Goal: Task Accomplishment & Management: Complete application form

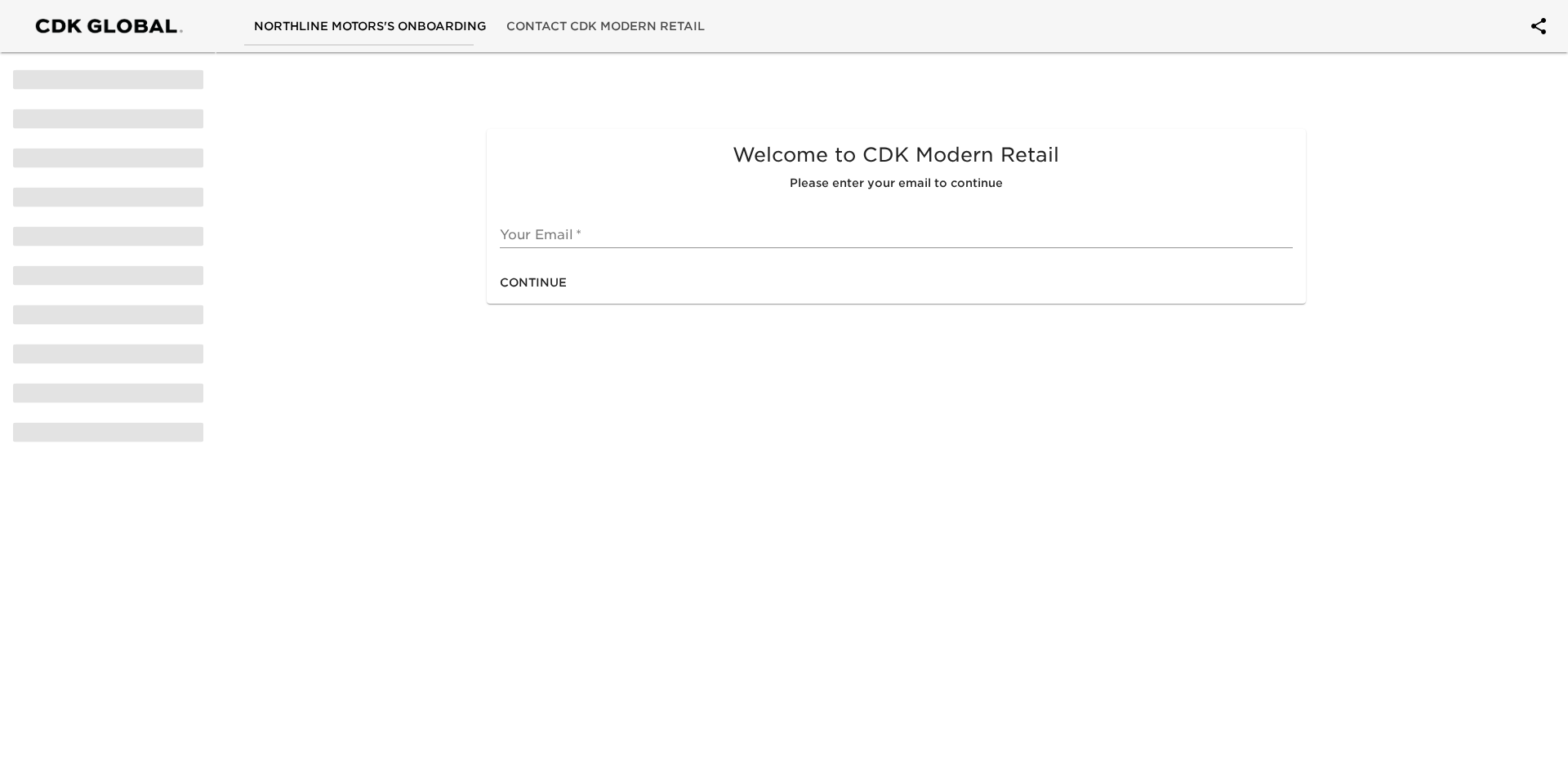
click at [595, 233] on input "text" at bounding box center [895, 234] width 792 height 26
type input "[EMAIL_ADDRESS][DOMAIN_NAME]"
click at [527, 280] on span "Continue" at bounding box center [533, 283] width 67 height 20
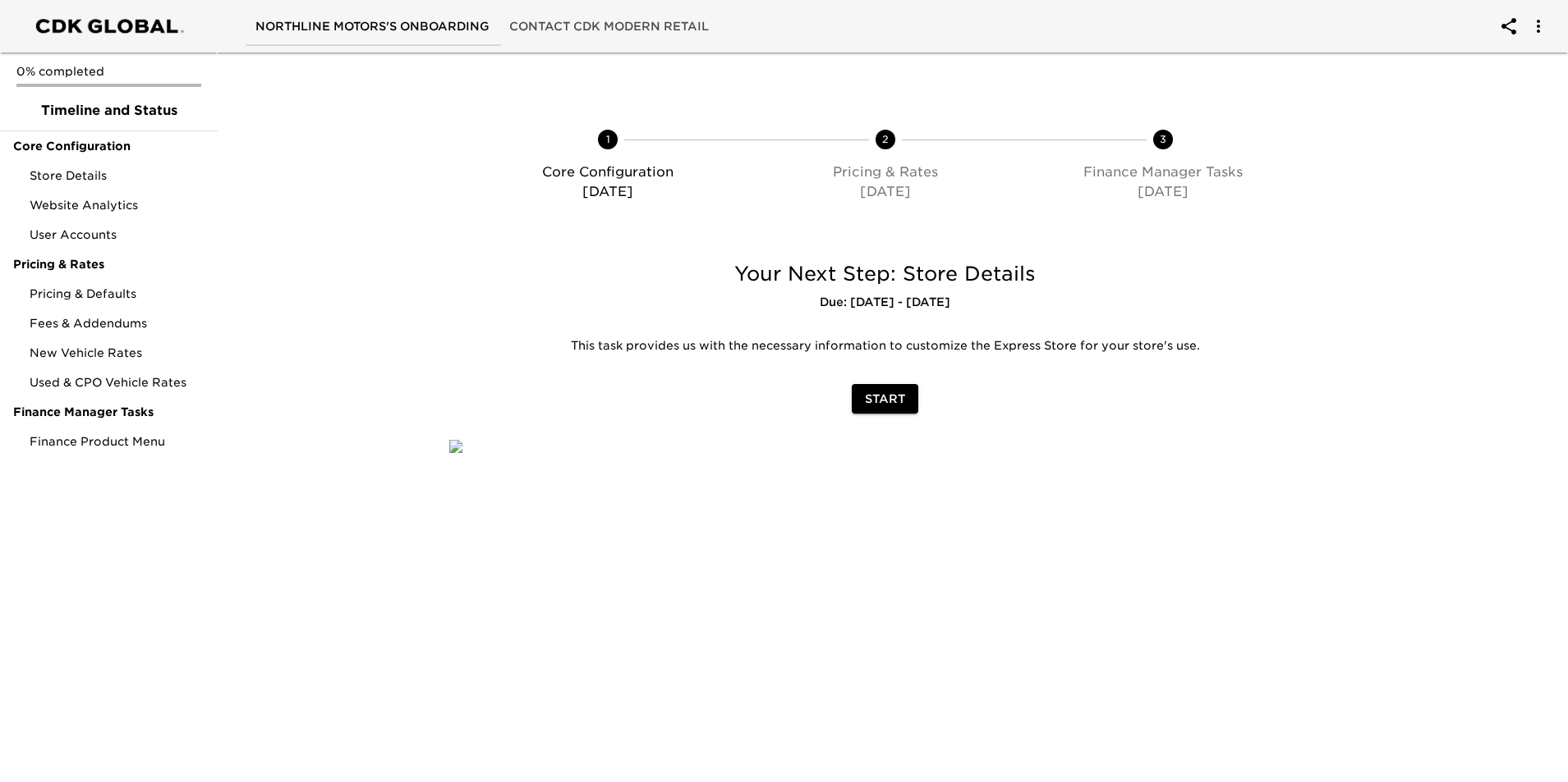
click at [894, 399] on span "Start" at bounding box center [885, 399] width 40 height 20
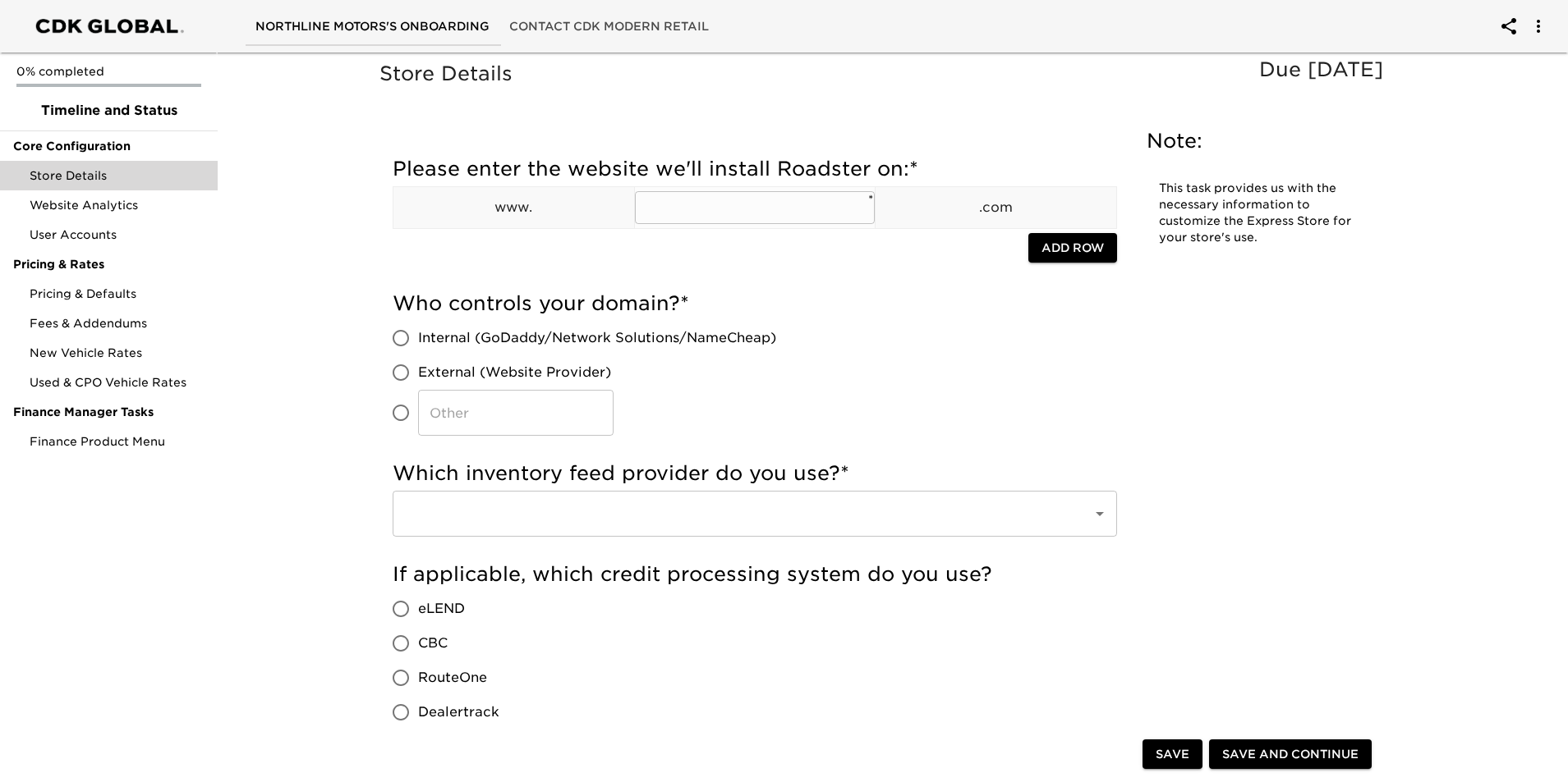
click at [729, 210] on input "text" at bounding box center [755, 207] width 241 height 33
type input "northlinemotors"
click at [398, 336] on input "Internal (GoDaddy/Network Solutions/NameCheap)" at bounding box center [400, 338] width 34 height 34
radio input "true"
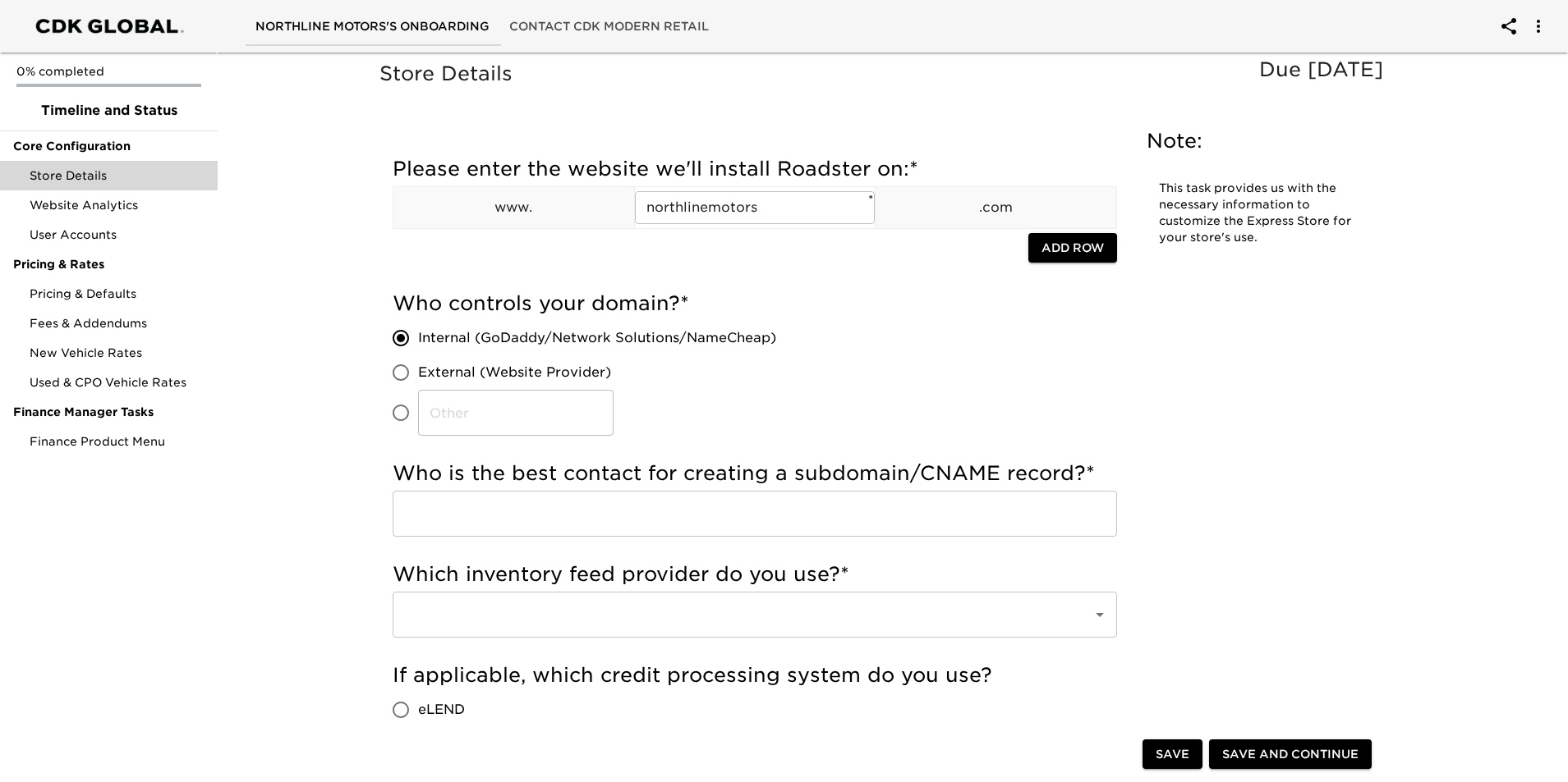
scroll to position [82, 0]
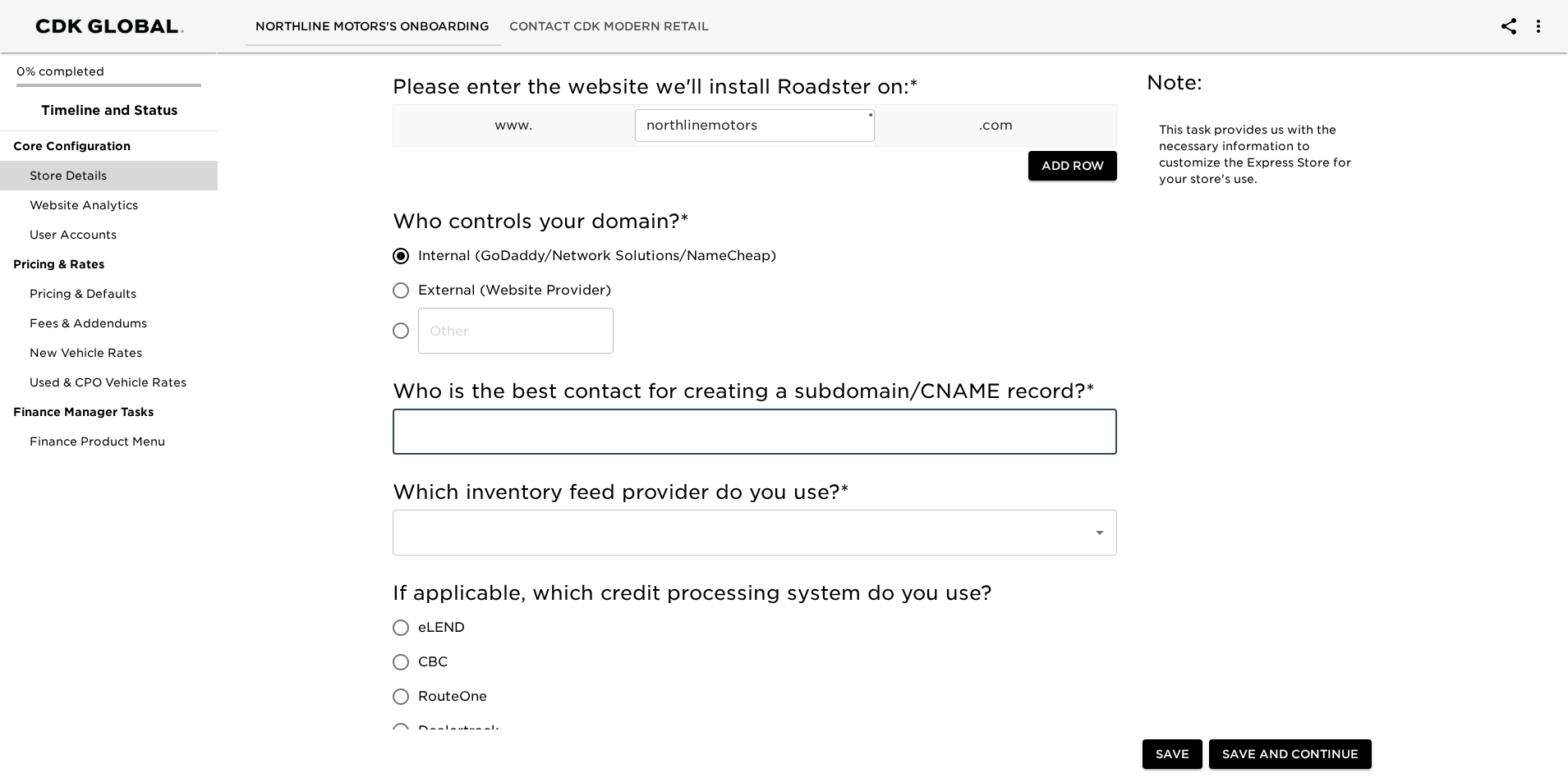
click at [552, 443] on input "text" at bounding box center [755, 431] width 724 height 46
click at [648, 545] on input "text" at bounding box center [731, 532] width 664 height 31
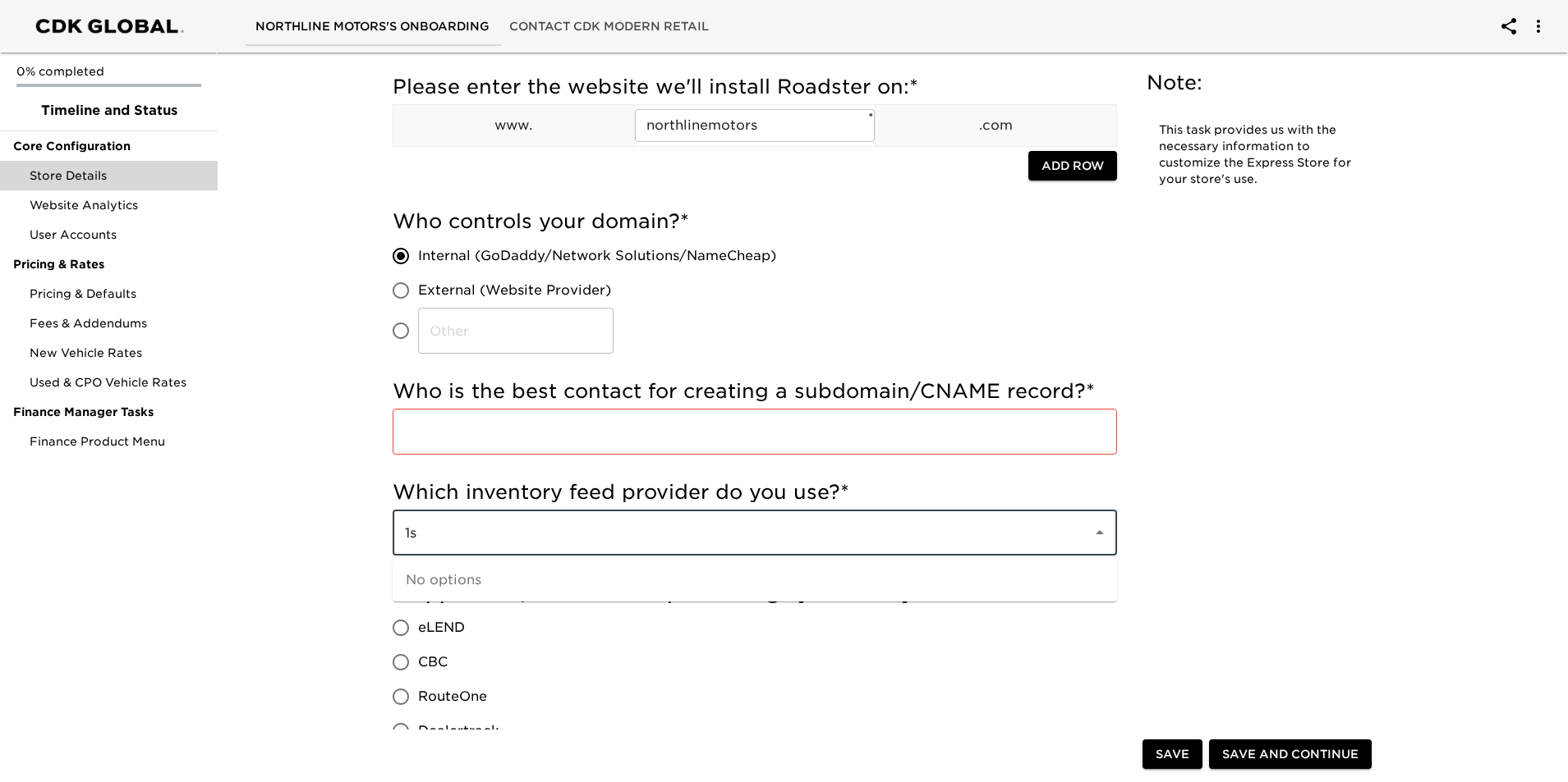
type input "1"
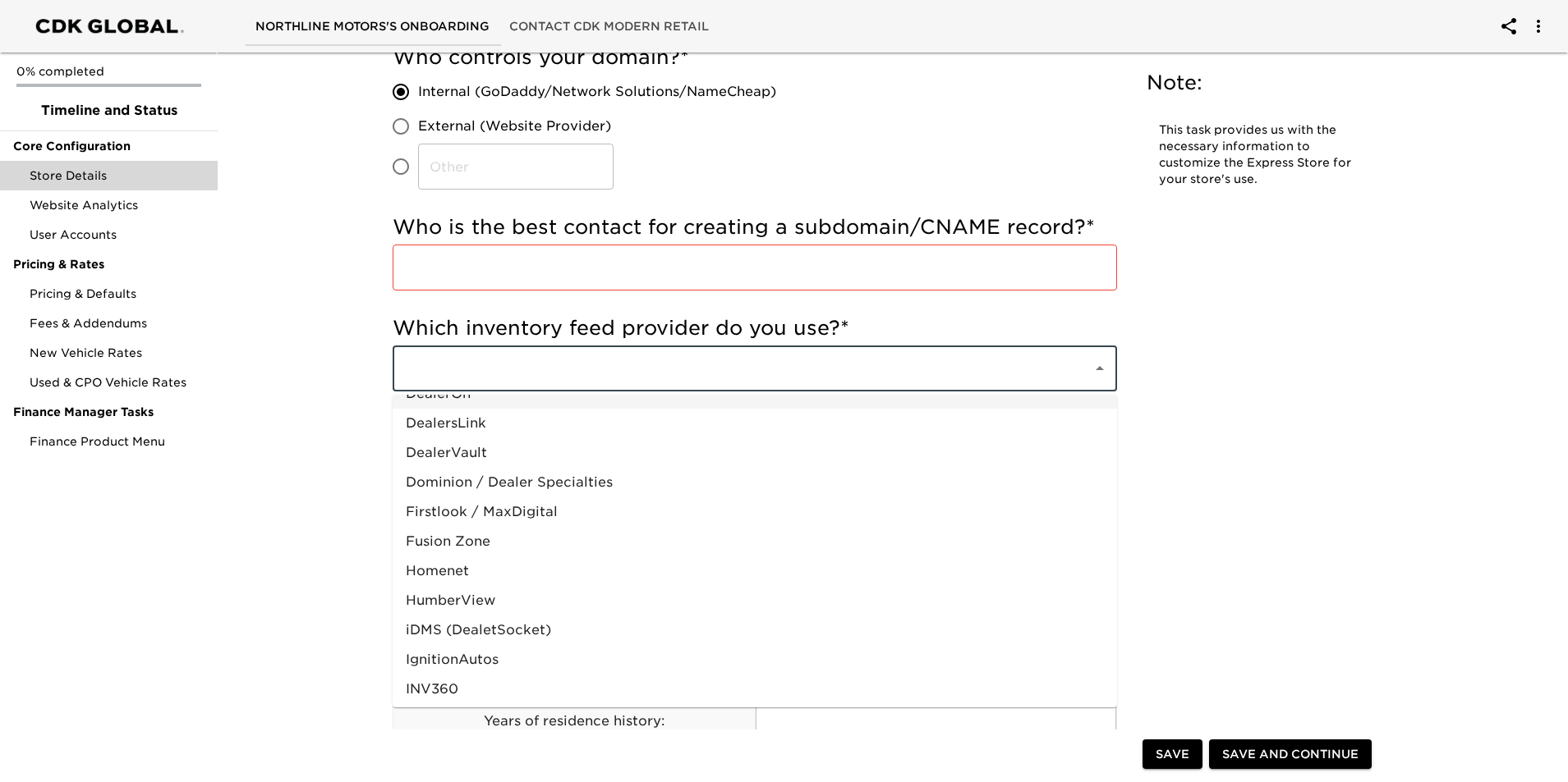
scroll to position [164, 0]
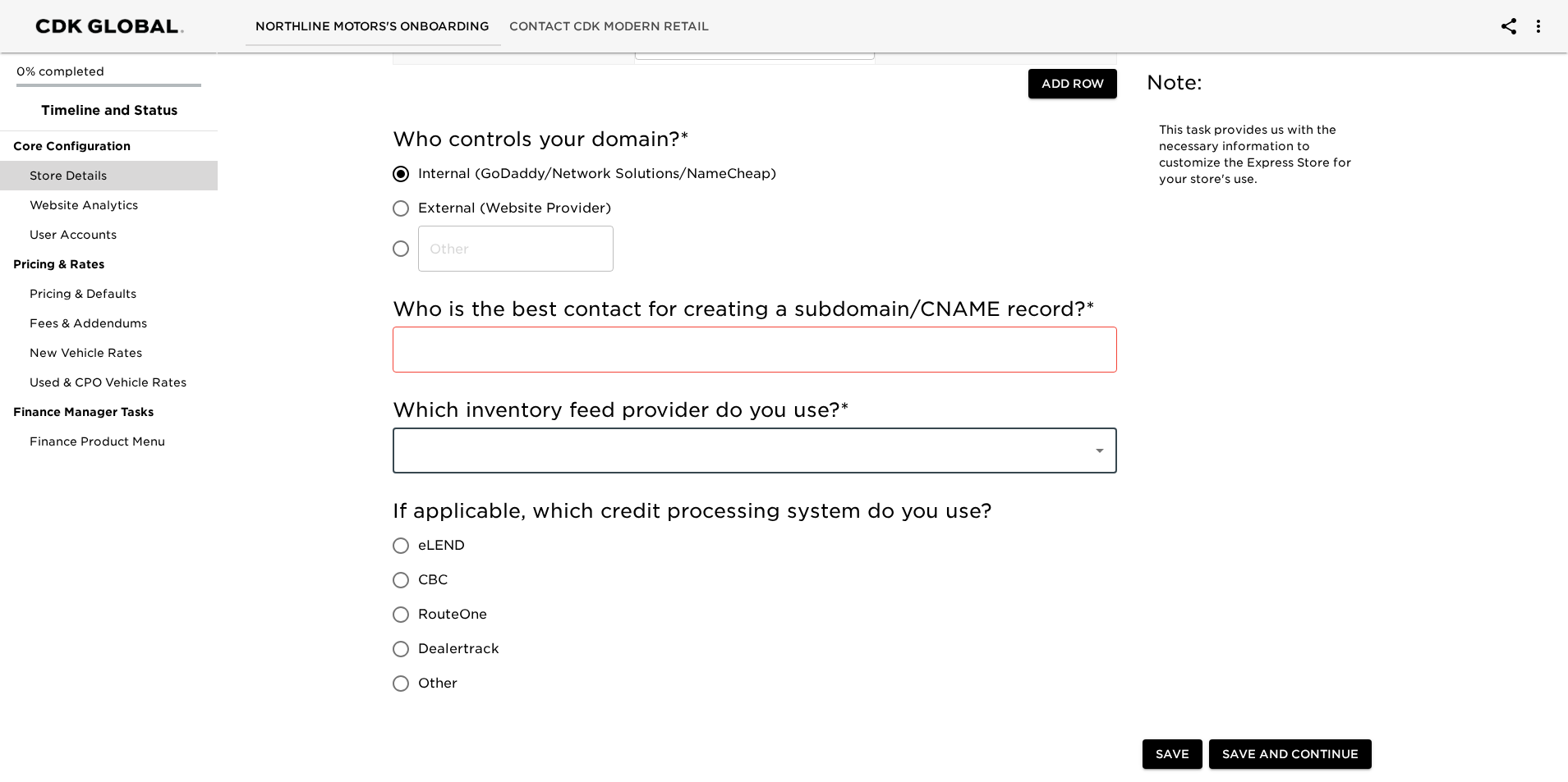
click at [556, 446] on input "text" at bounding box center [731, 451] width 664 height 31
type input "autotrader"
click at [643, 555] on div "If applicable, which credit processing system do you use? eLEND CBC RouteOne De…" at bounding box center [755, 600] width 724 height 203
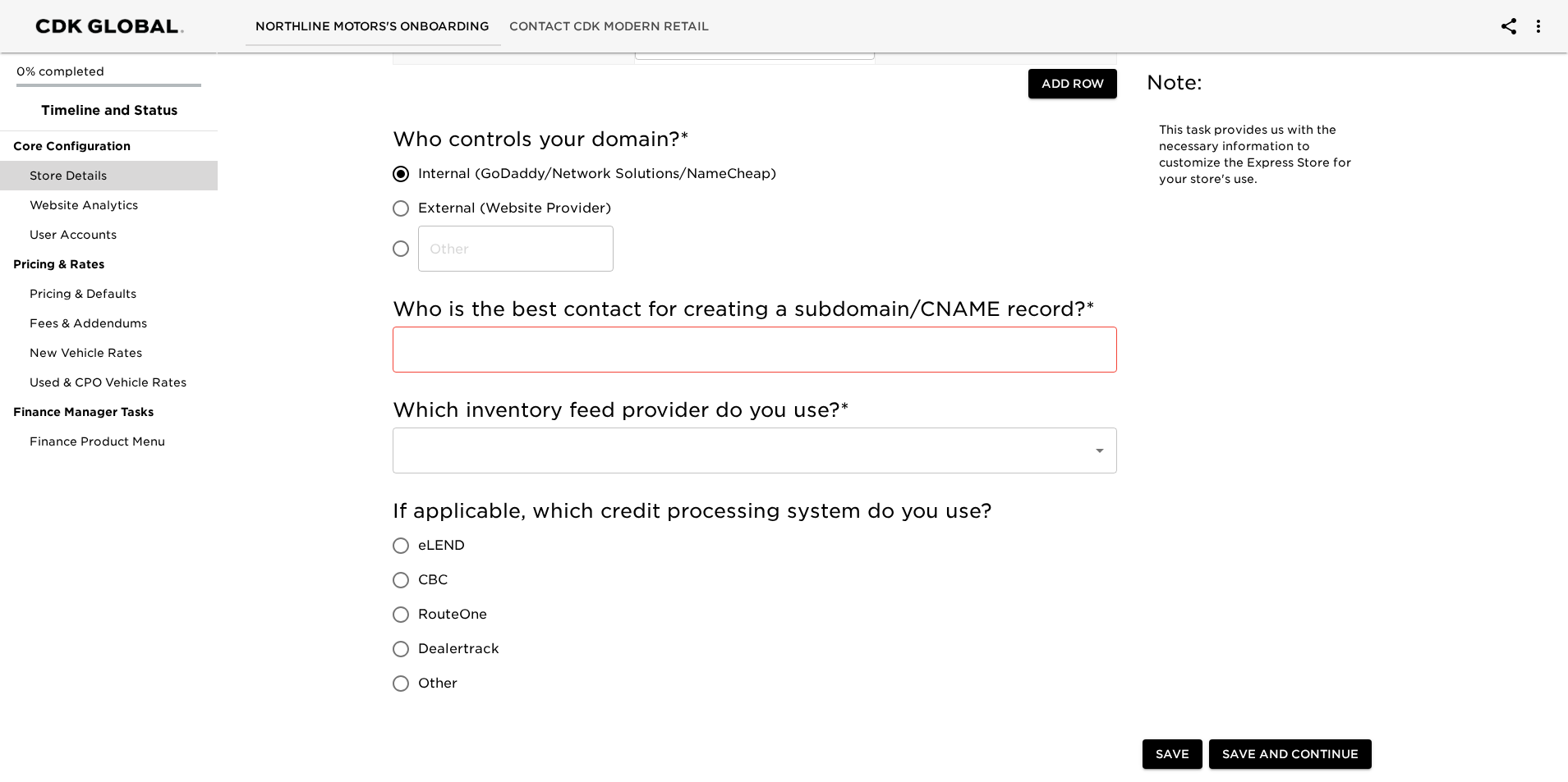
click at [513, 446] on input "text" at bounding box center [731, 451] width 664 height 31
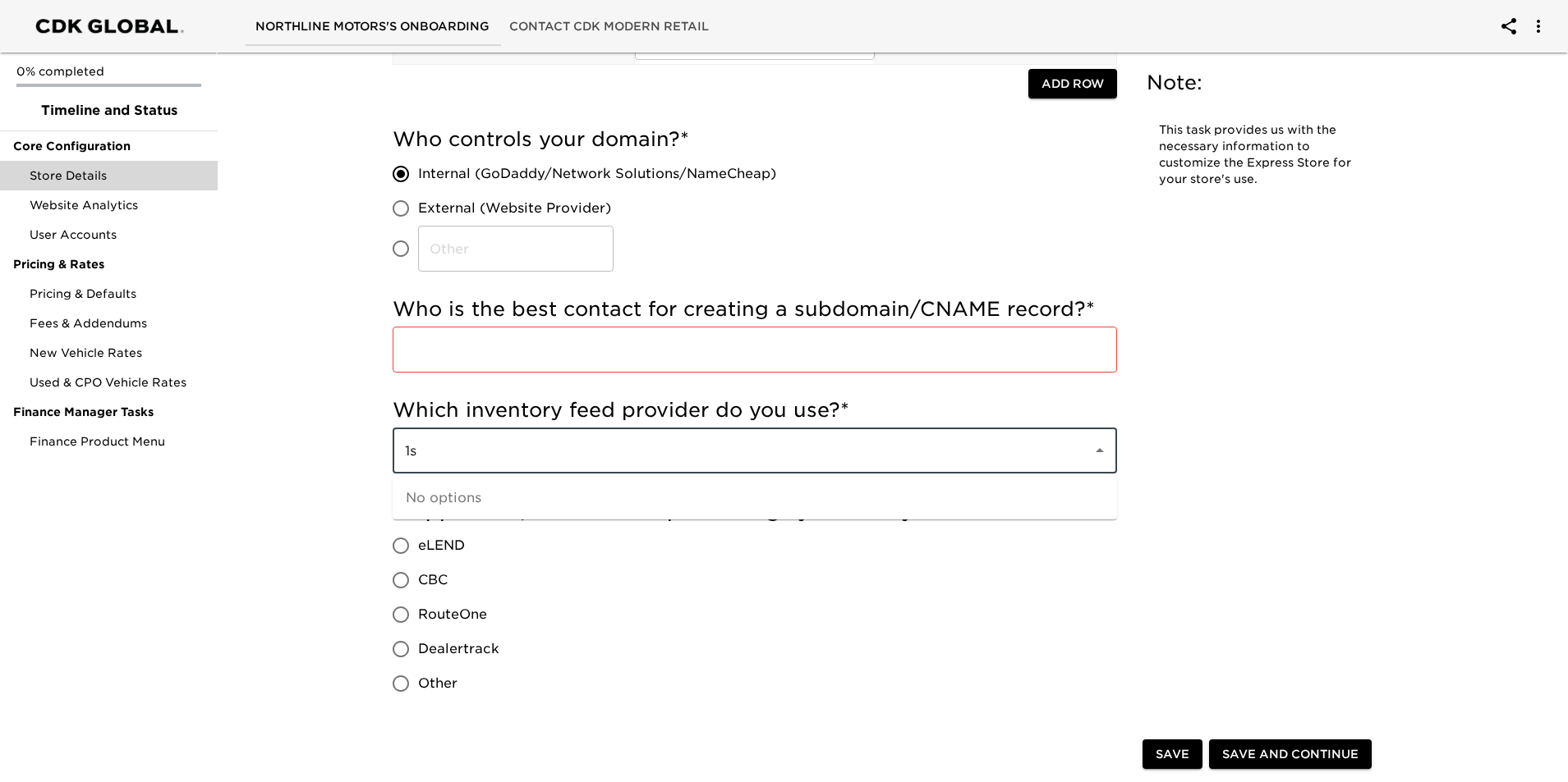
type input "1"
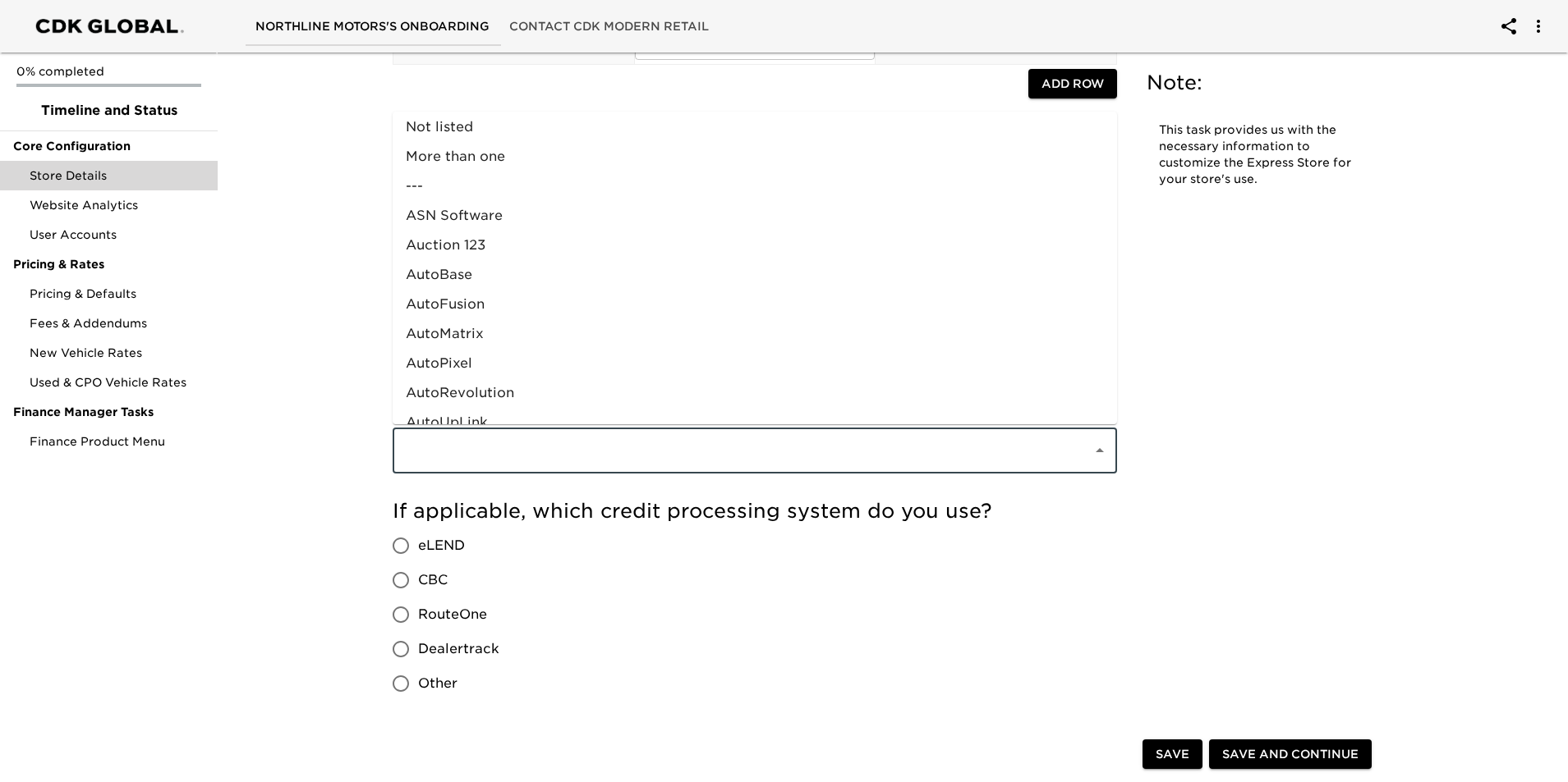
scroll to position [0, 0]
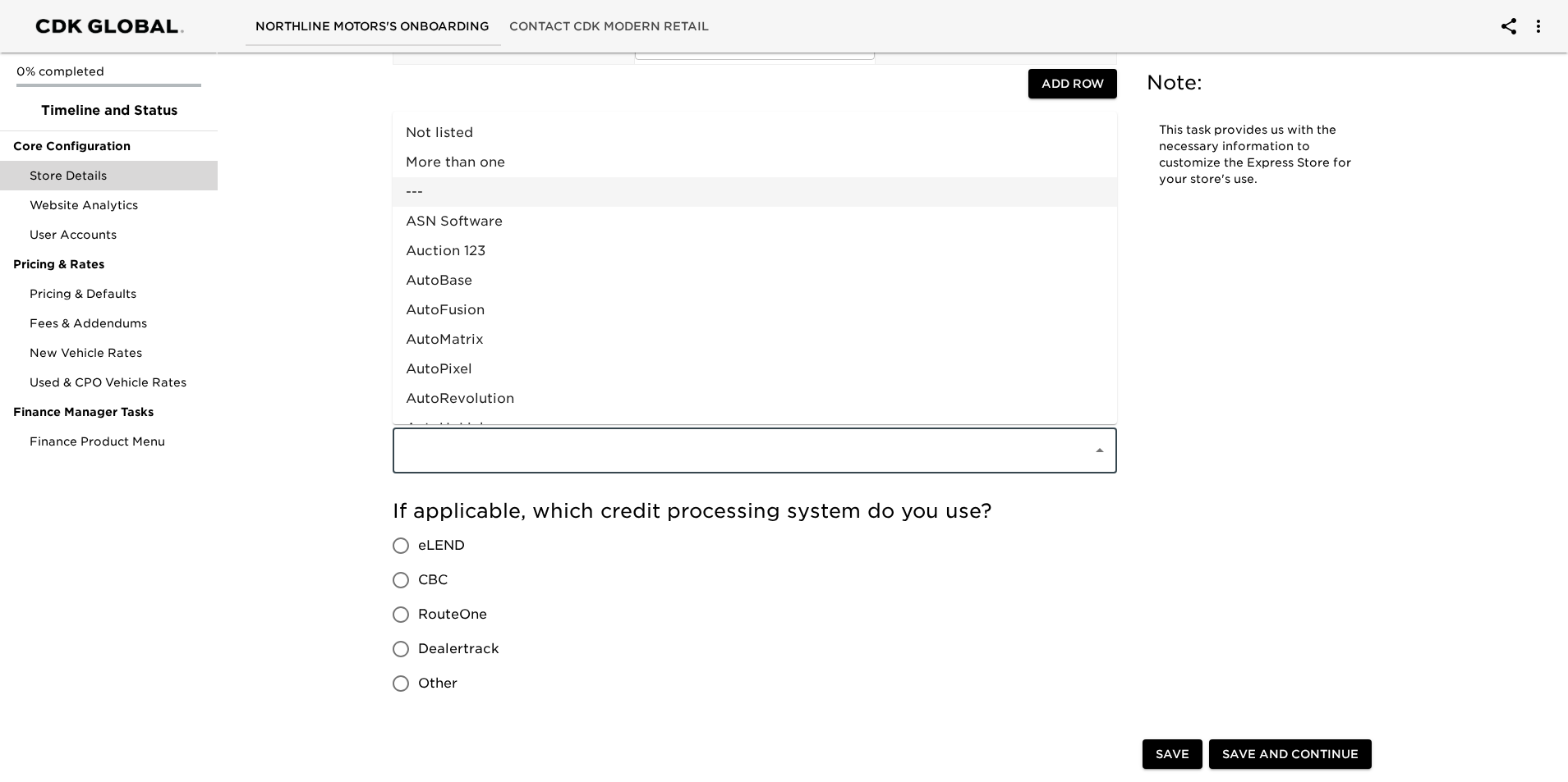
click at [612, 191] on li "---" at bounding box center [755, 191] width 724 height 29
click at [577, 442] on input "---" at bounding box center [731, 451] width 664 height 31
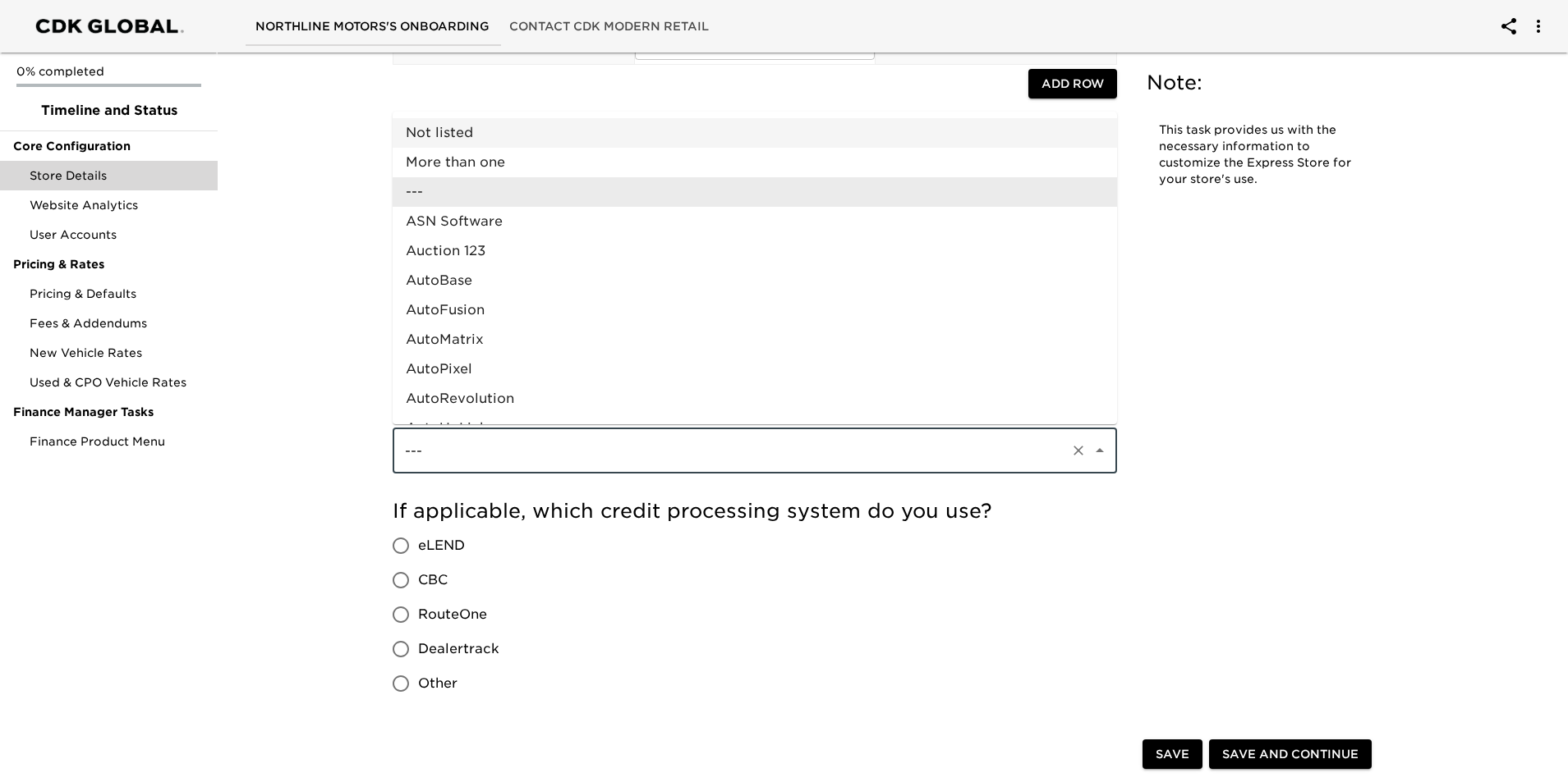
click at [476, 131] on li "Not listed" at bounding box center [755, 133] width 724 height 29
type input "Not listed"
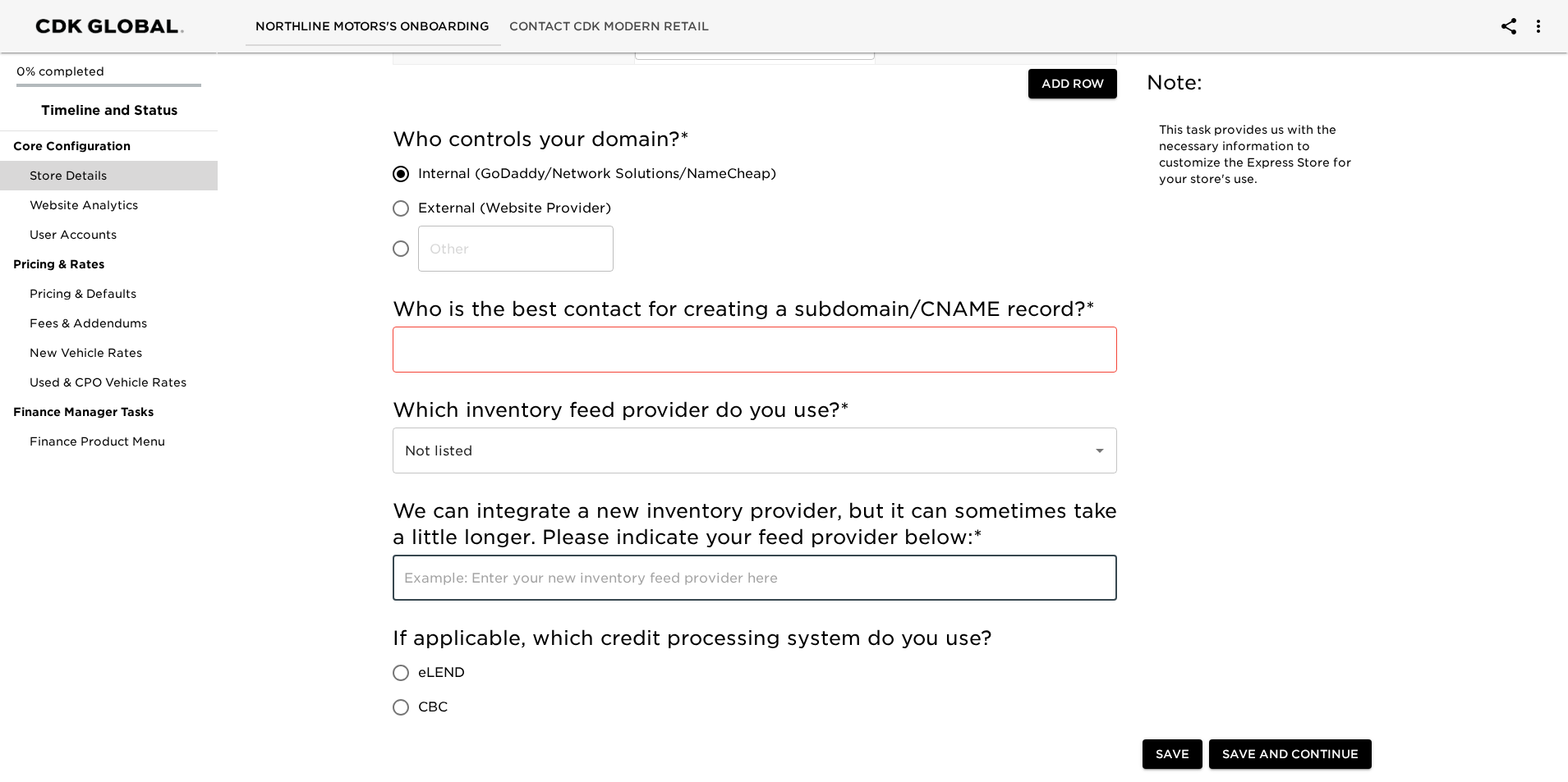
click at [621, 581] on input "text" at bounding box center [755, 577] width 724 height 46
type input "1source by Autotrader"
click at [640, 350] on input "text" at bounding box center [755, 349] width 724 height 46
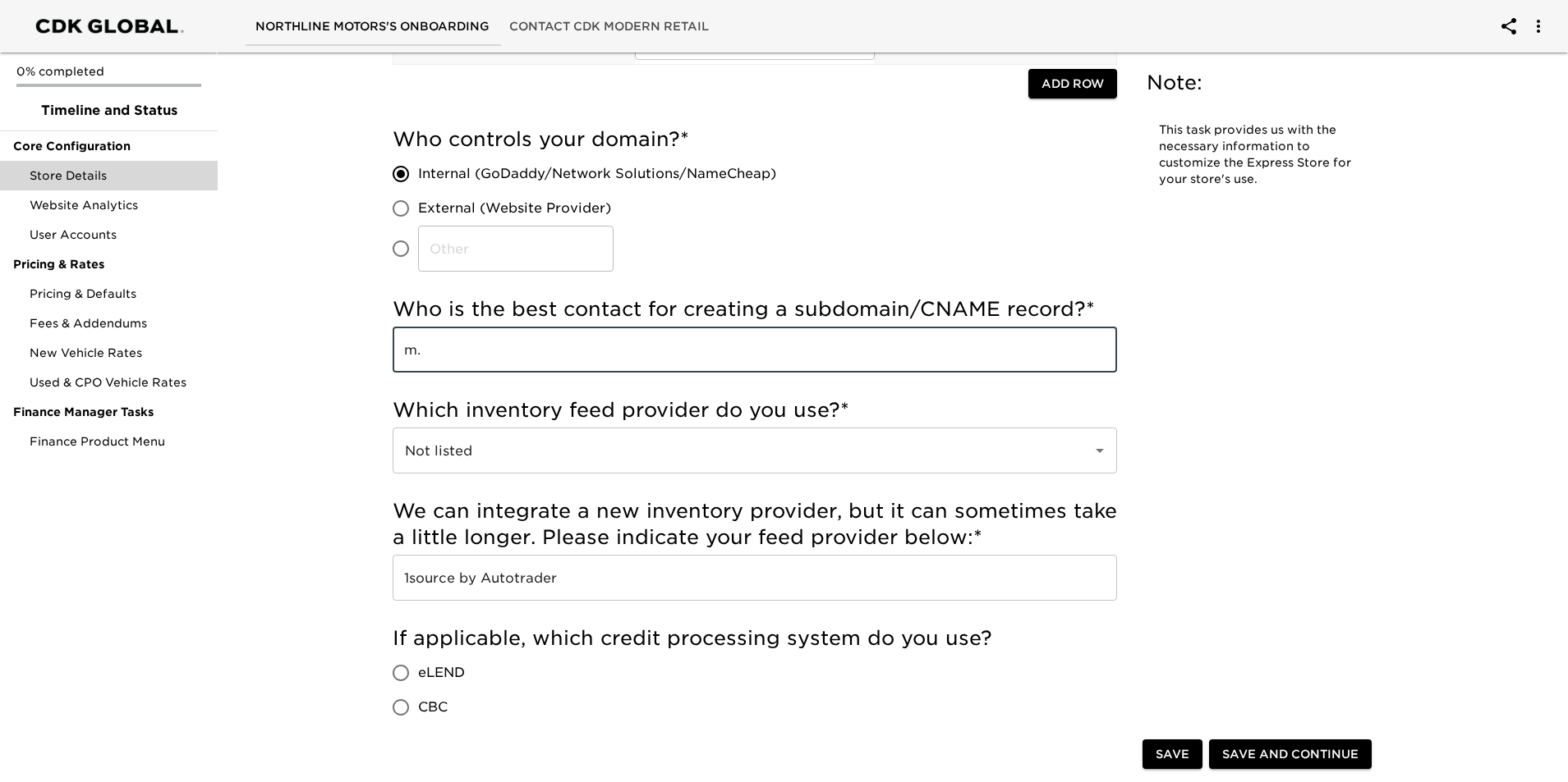
type input "m"
drag, startPoint x: 460, startPoint y: 352, endPoint x: 402, endPoint y: 352, distance: 58.0
click at [402, 352] on input "m.t" at bounding box center [755, 349] width 724 height 46
paste input "abaie@northlinemotors.com"
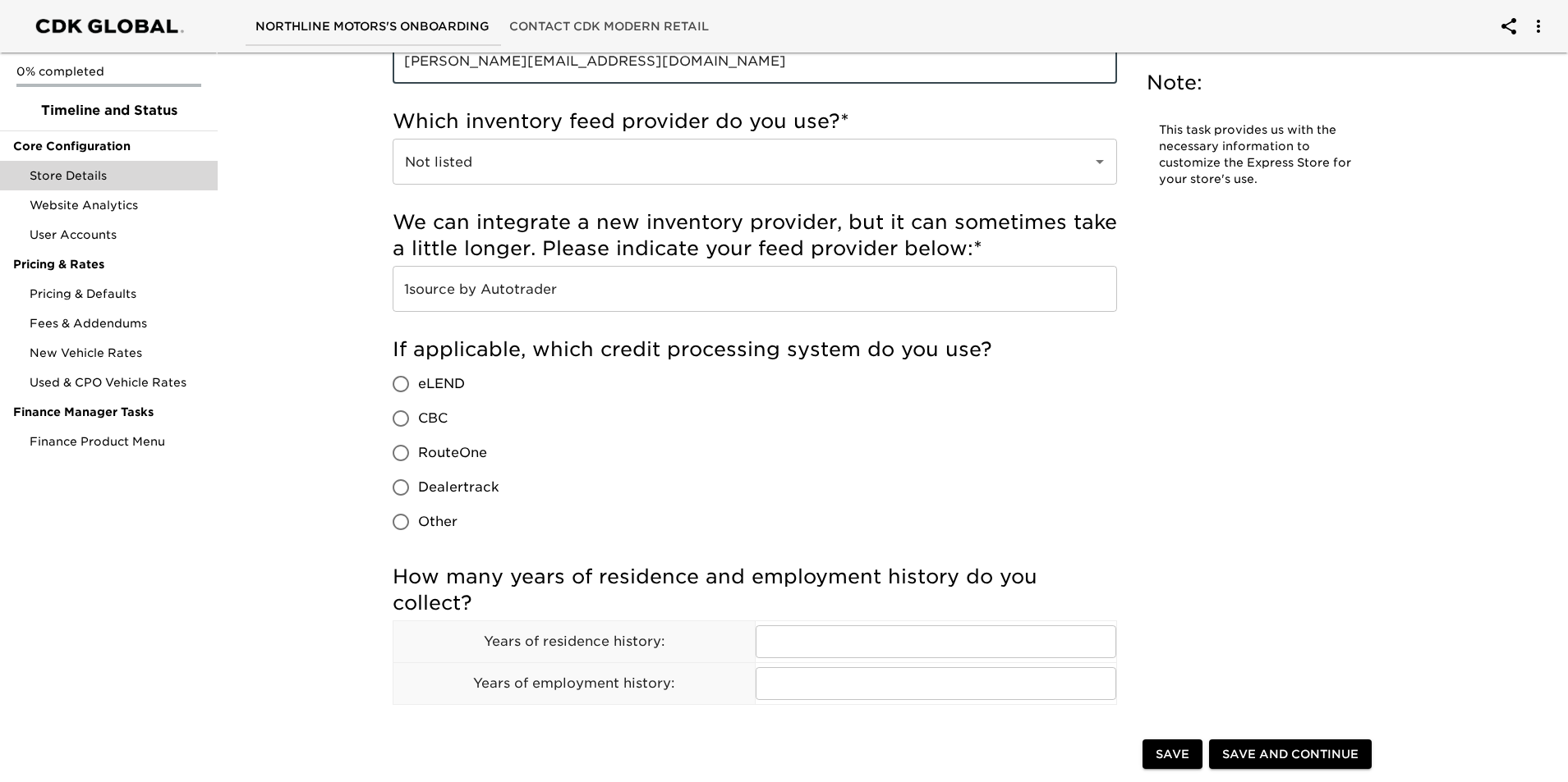
scroll to position [493, 0]
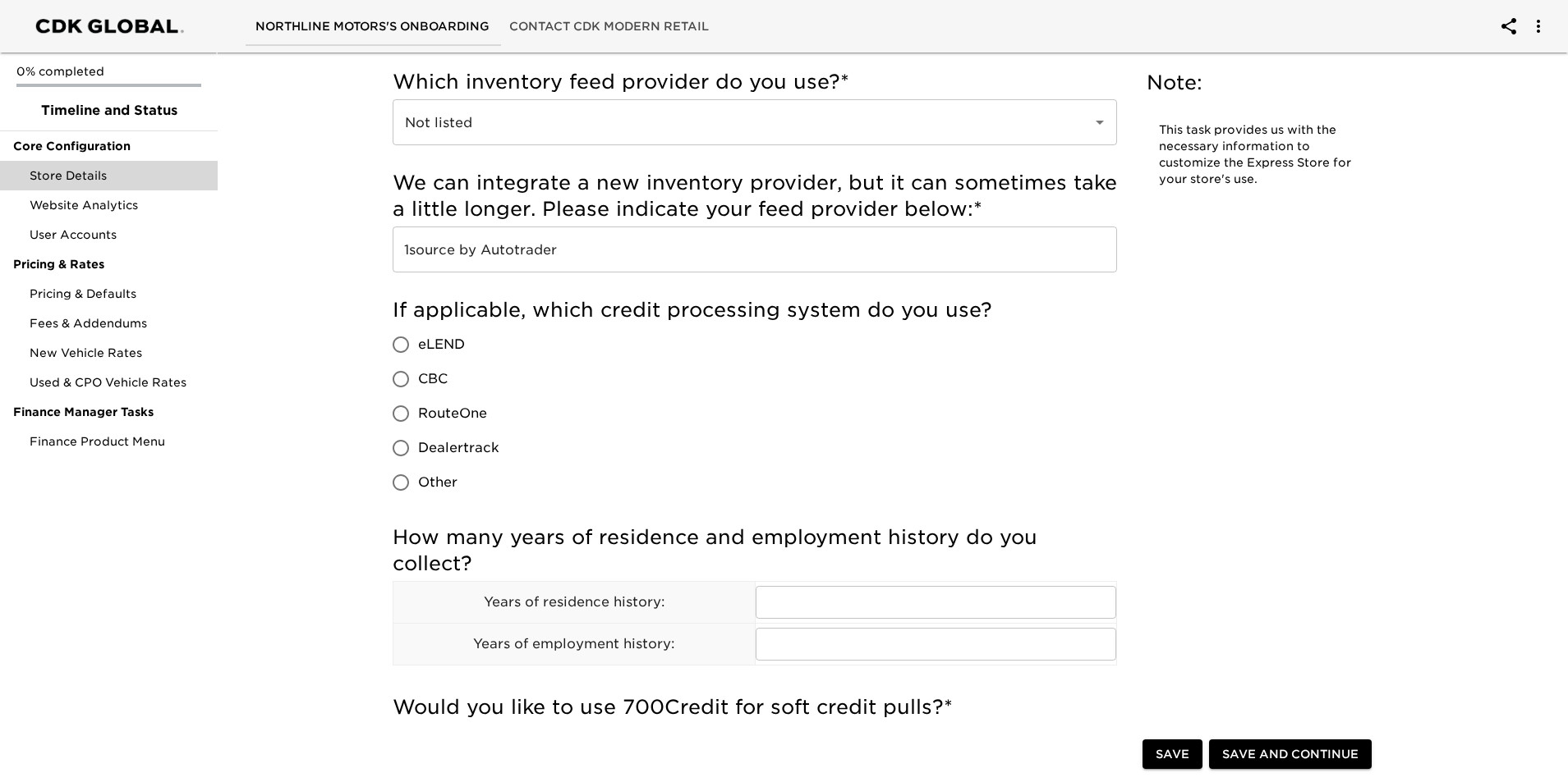
type input "m.tabaie@northlinemotors.com"
drag, startPoint x: 399, startPoint y: 448, endPoint x: 405, endPoint y: 453, distance: 7.8
click at [404, 452] on input "Dealertrack" at bounding box center [400, 448] width 34 height 34
radio input "true"
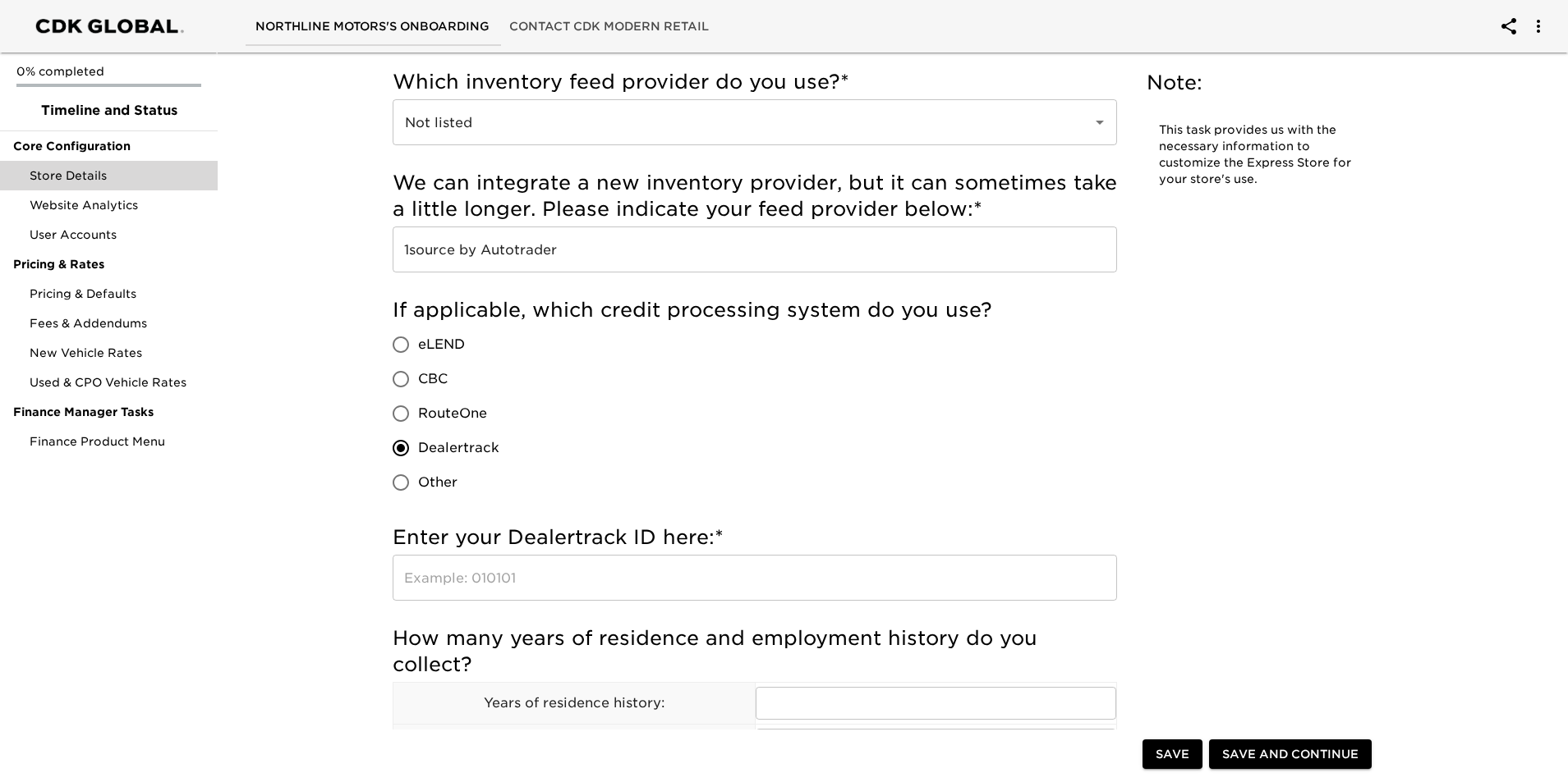
scroll to position [575, 0]
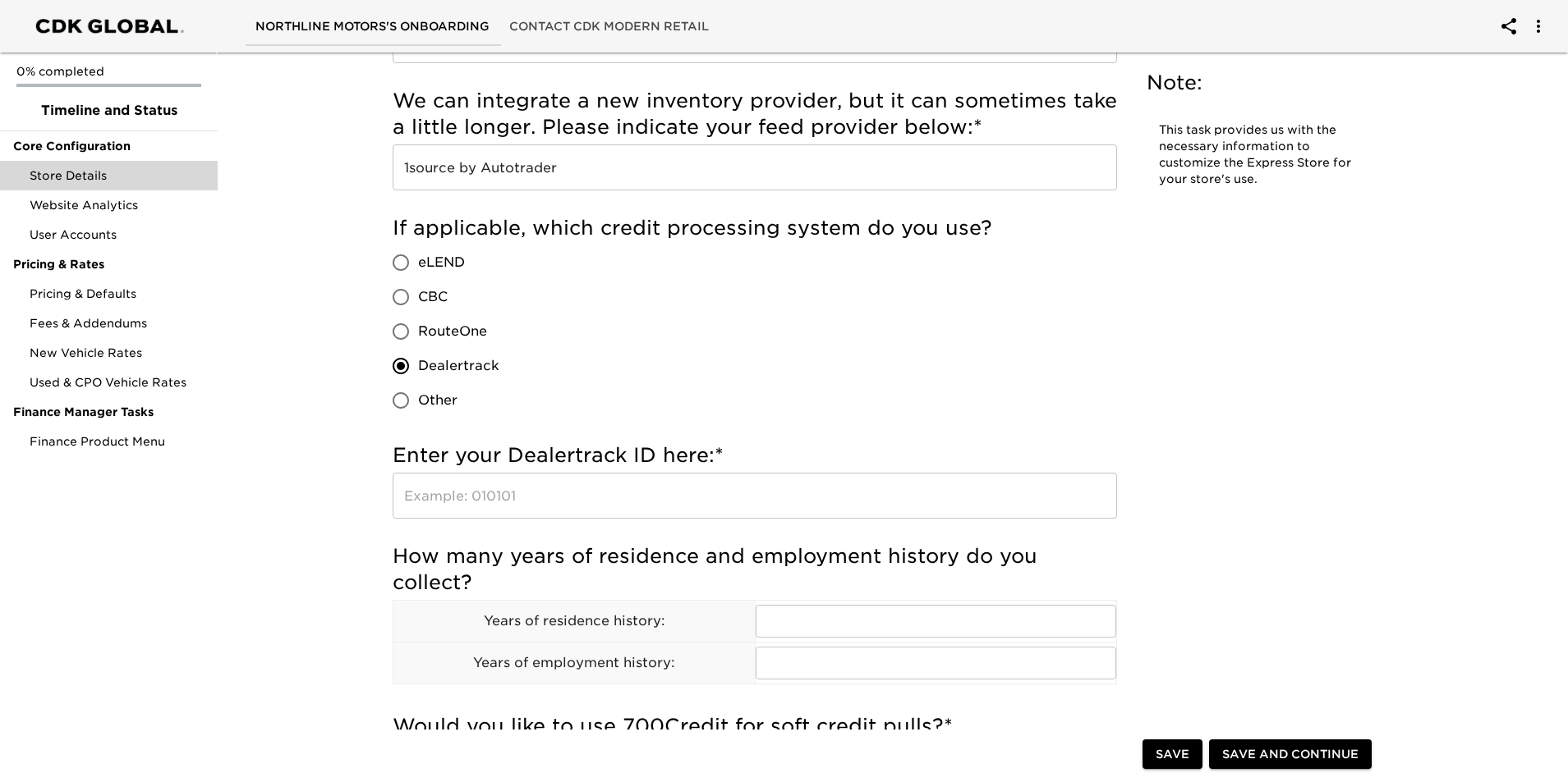
click at [568, 494] on input "text" at bounding box center [755, 496] width 724 height 46
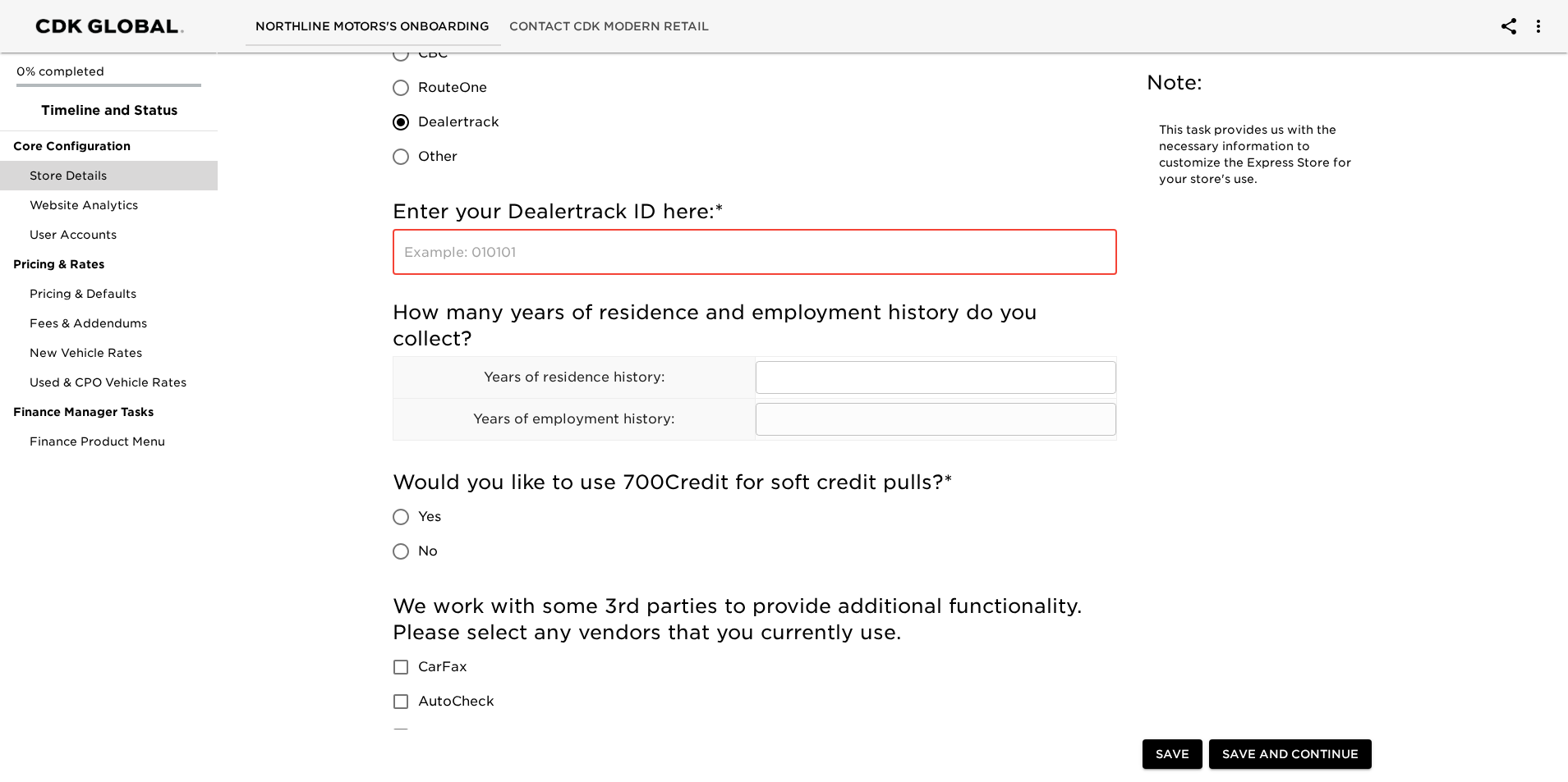
scroll to position [821, 0]
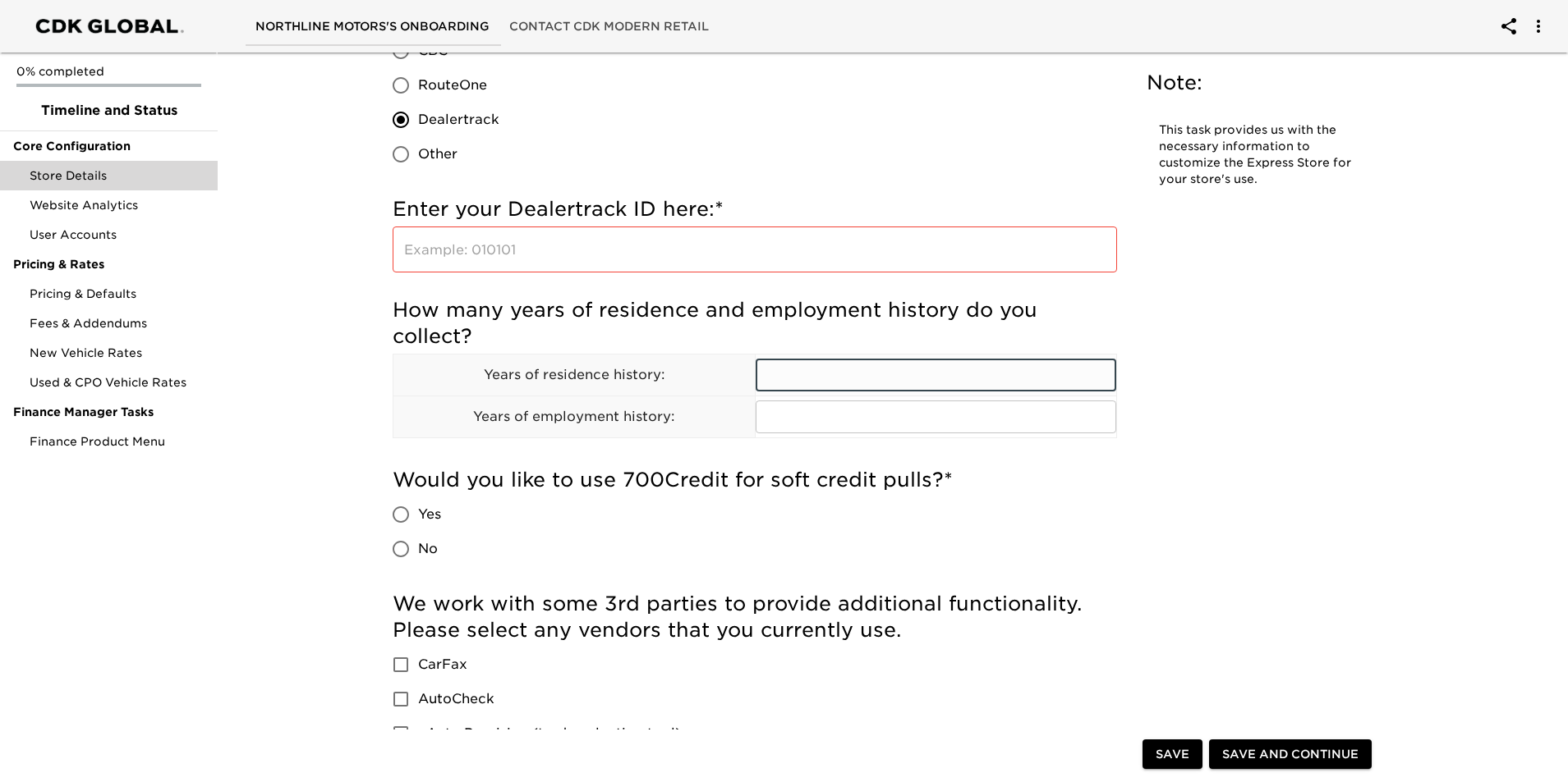
click at [802, 378] on input "text" at bounding box center [936, 375] width 362 height 33
click at [824, 386] on input "text" at bounding box center [936, 375] width 362 height 33
type input "14"
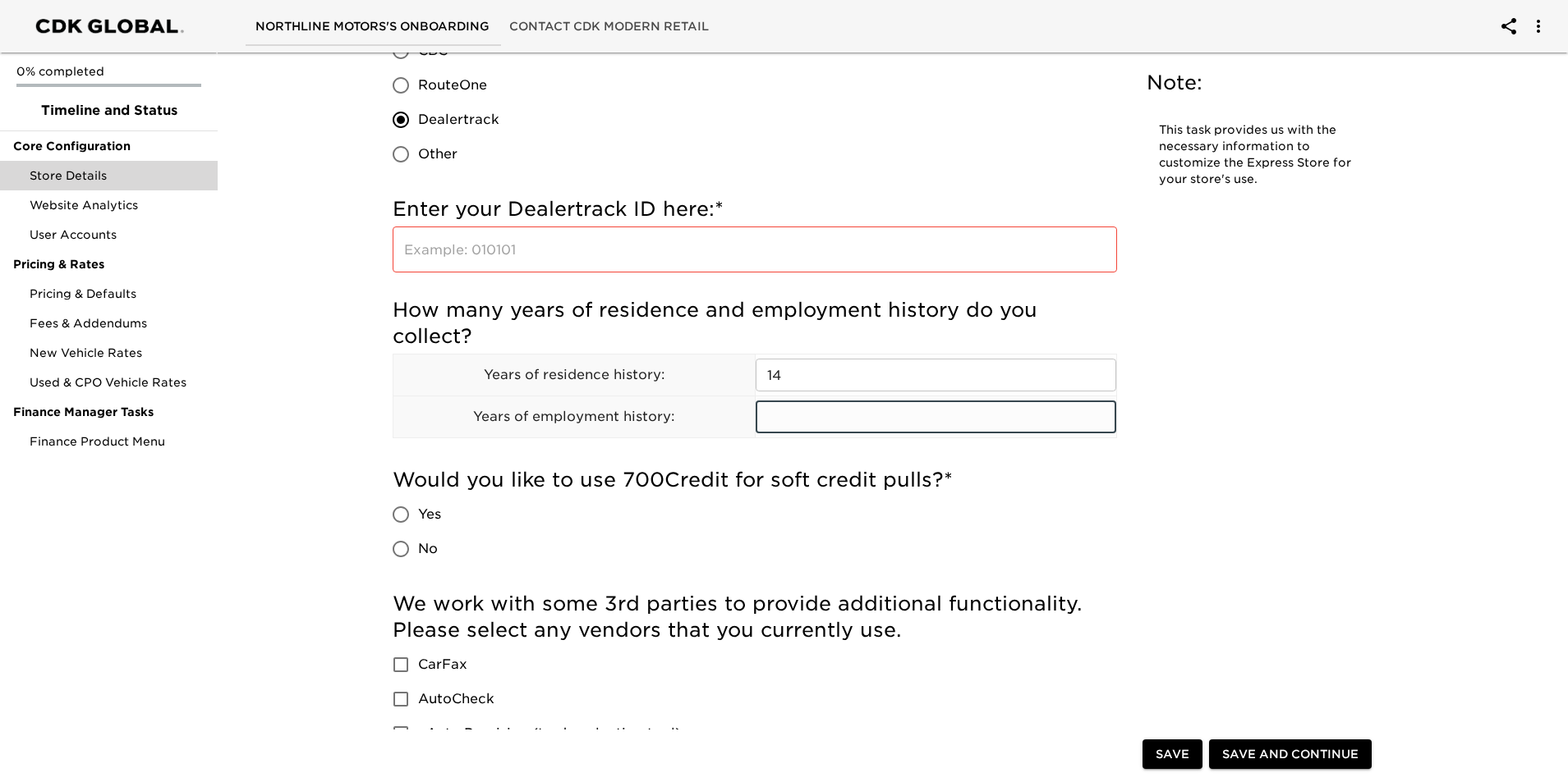
click at [844, 427] on input "text" at bounding box center [936, 416] width 362 height 33
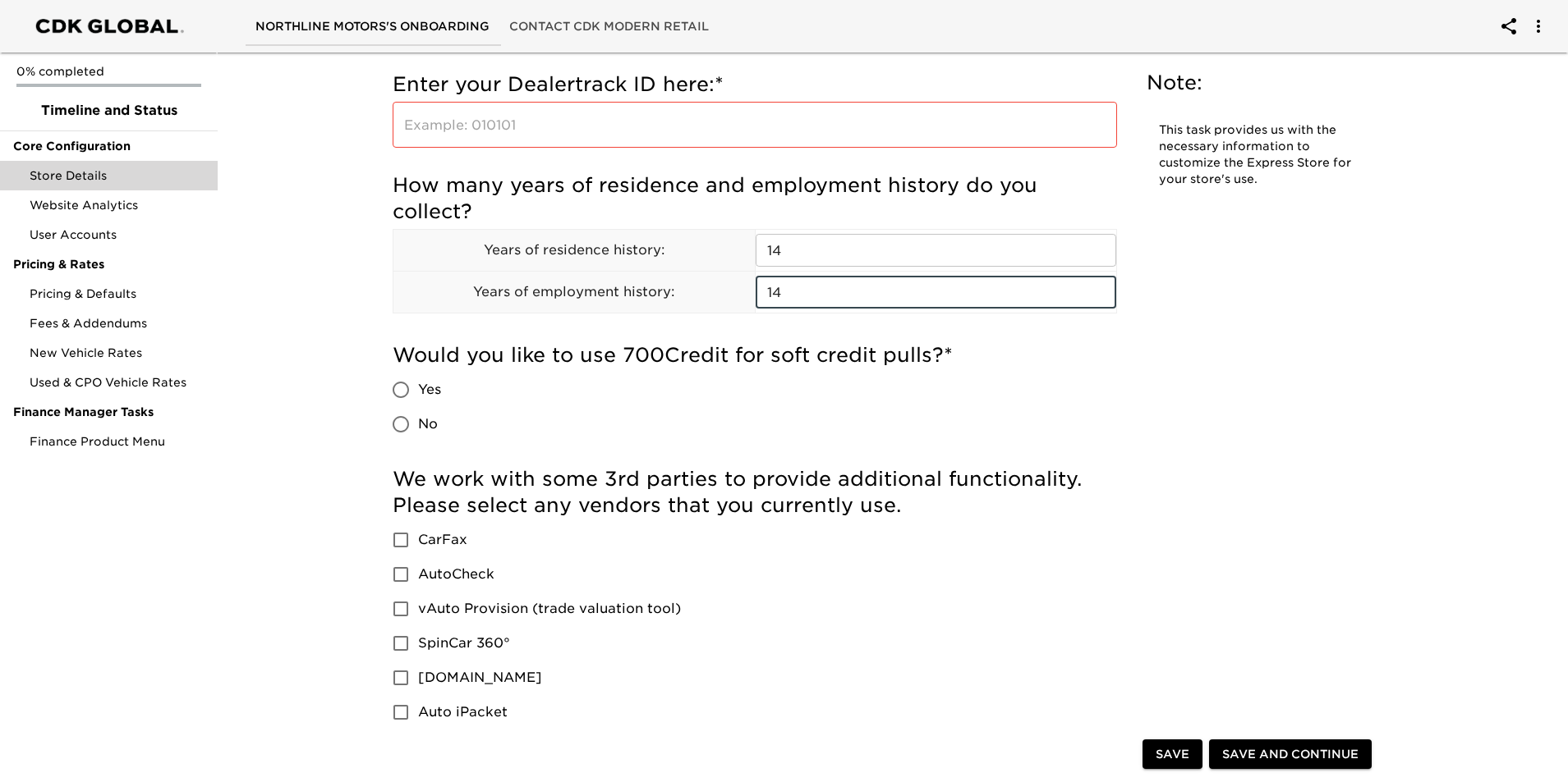
scroll to position [985, 0]
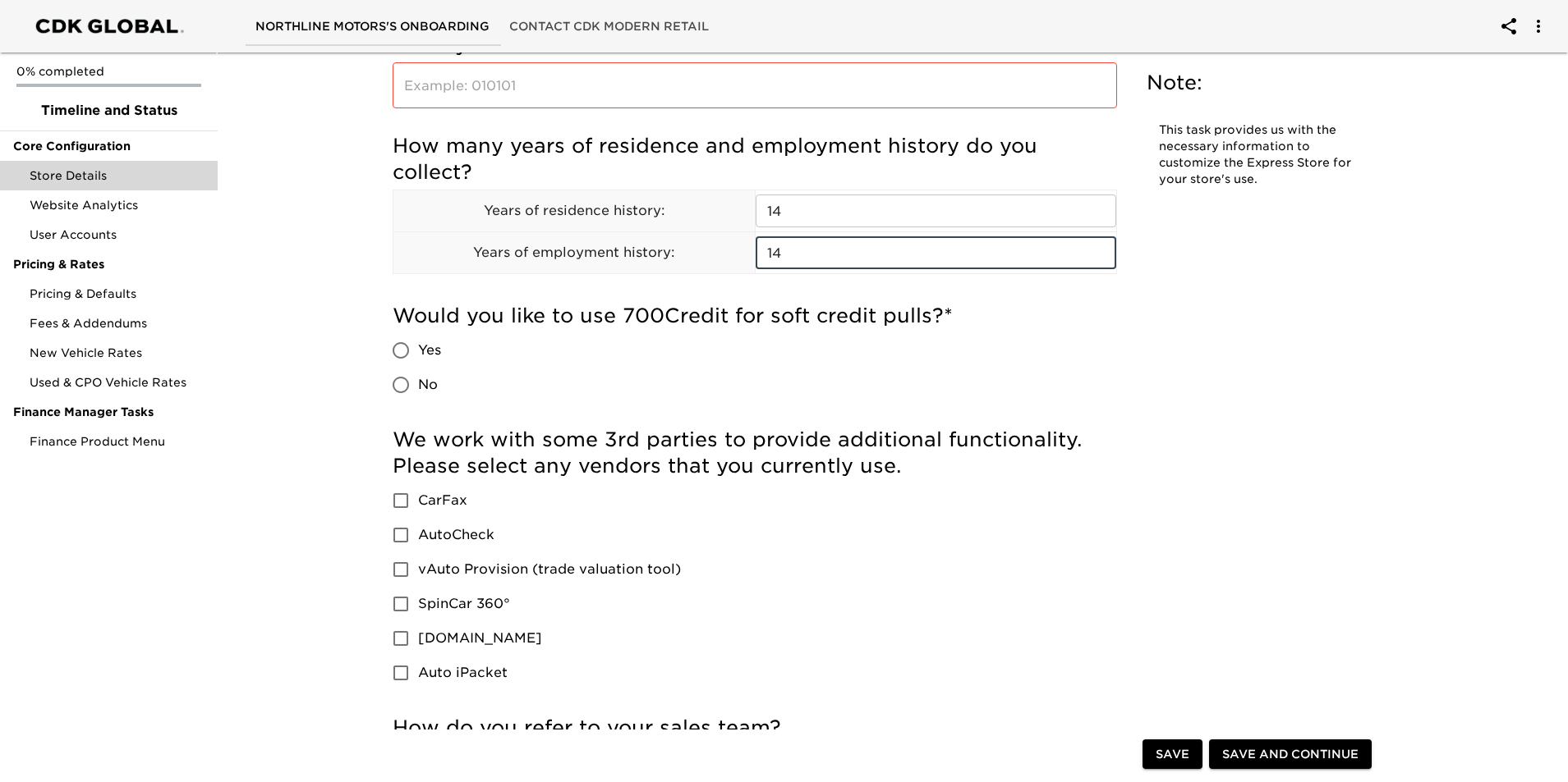
type input "14"
click at [403, 390] on input "No" at bounding box center [400, 384] width 34 height 34
radio input "true"
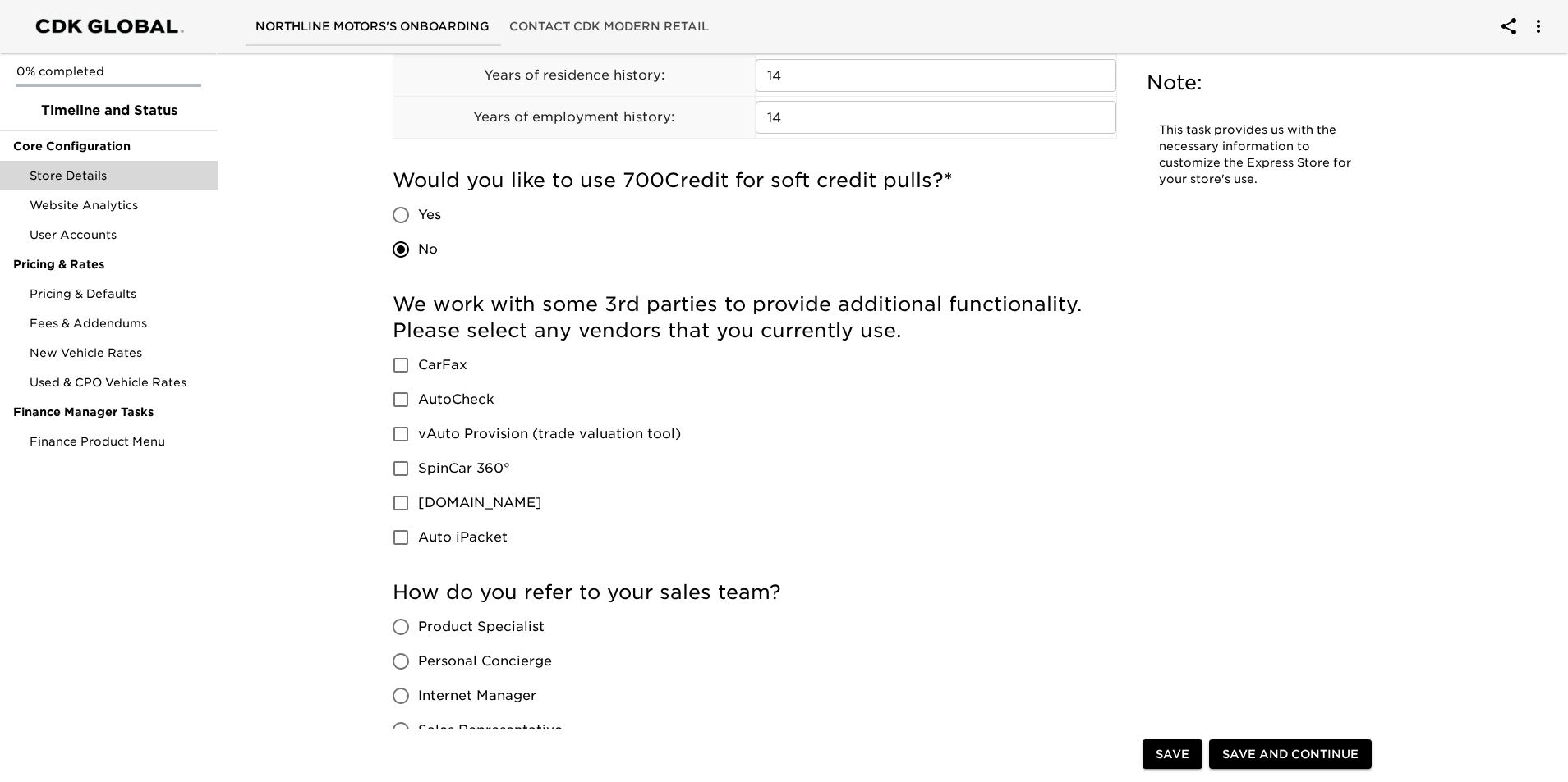
scroll to position [1150, 0]
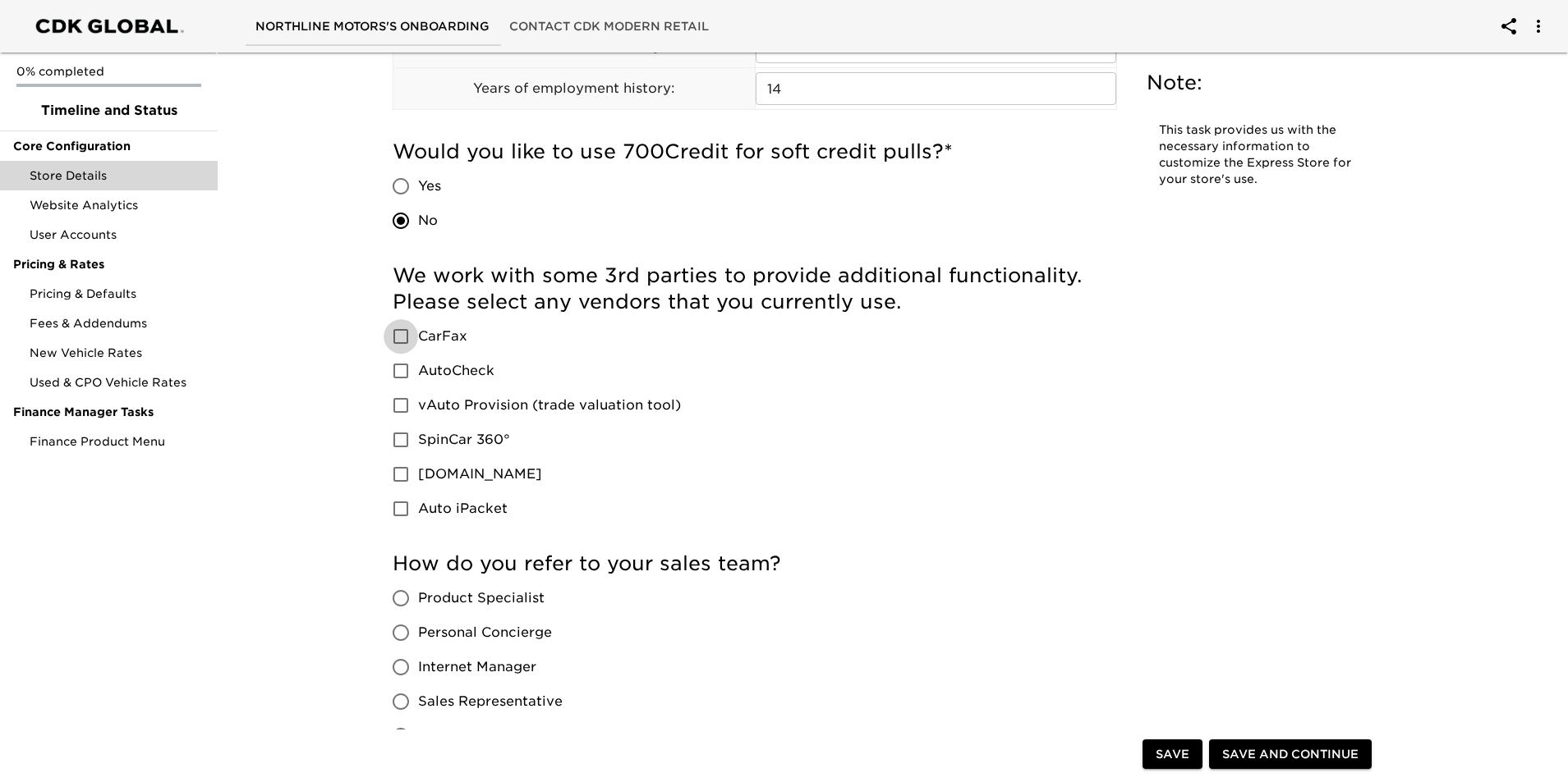
click at [400, 340] on input "CarFax" at bounding box center [400, 336] width 34 height 34
checkbox input "true"
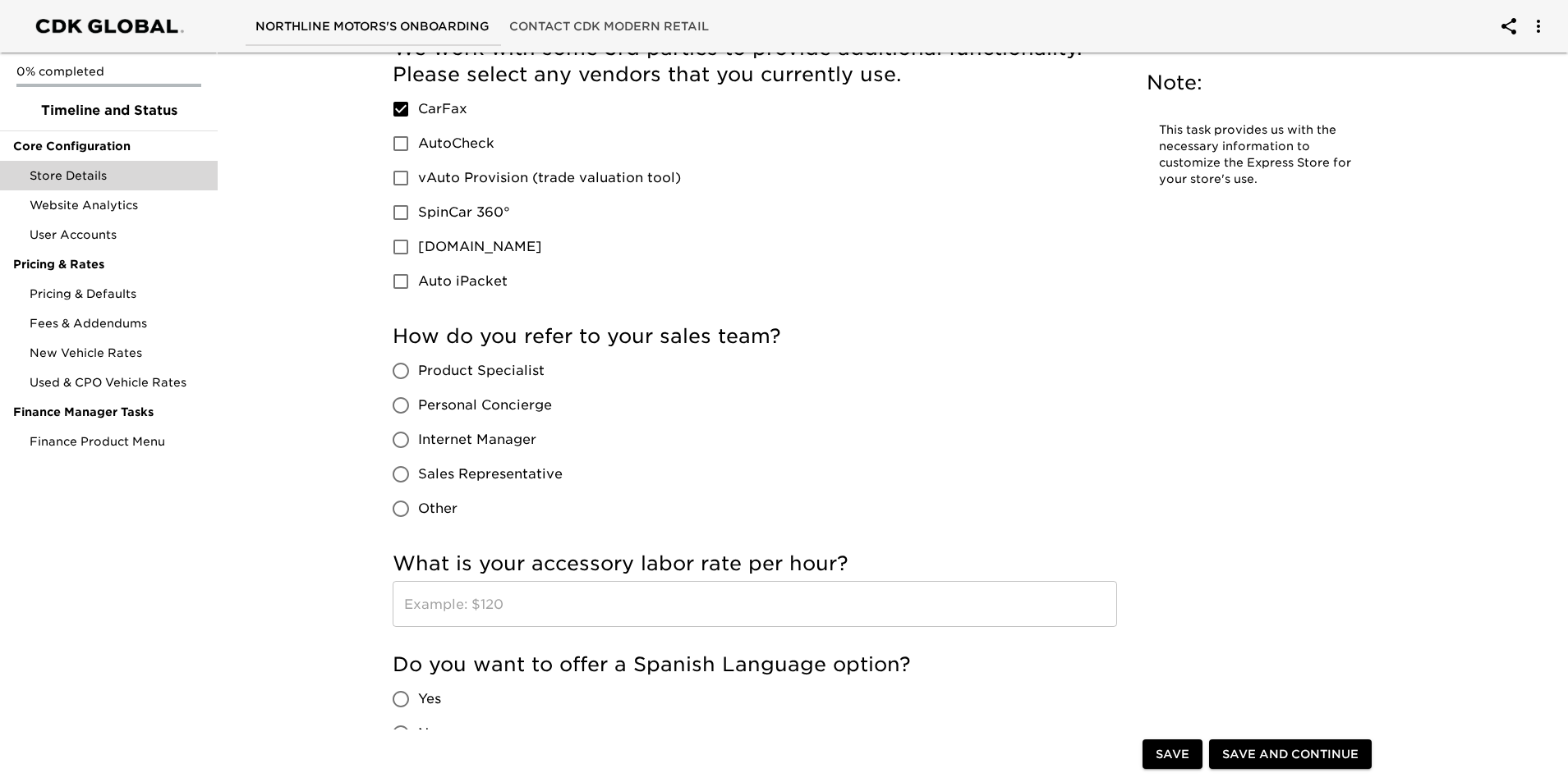
scroll to position [1395, 0]
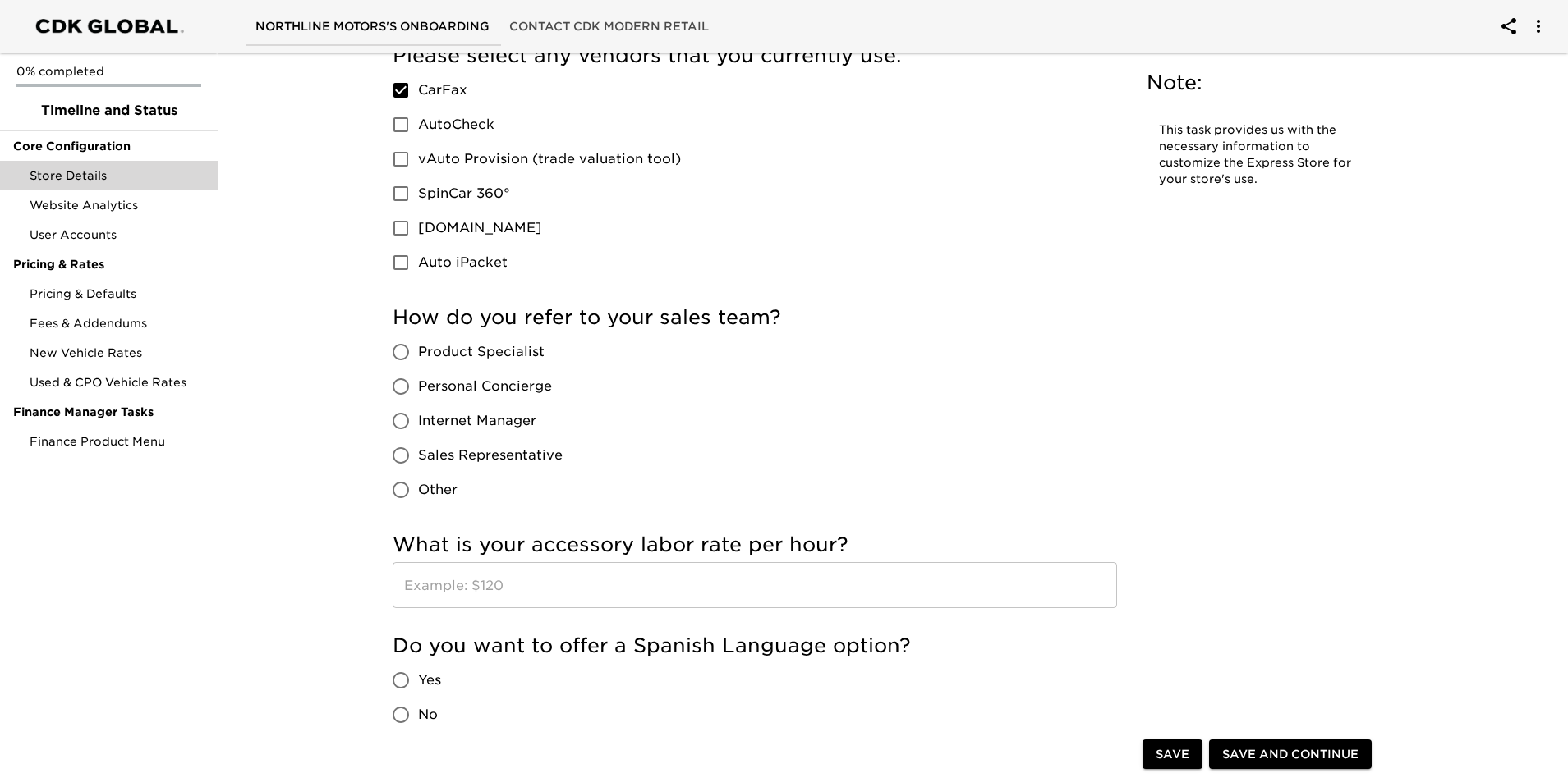
click at [400, 458] on input "Sales Representative" at bounding box center [400, 455] width 34 height 34
radio input "true"
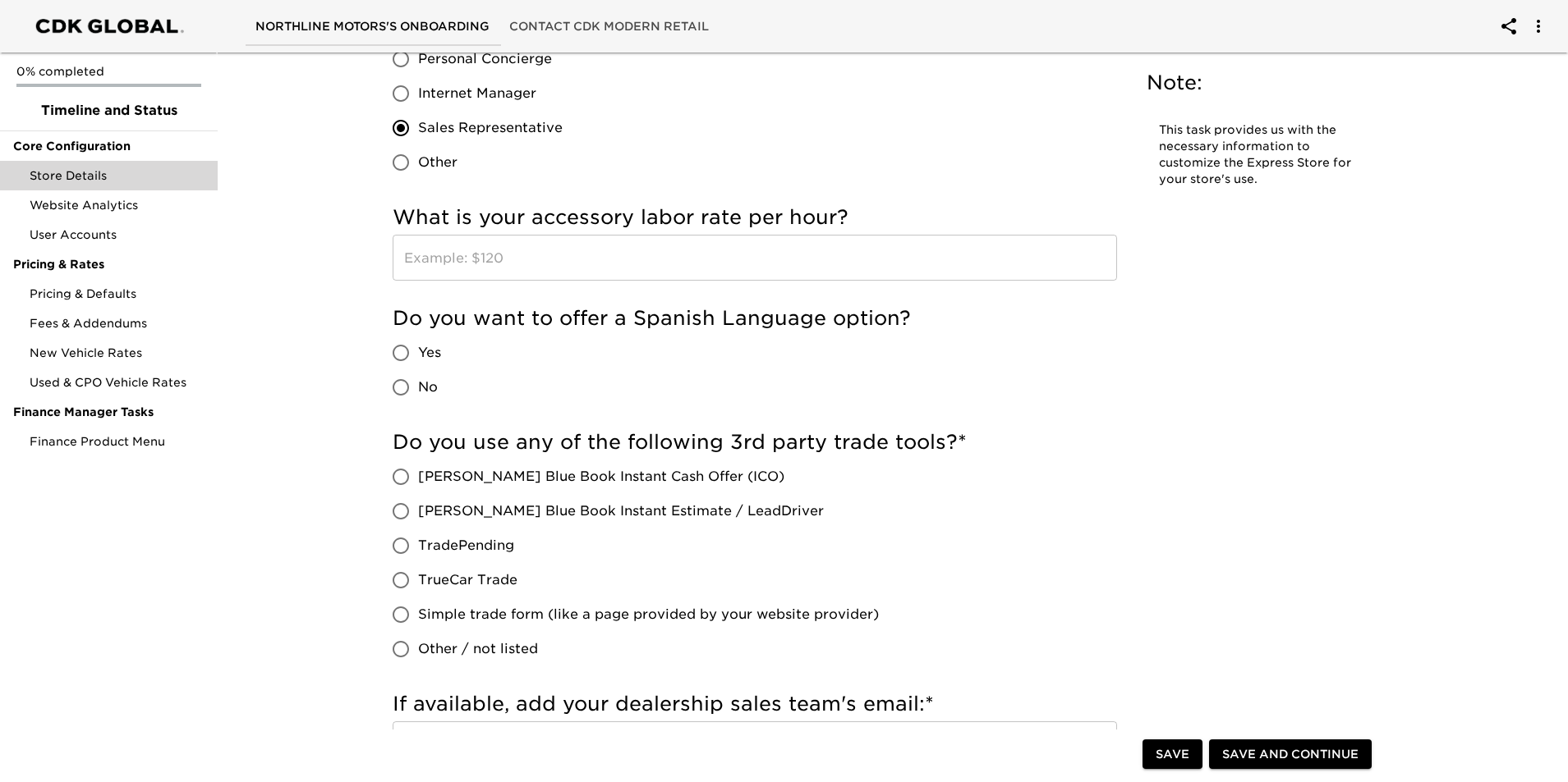
scroll to position [1724, 0]
click at [401, 389] on input "No" at bounding box center [400, 386] width 34 height 34
radio input "true"
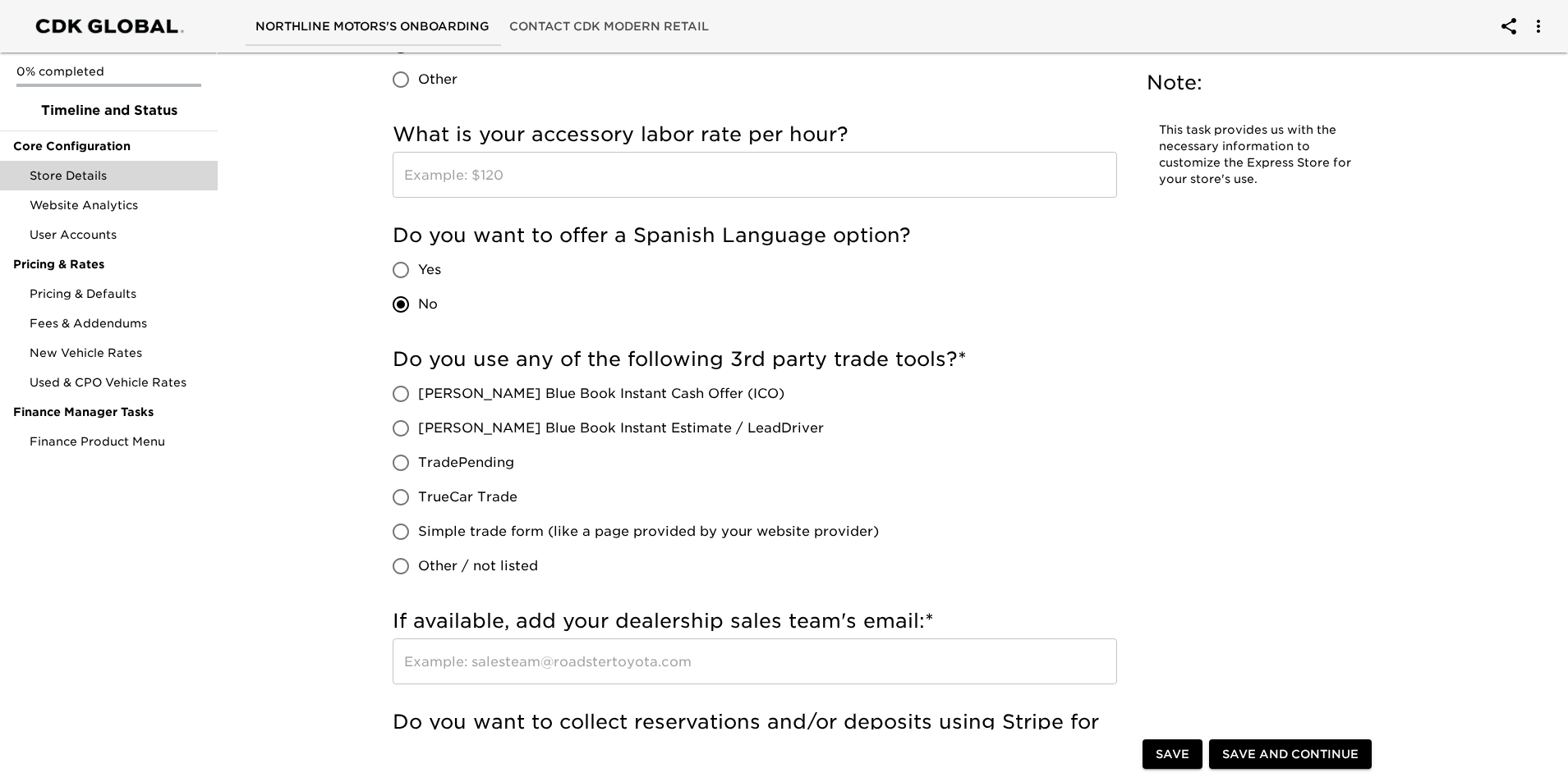
scroll to position [1888, 0]
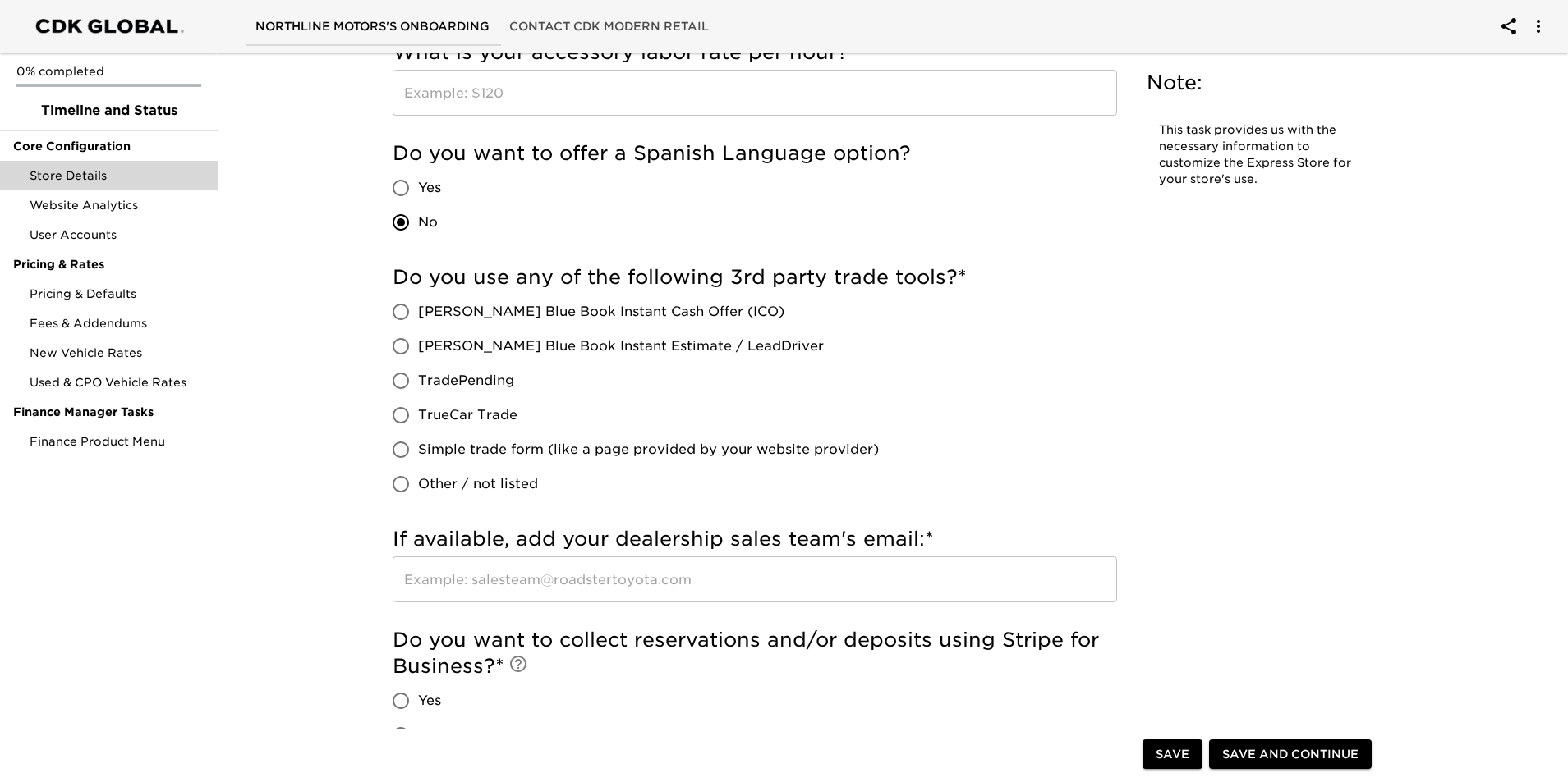
click at [403, 487] on input "Other / not listed" at bounding box center [400, 484] width 34 height 34
radio input "true"
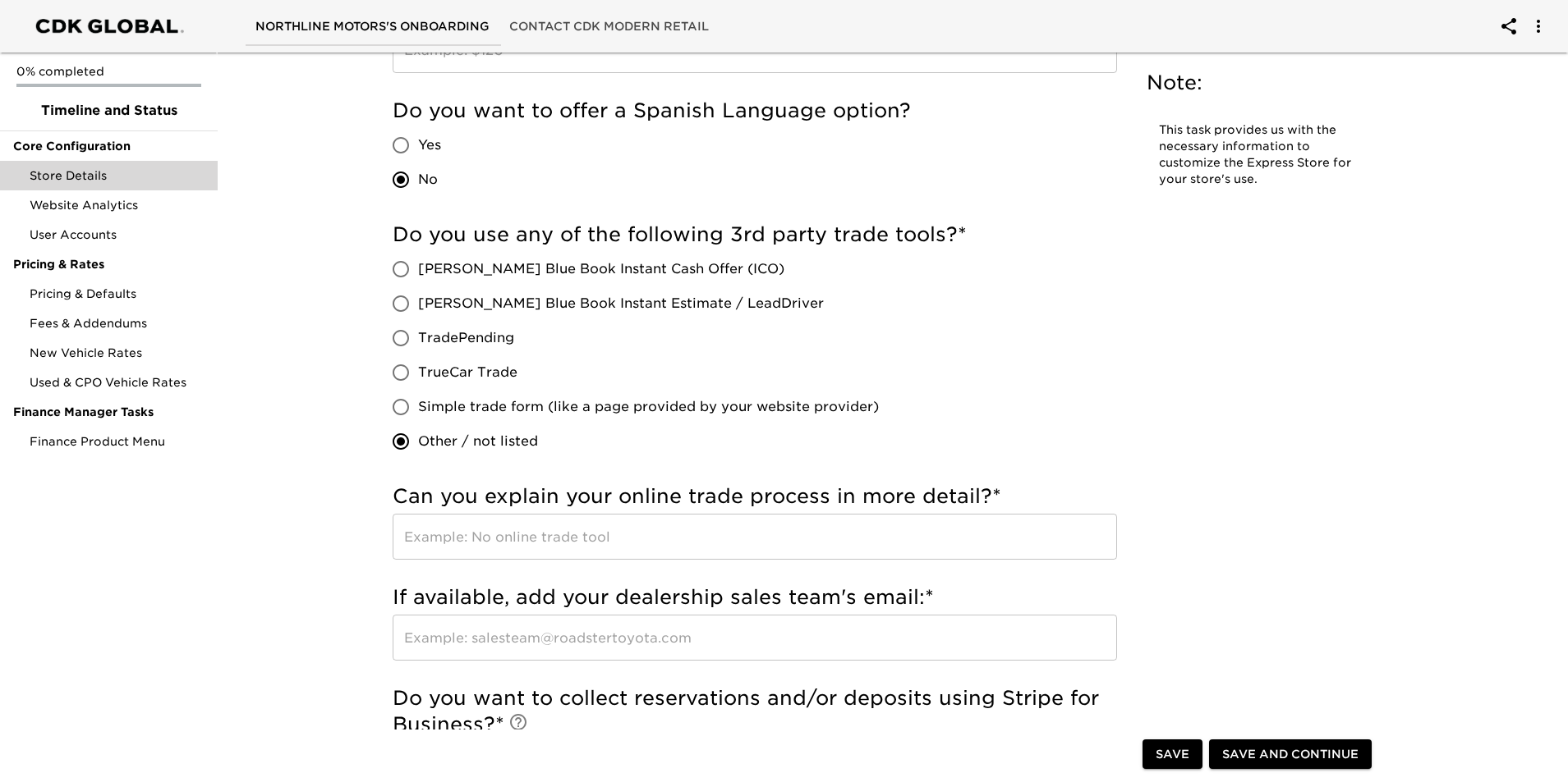
scroll to position [1970, 0]
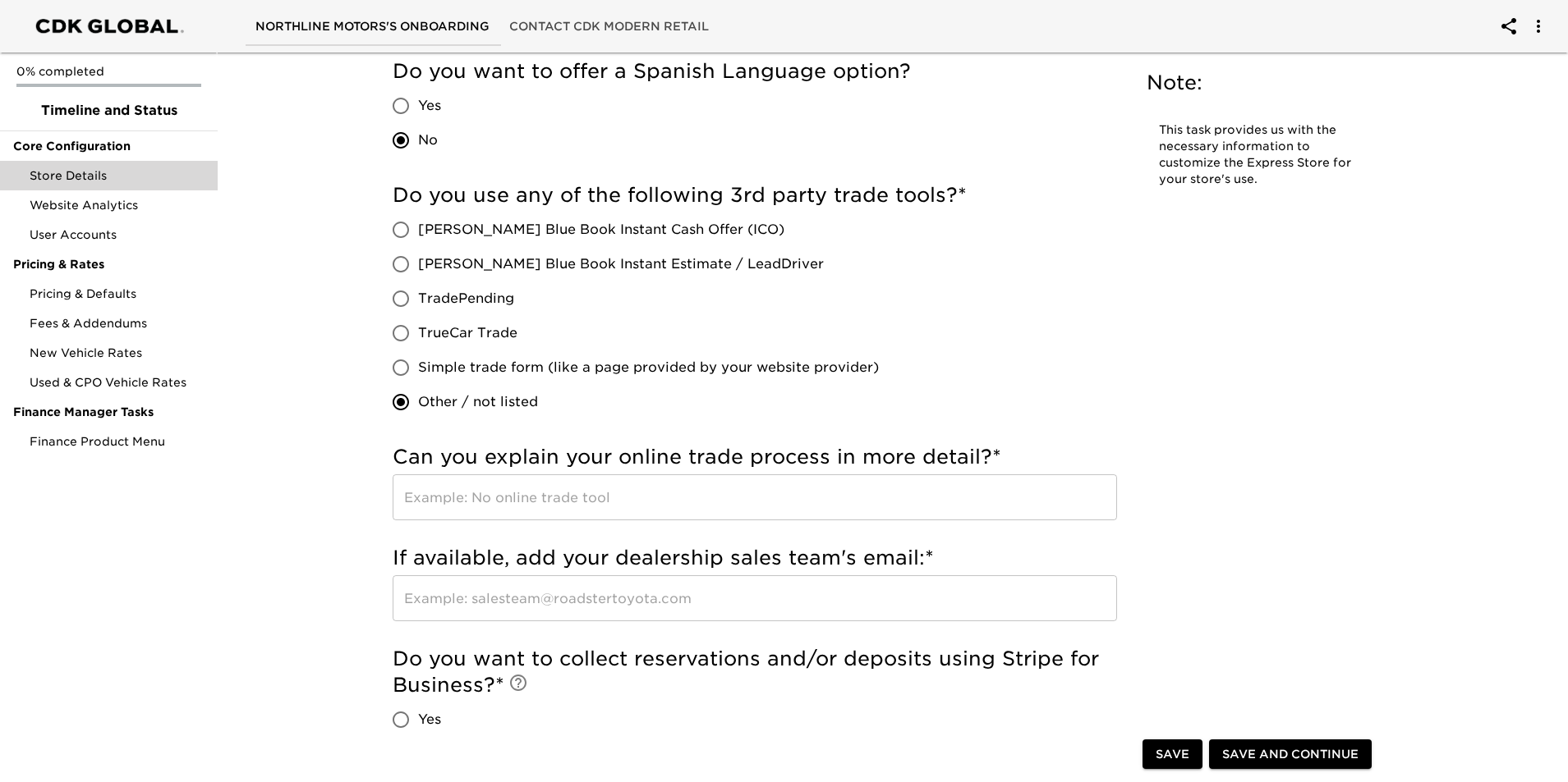
click at [890, 487] on input "text" at bounding box center [755, 498] width 724 height 46
type input "A"
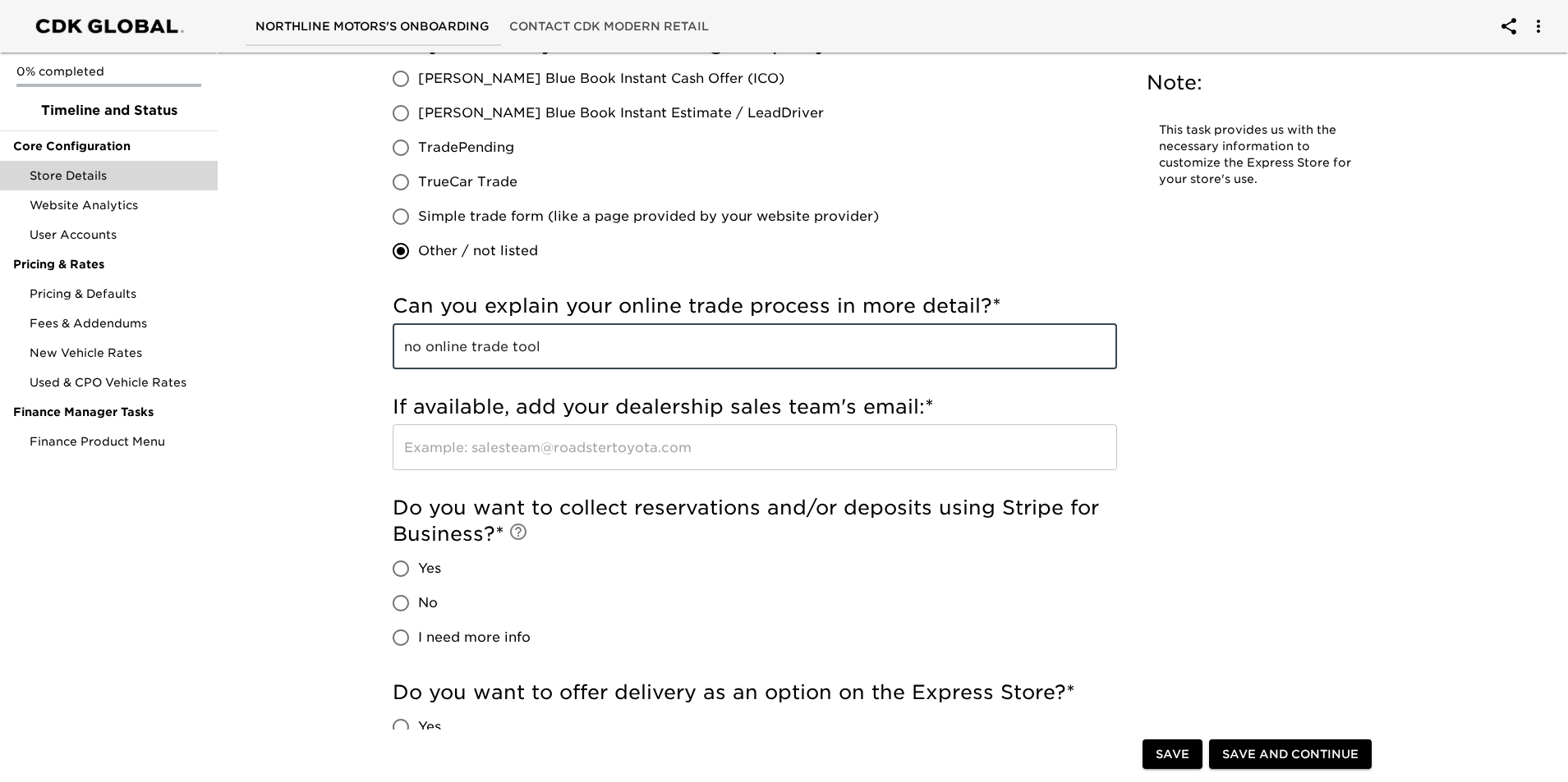
scroll to position [2135, 0]
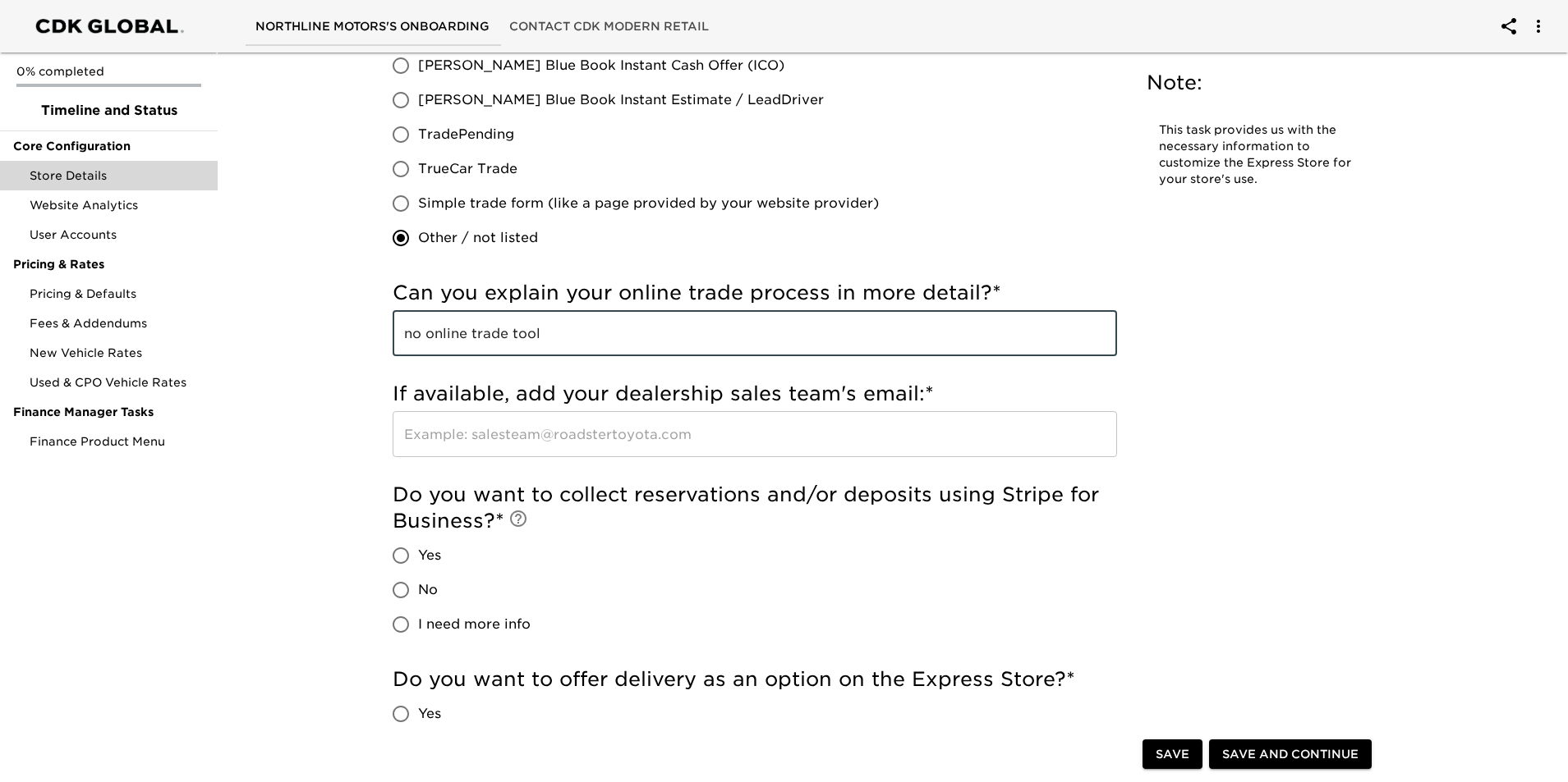
type input "no online trade tool"
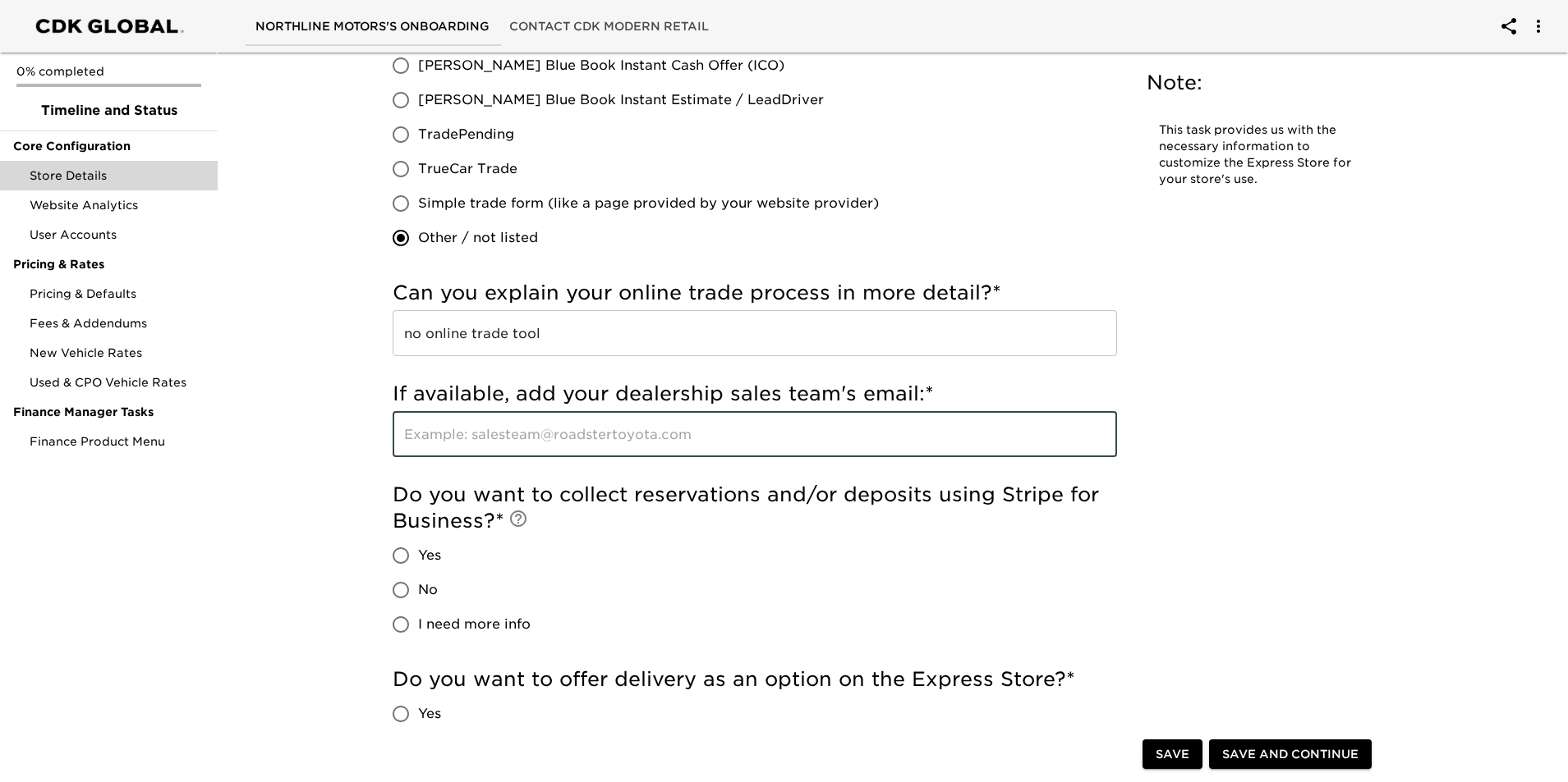
click at [845, 439] on input "text" at bounding box center [755, 434] width 724 height 46
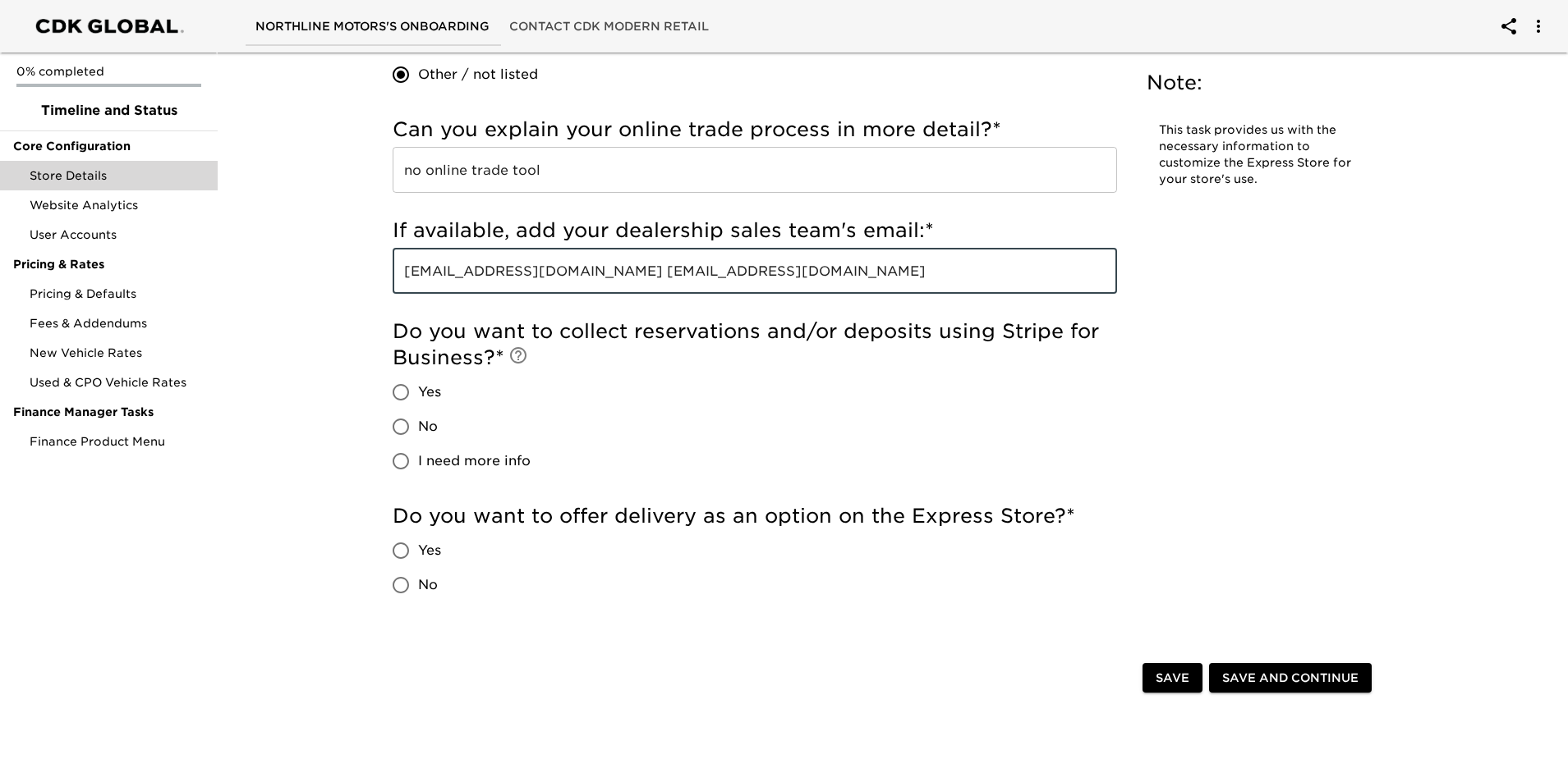
scroll to position [2299, 0]
type input "Aly@northlinemotors.com ben@northlinemotors.com"
click at [402, 465] on input "I need more info" at bounding box center [400, 460] width 34 height 34
radio input "true"
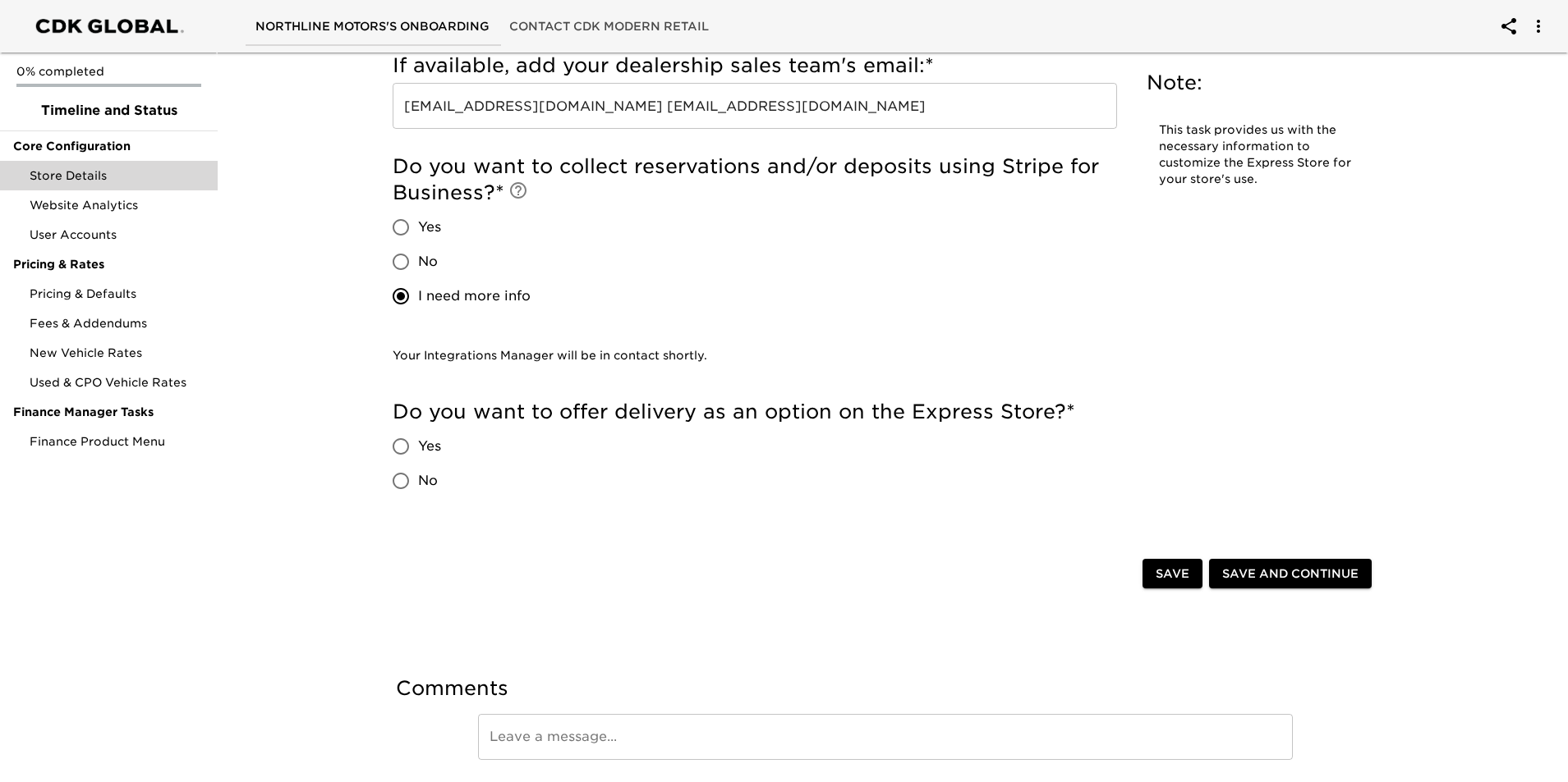
scroll to position [2463, 0]
drag, startPoint x: 398, startPoint y: 483, endPoint x: 416, endPoint y: 498, distance: 23.4
click at [397, 483] on input "No" at bounding box center [400, 481] width 34 height 34
radio input "true"
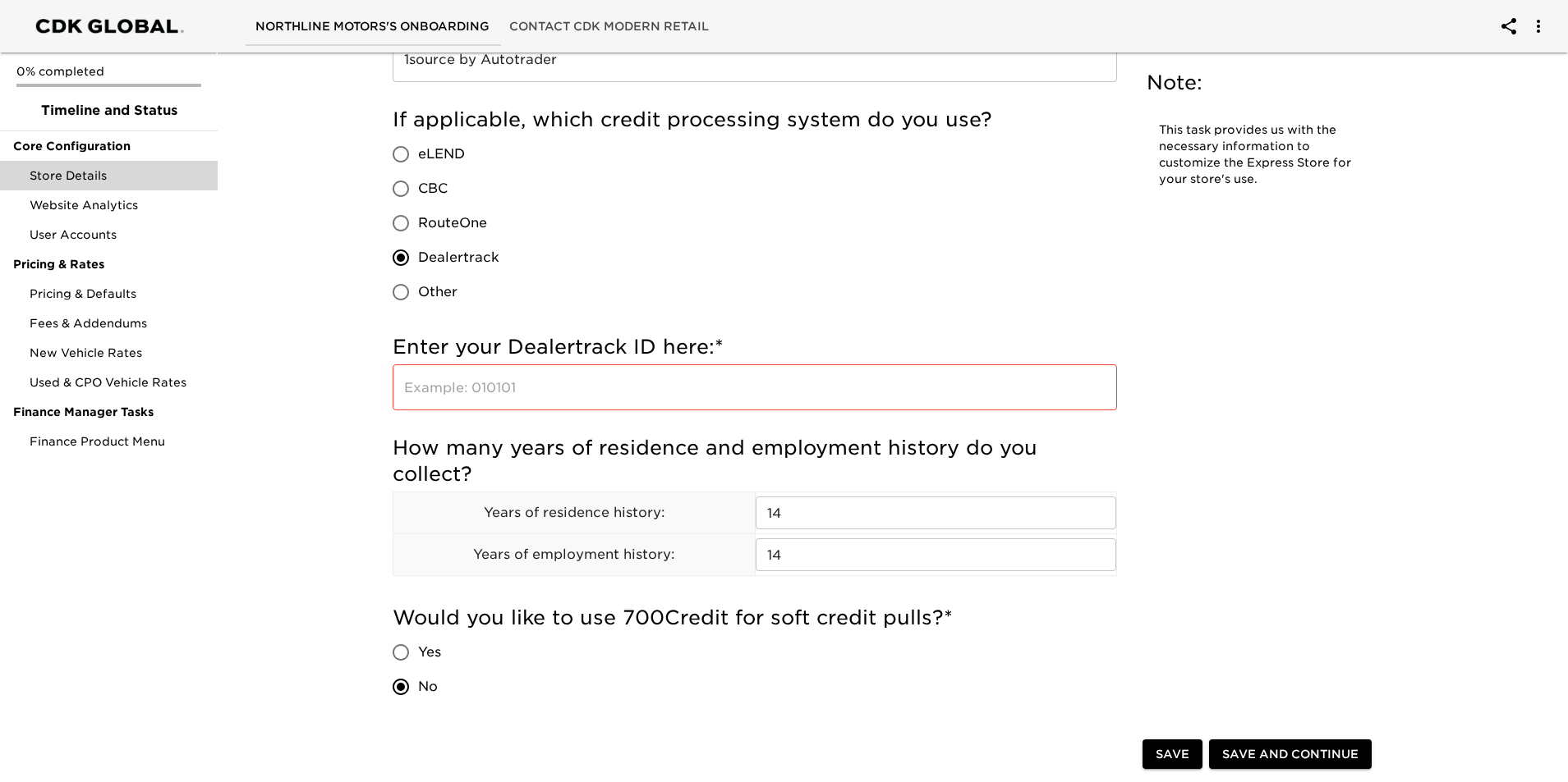
scroll to position [712, 0]
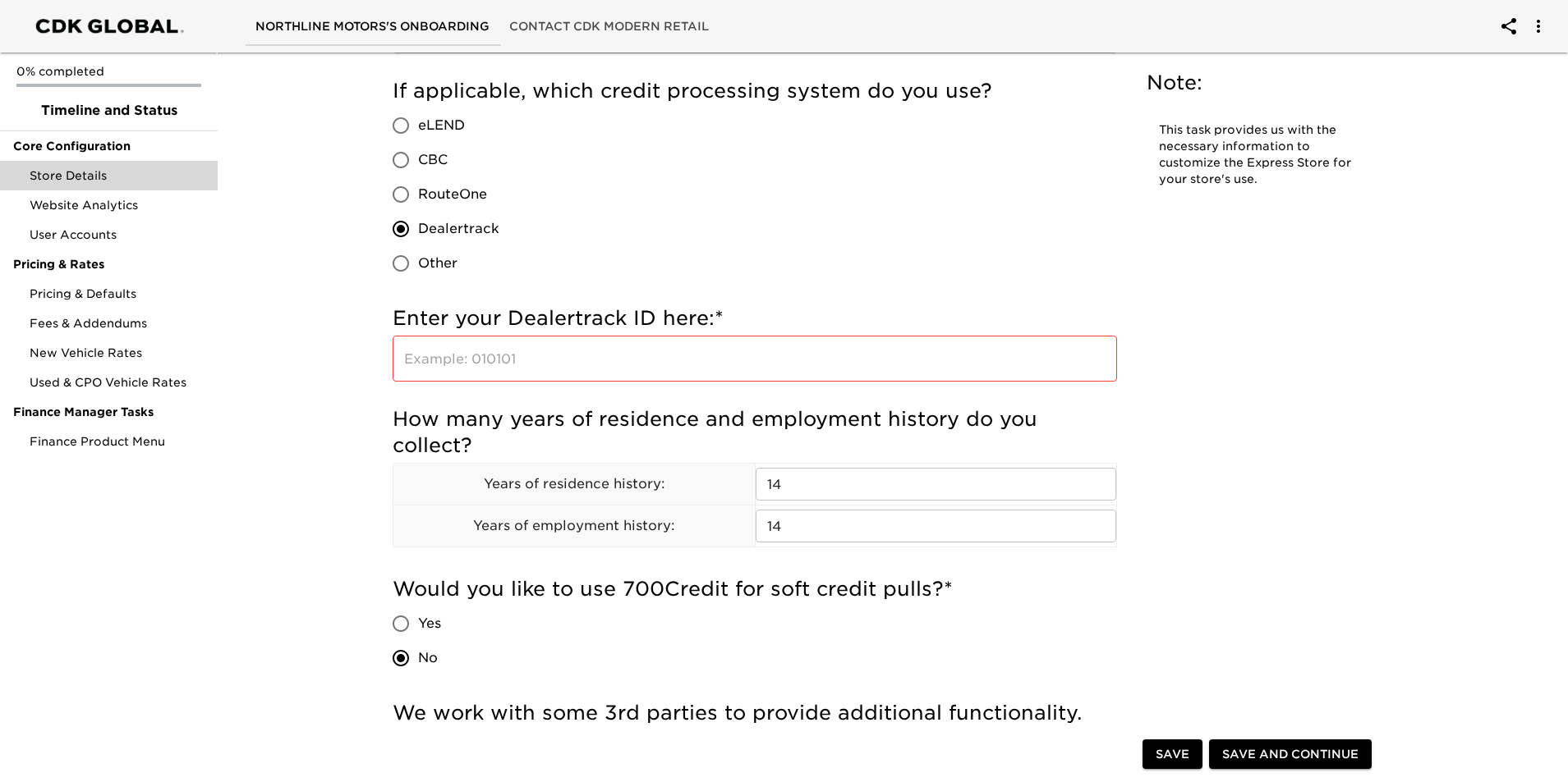
click at [698, 388] on div "Enter your Dealertrack ID here: * ​" at bounding box center [755, 347] width 724 height 101
click at [698, 372] on input "text" at bounding box center [755, 358] width 724 height 46
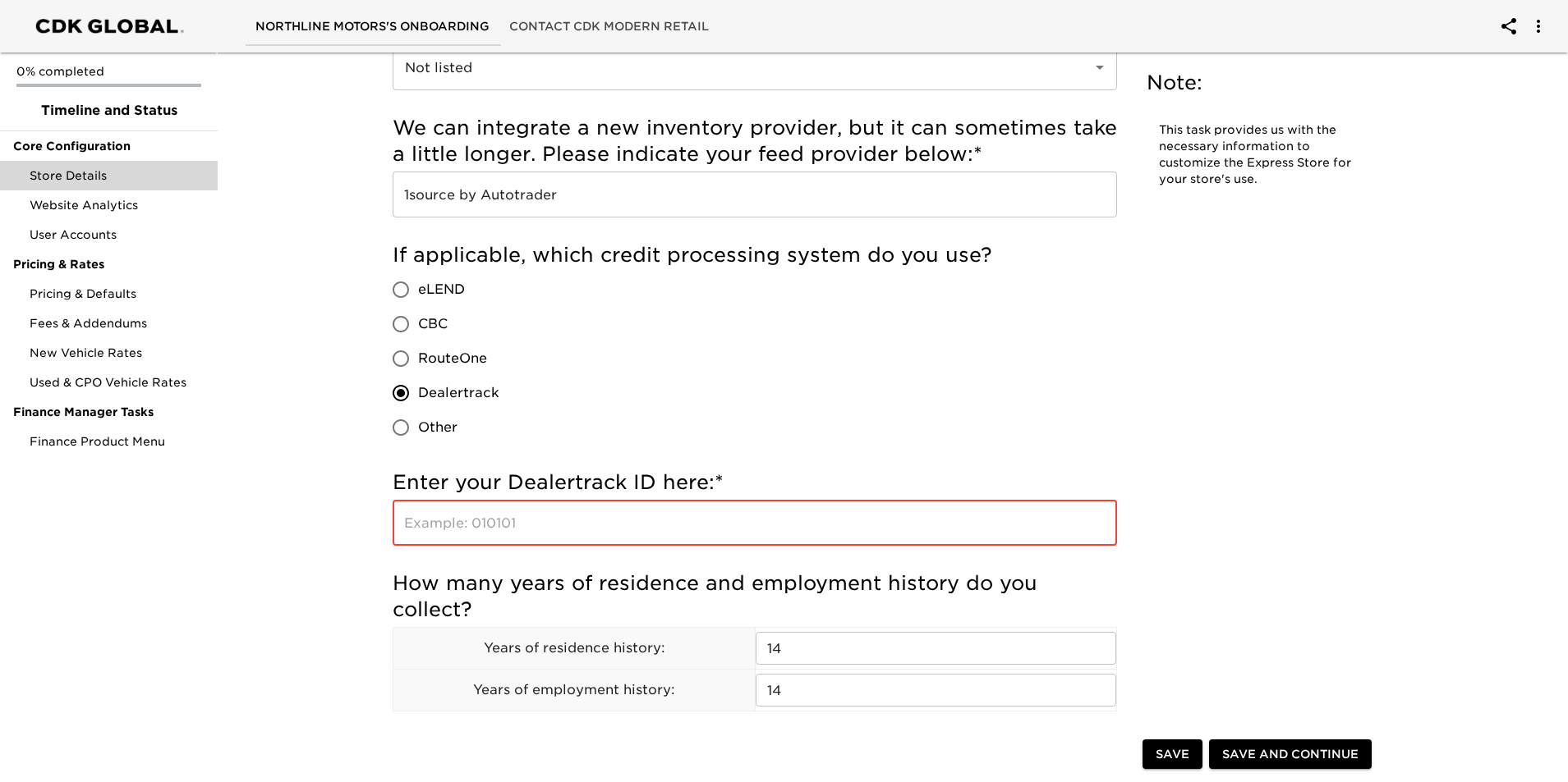
scroll to position [466, 0]
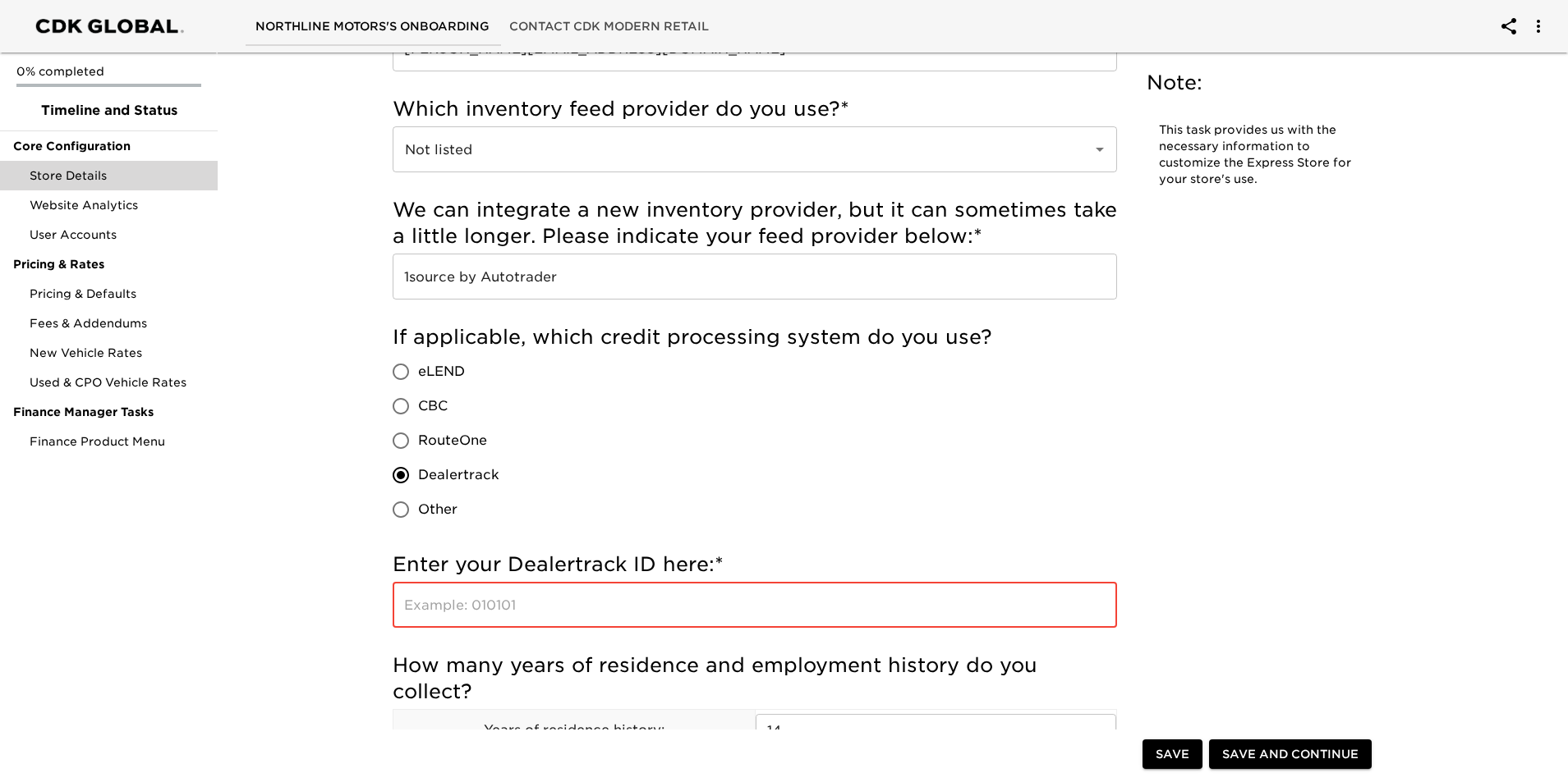
click at [582, 597] on input "text" at bounding box center [755, 605] width 724 height 46
paste input "aalla9375"
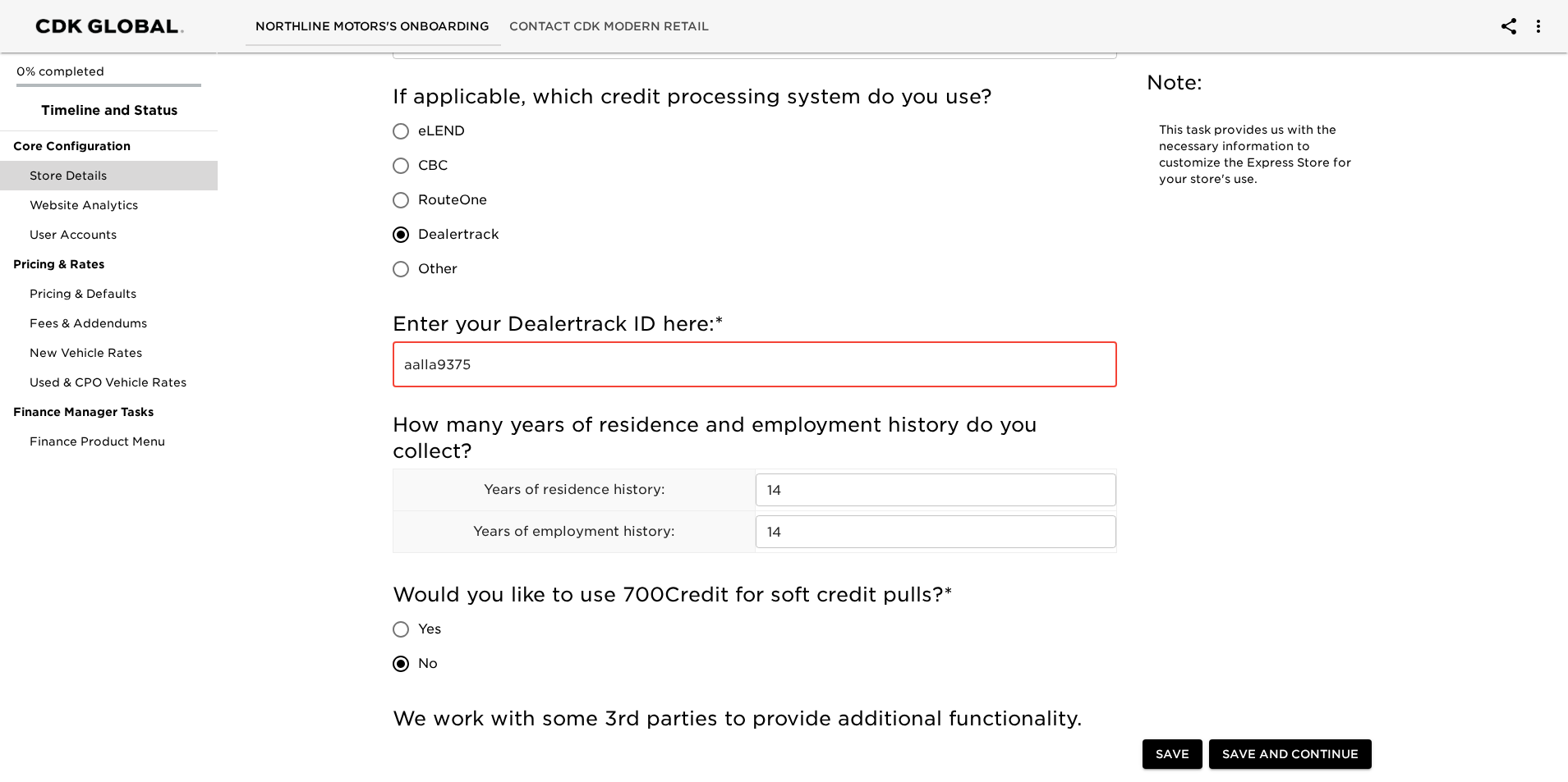
scroll to position [712, 0]
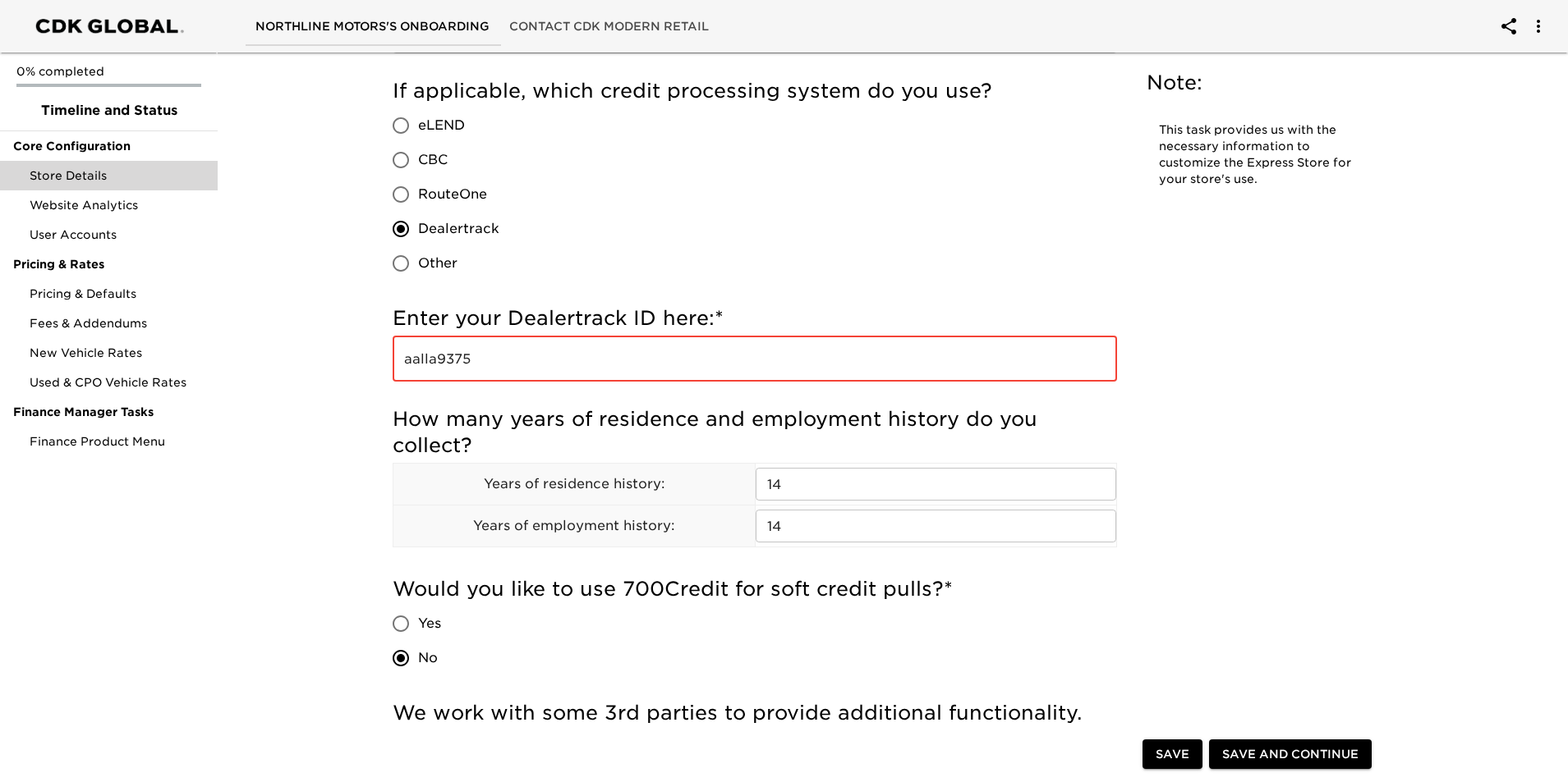
type input "aalla9375"
click at [1295, 758] on span "Save and Continue" at bounding box center [1290, 754] width 136 height 20
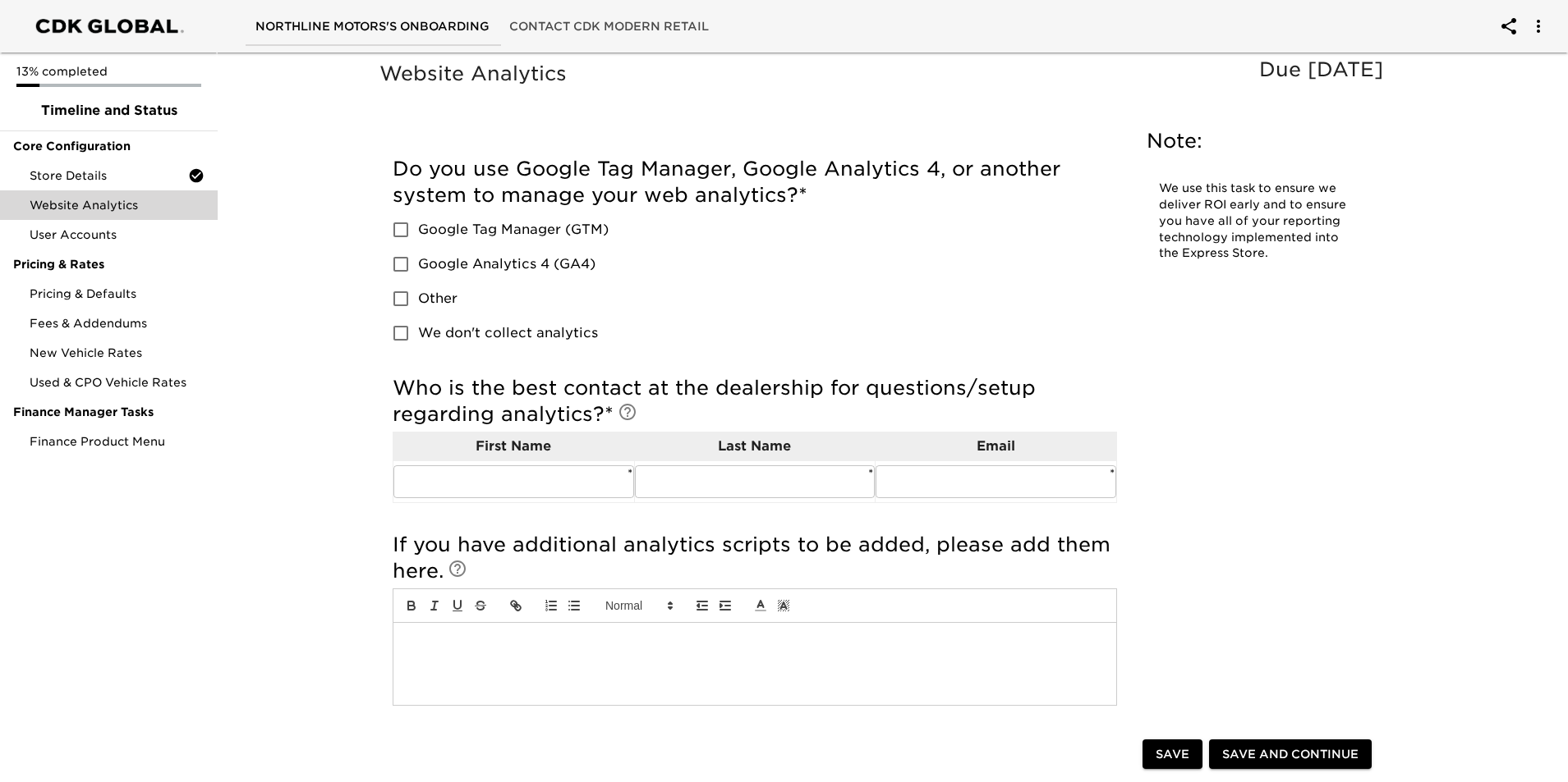
click at [401, 294] on input "Other" at bounding box center [400, 299] width 34 height 34
checkbox input "true"
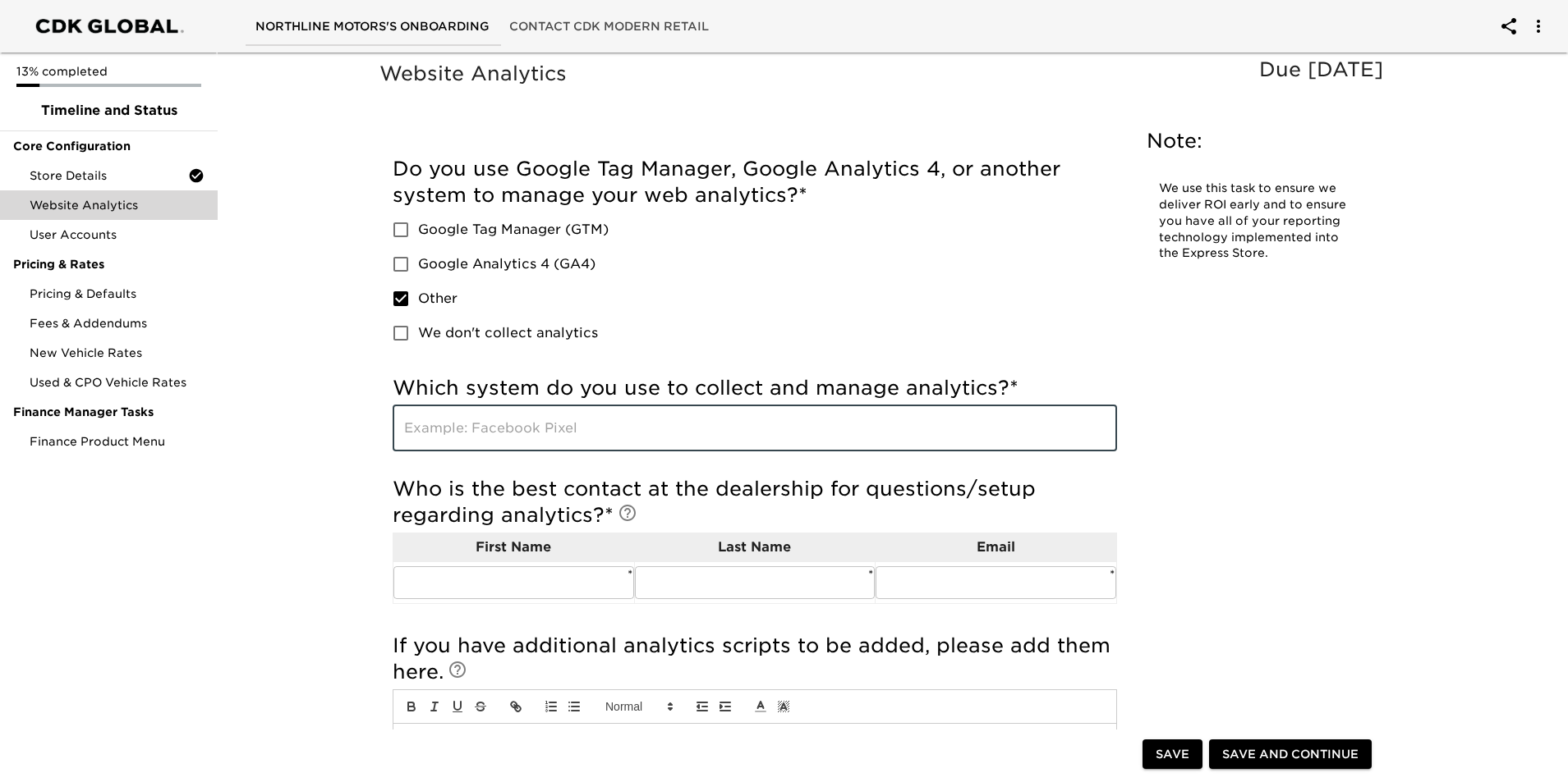
click at [468, 430] on input "text" at bounding box center [755, 428] width 724 height 46
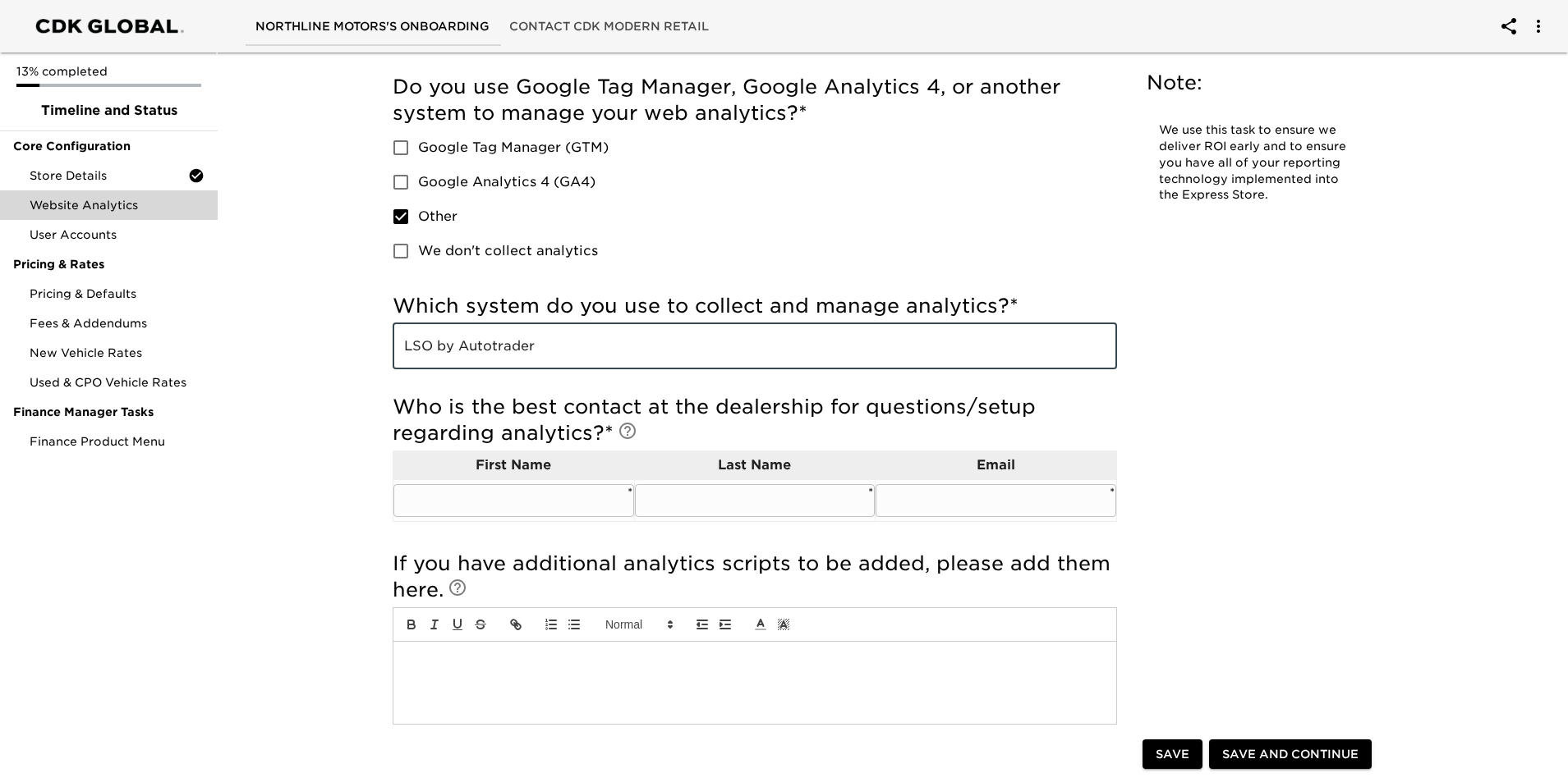
type input "LSO by Autotrader"
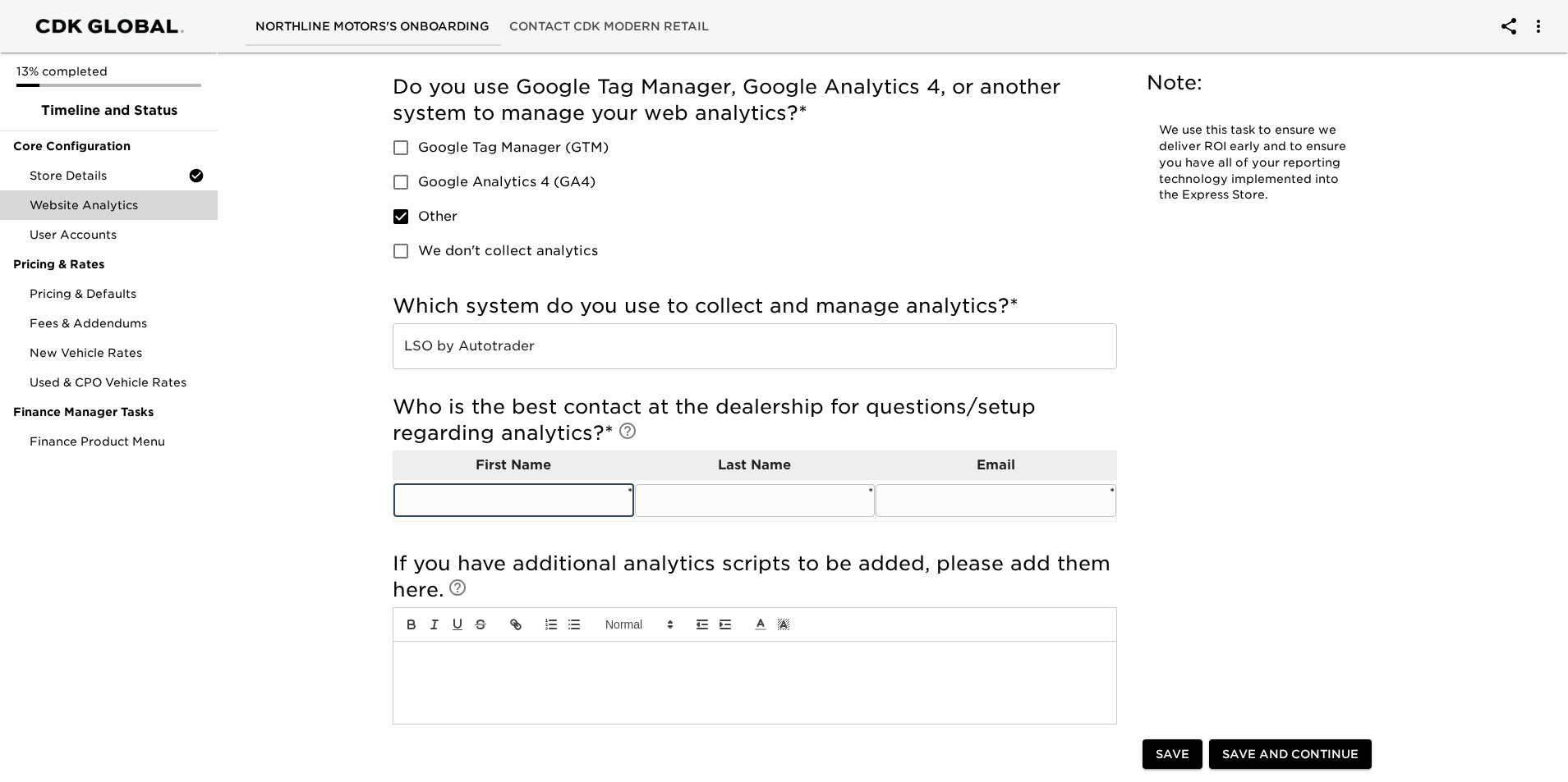
click at [518, 500] on input "text" at bounding box center [514, 500] width 241 height 33
type input "Azar"
type input "Allas"
type input "aallasvandi@gmail.com"
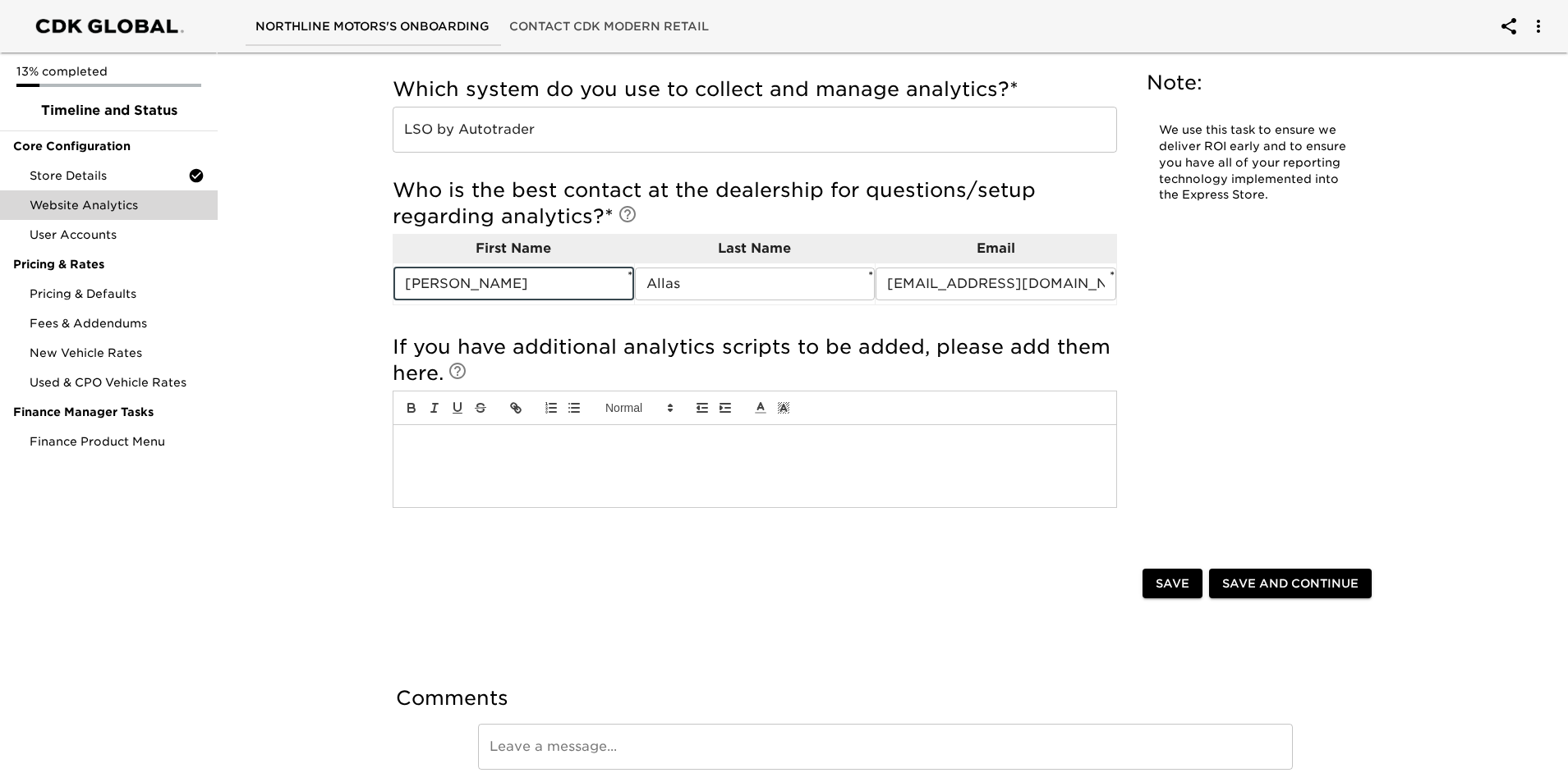
scroll to position [328, 0]
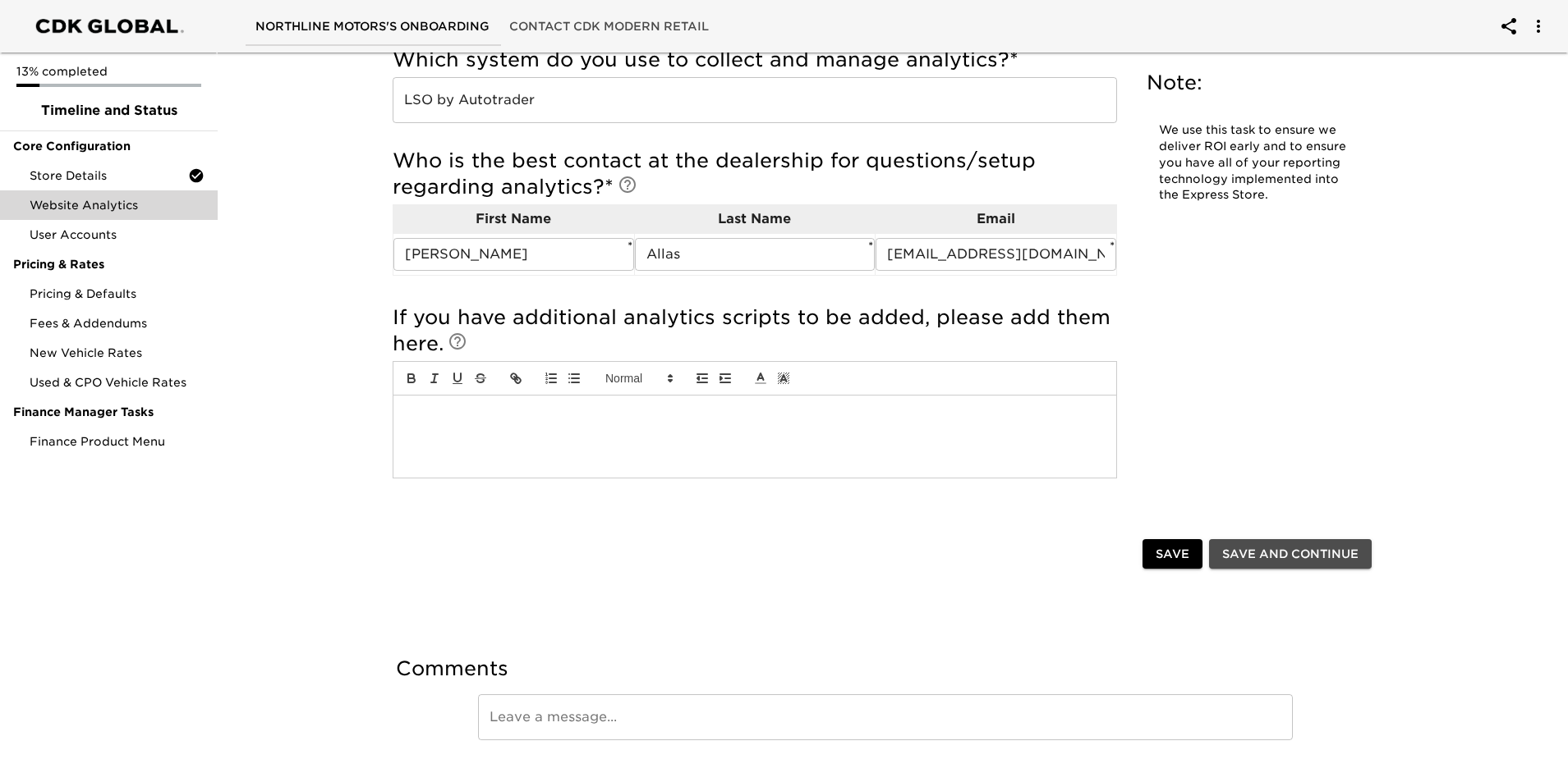
click at [1246, 551] on span "Save and Continue" at bounding box center [1290, 555] width 136 height 20
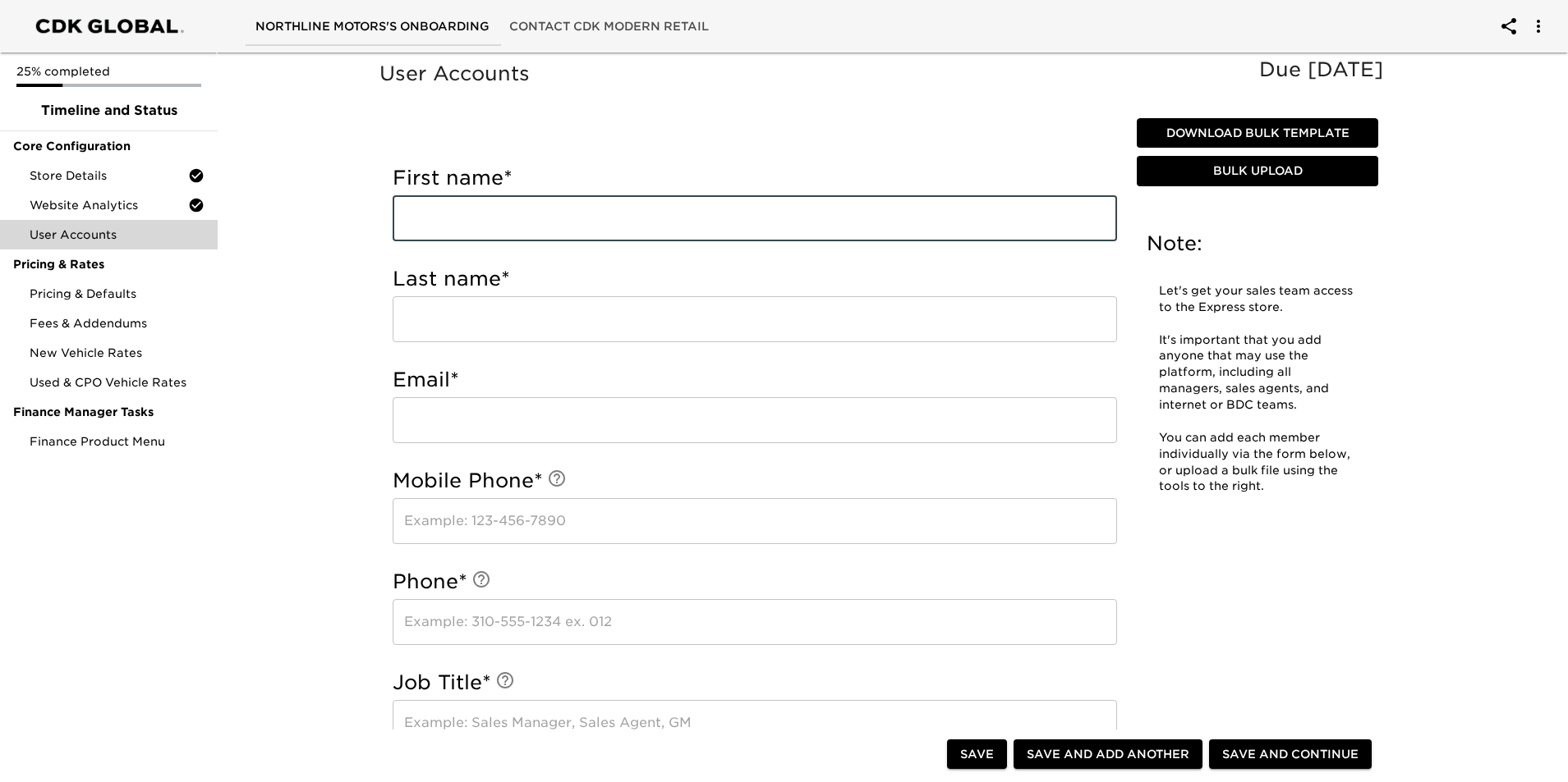
click at [715, 212] on input "text" at bounding box center [755, 218] width 724 height 46
type input "Azar"
type input "Allas"
type input "6479750171"
click at [575, 415] on input "email" at bounding box center [755, 420] width 724 height 46
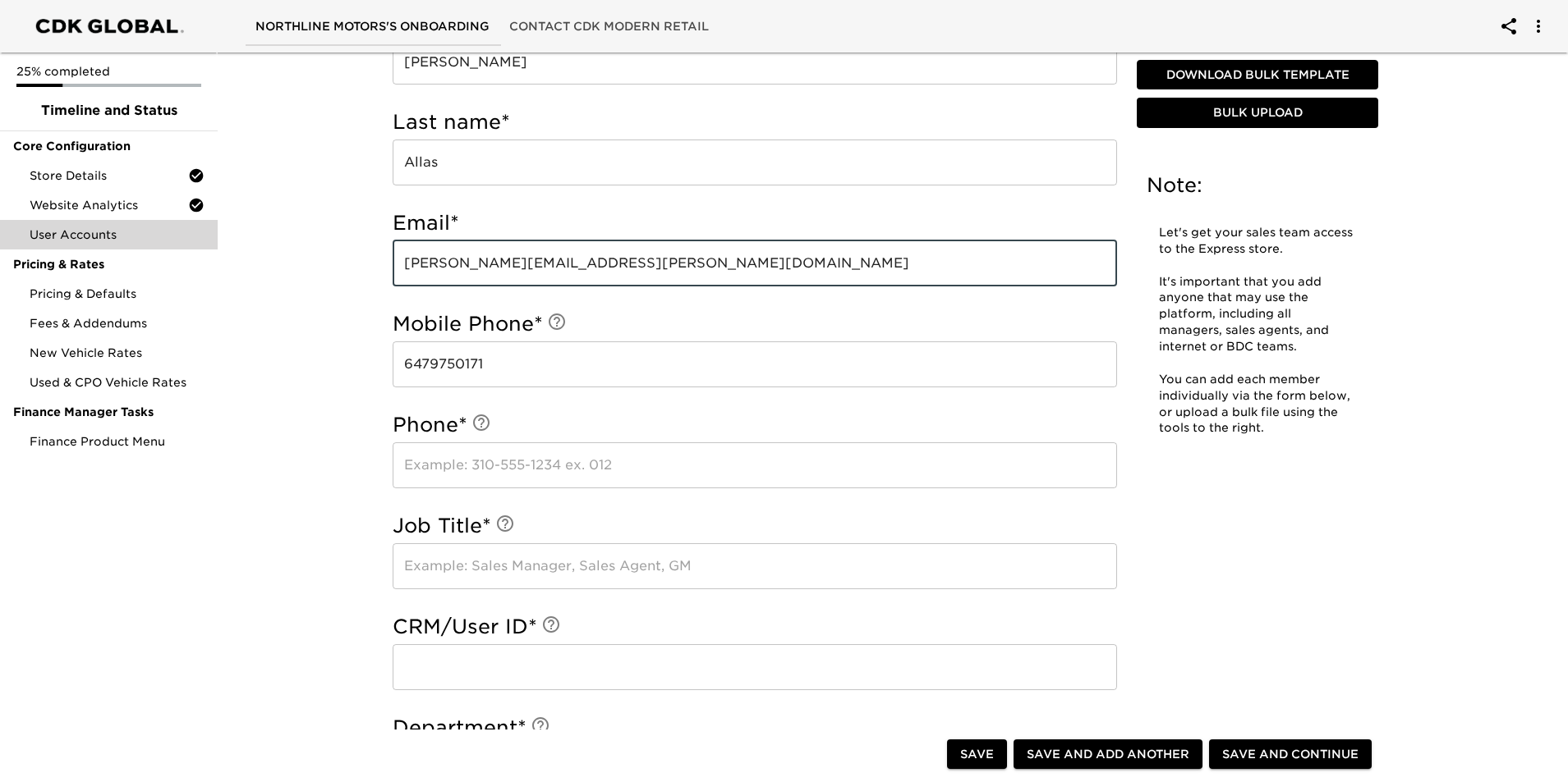
scroll to position [164, 0]
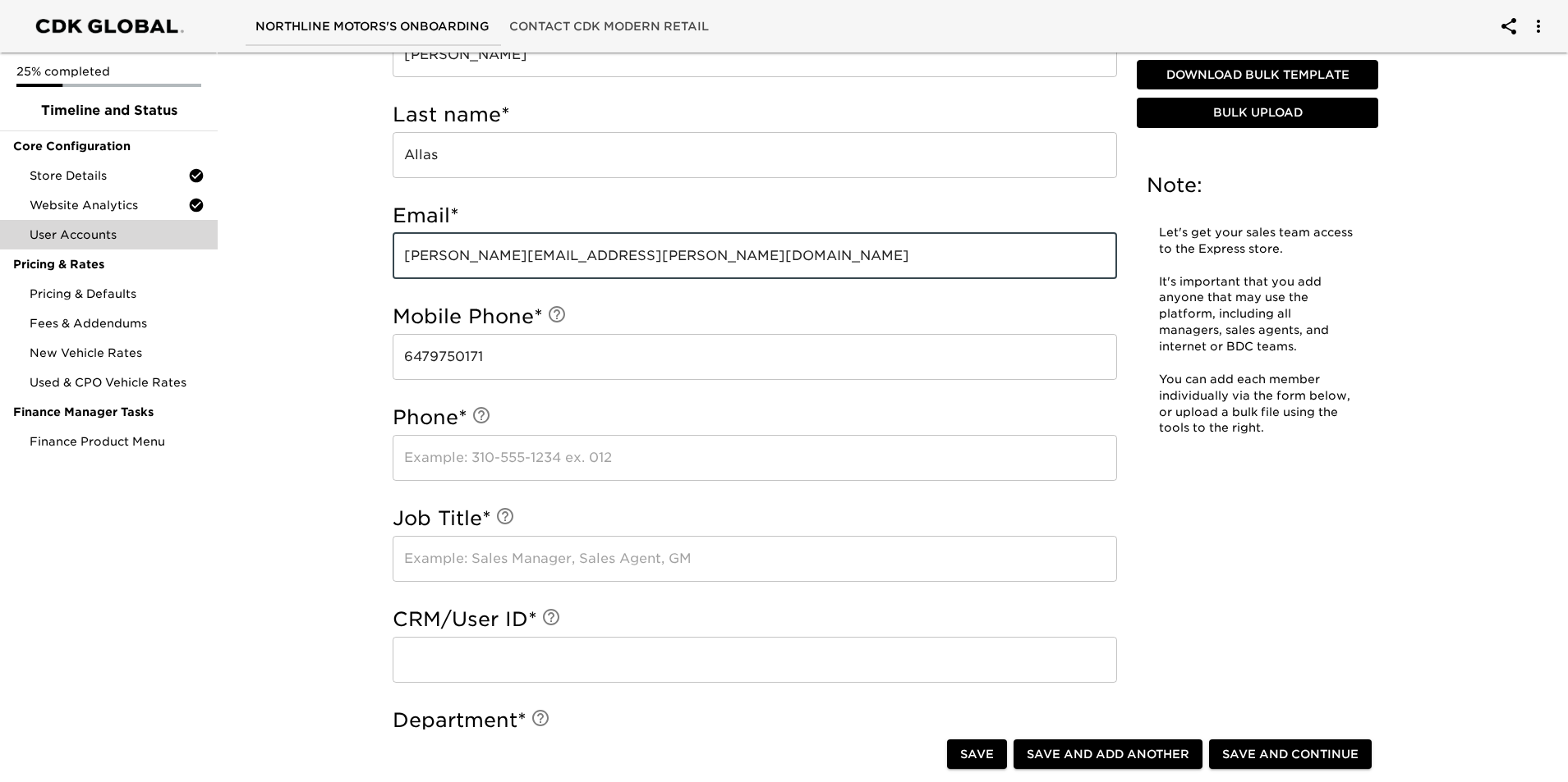
type input "Azar.Allas@northlinemotors.com"
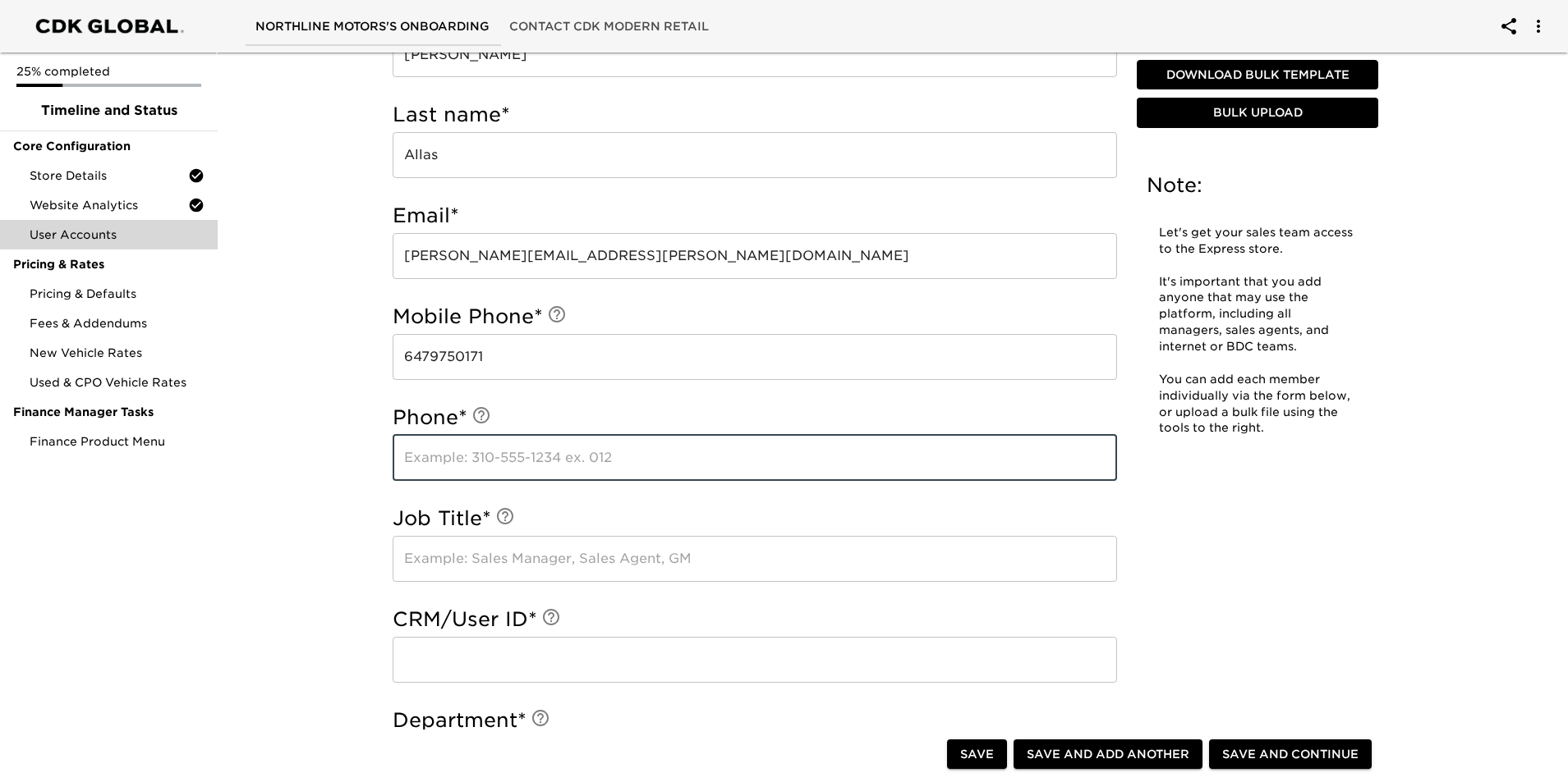
click at [588, 456] on input "text" at bounding box center [755, 458] width 724 height 46
type input "6479750171"
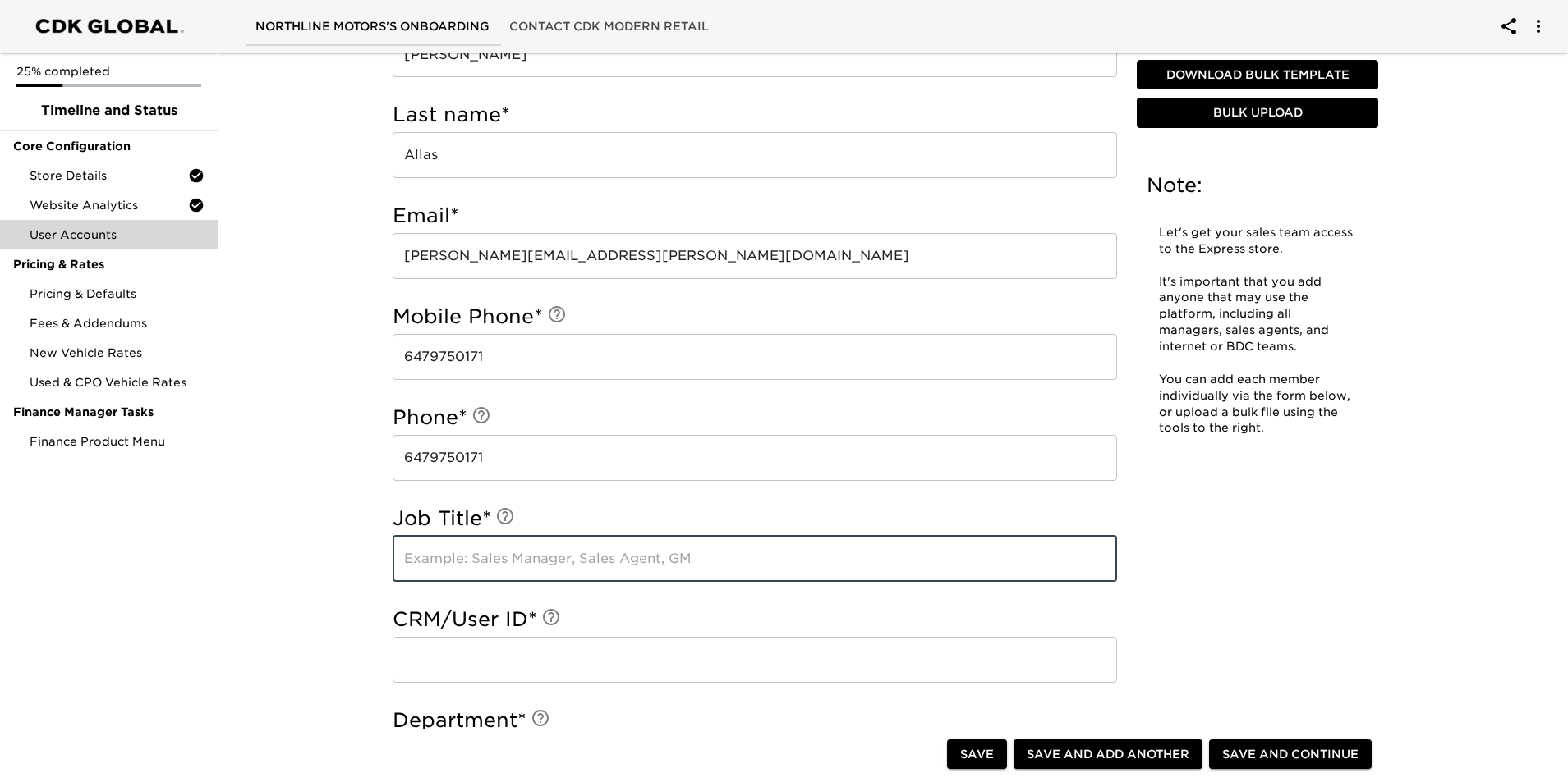
click at [593, 542] on input "text" at bounding box center [755, 559] width 724 height 46
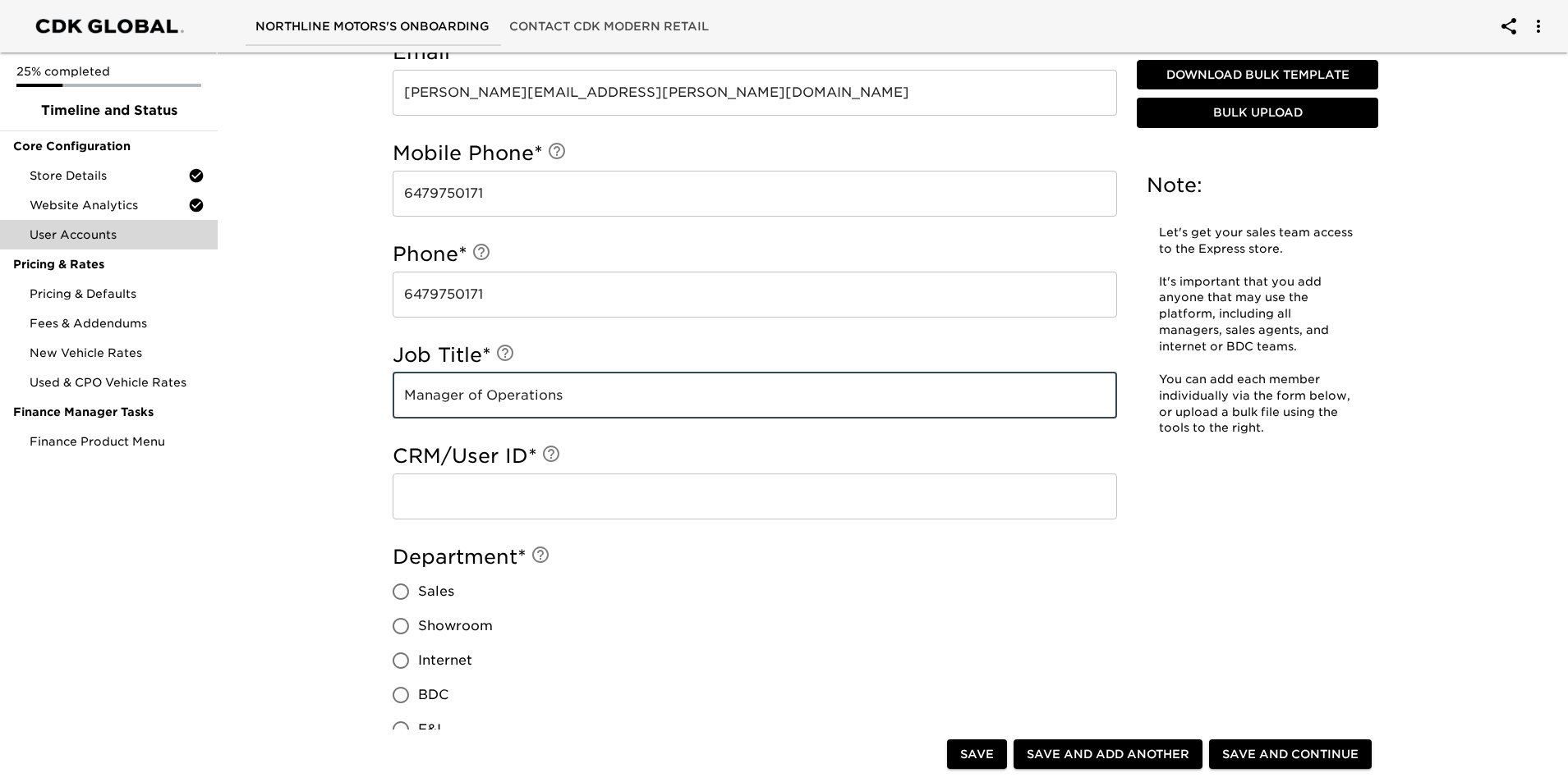
scroll to position [328, 0]
type input "Manager of Operations"
click at [577, 485] on input "text" at bounding box center [755, 496] width 724 height 46
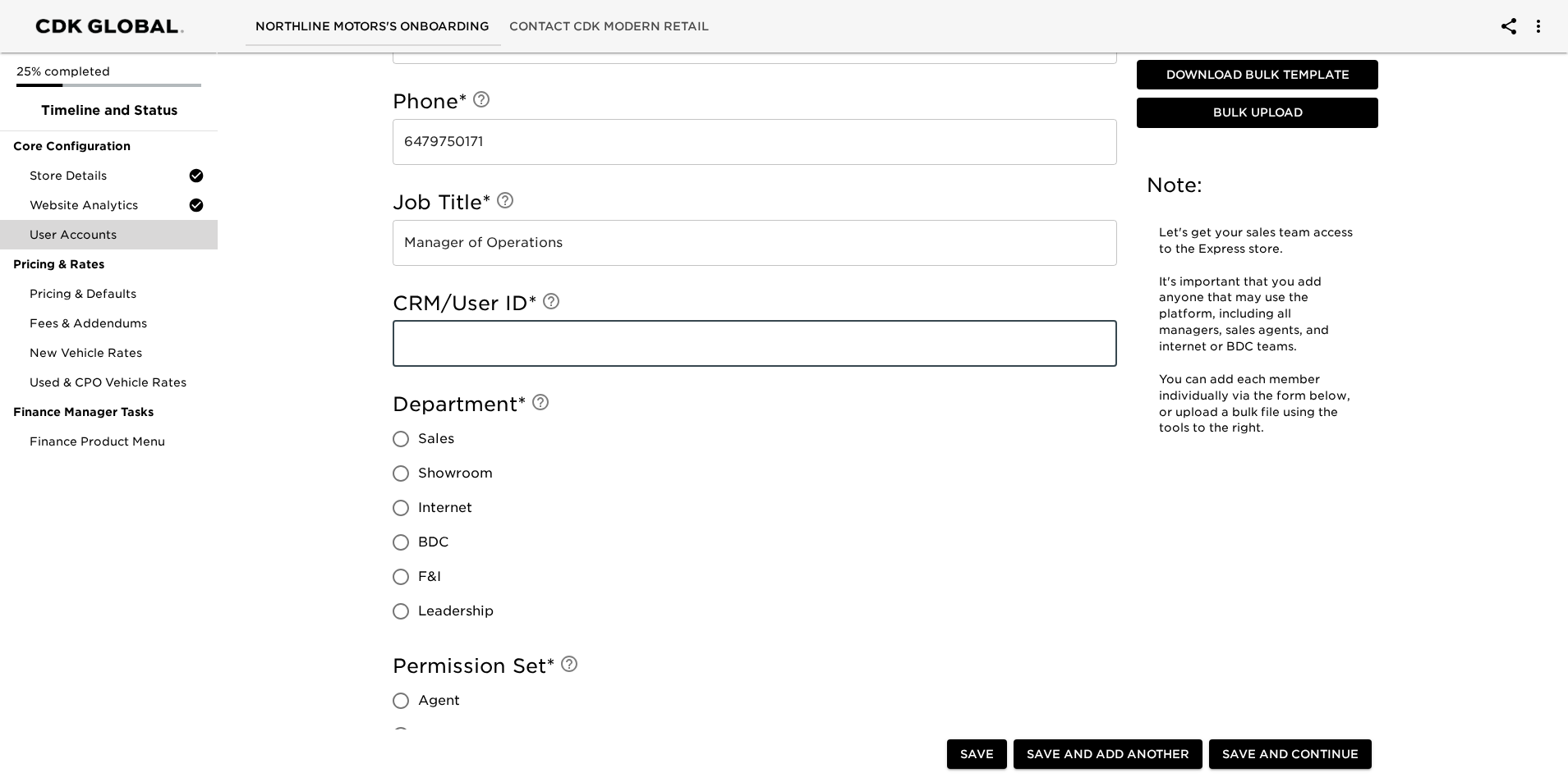
scroll to position [493, 0]
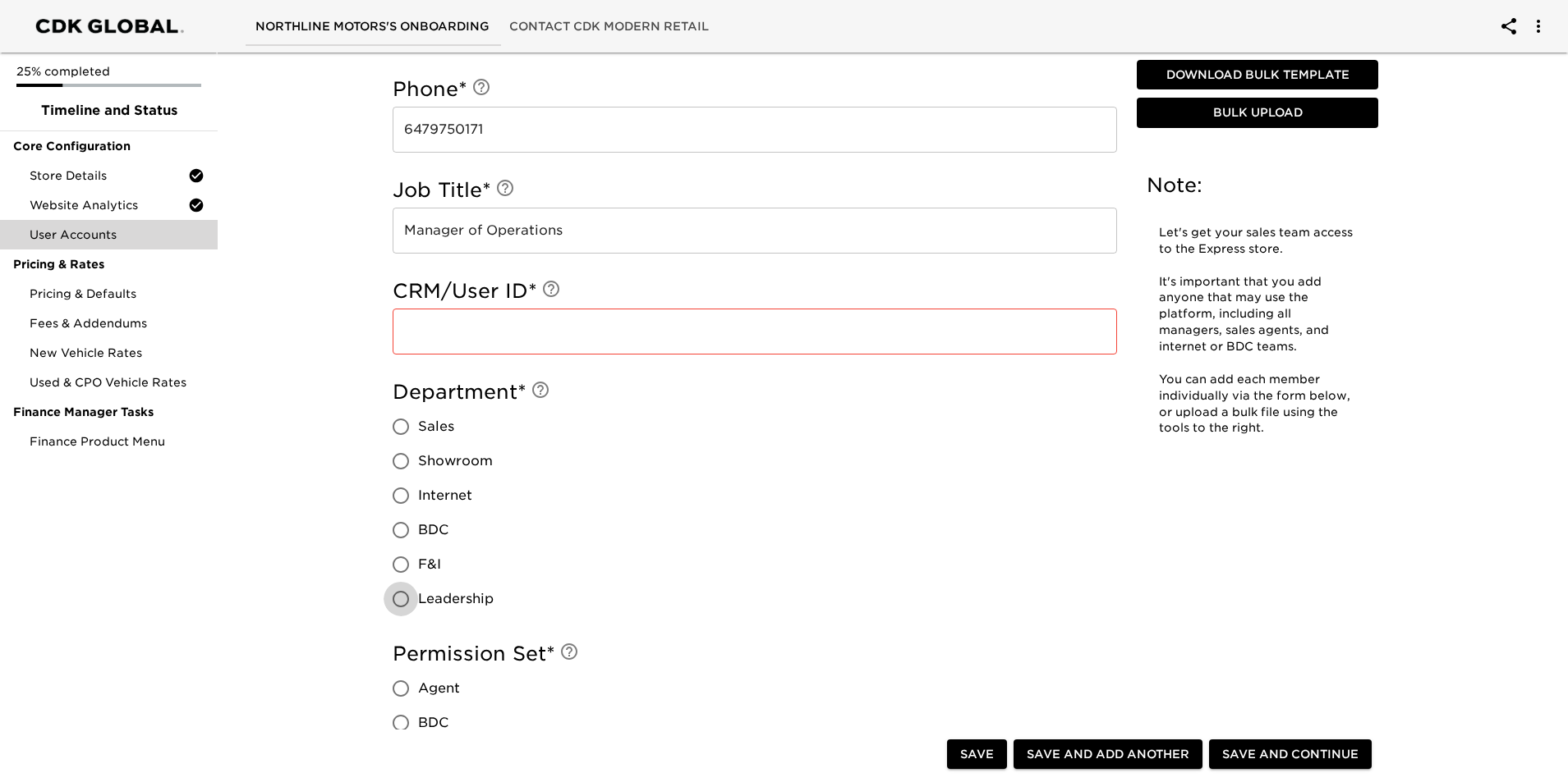
drag, startPoint x: 399, startPoint y: 597, endPoint x: 431, endPoint y: 602, distance: 32.4
click at [400, 597] on input "Leadership" at bounding box center [400, 599] width 34 height 34
radio input "true"
click at [549, 319] on input "text" at bounding box center [755, 331] width 724 height 46
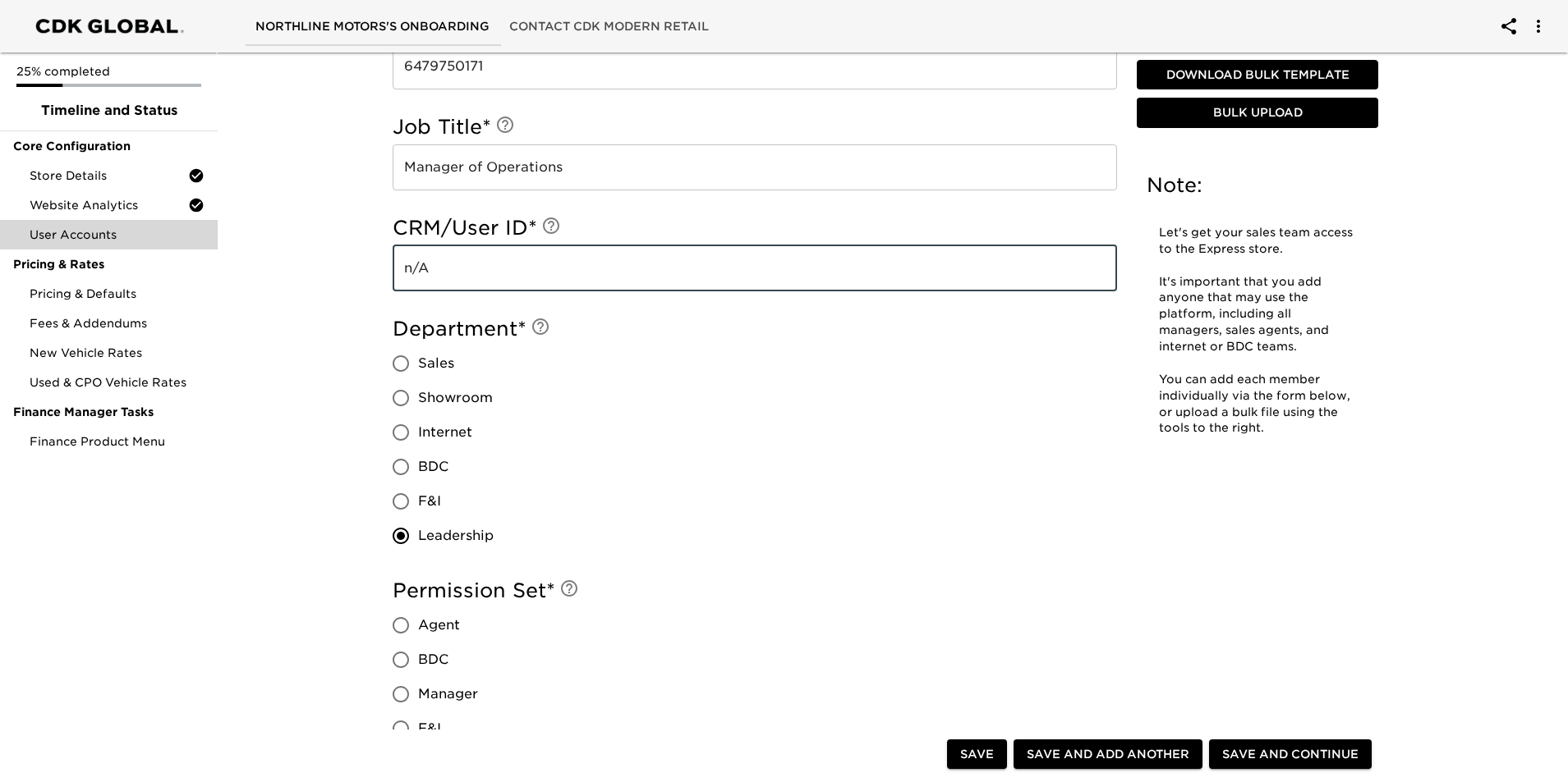
scroll to position [739, 0]
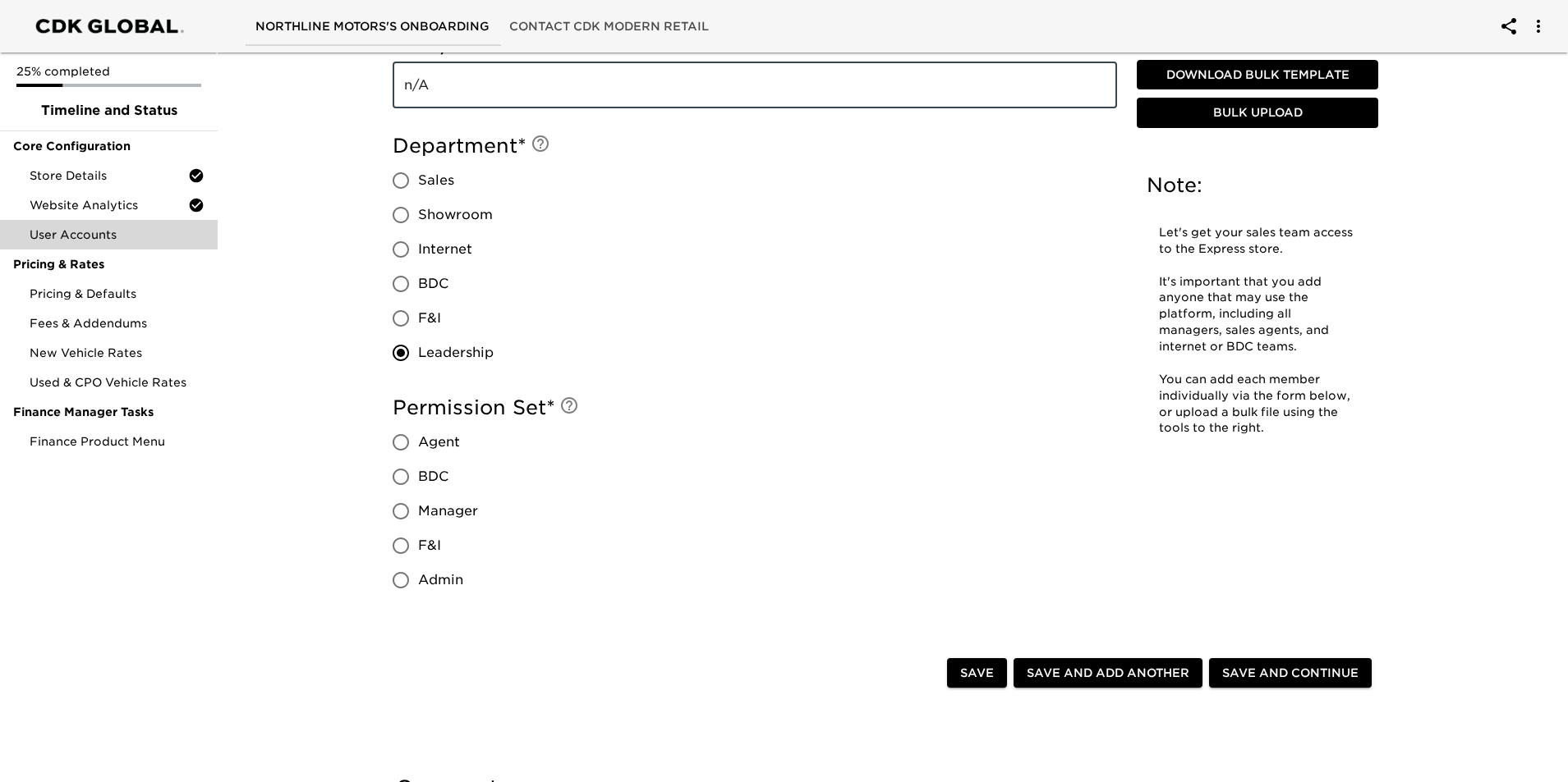
type input "n/A"
click at [404, 512] on input "Manager" at bounding box center [400, 511] width 34 height 34
radio input "true"
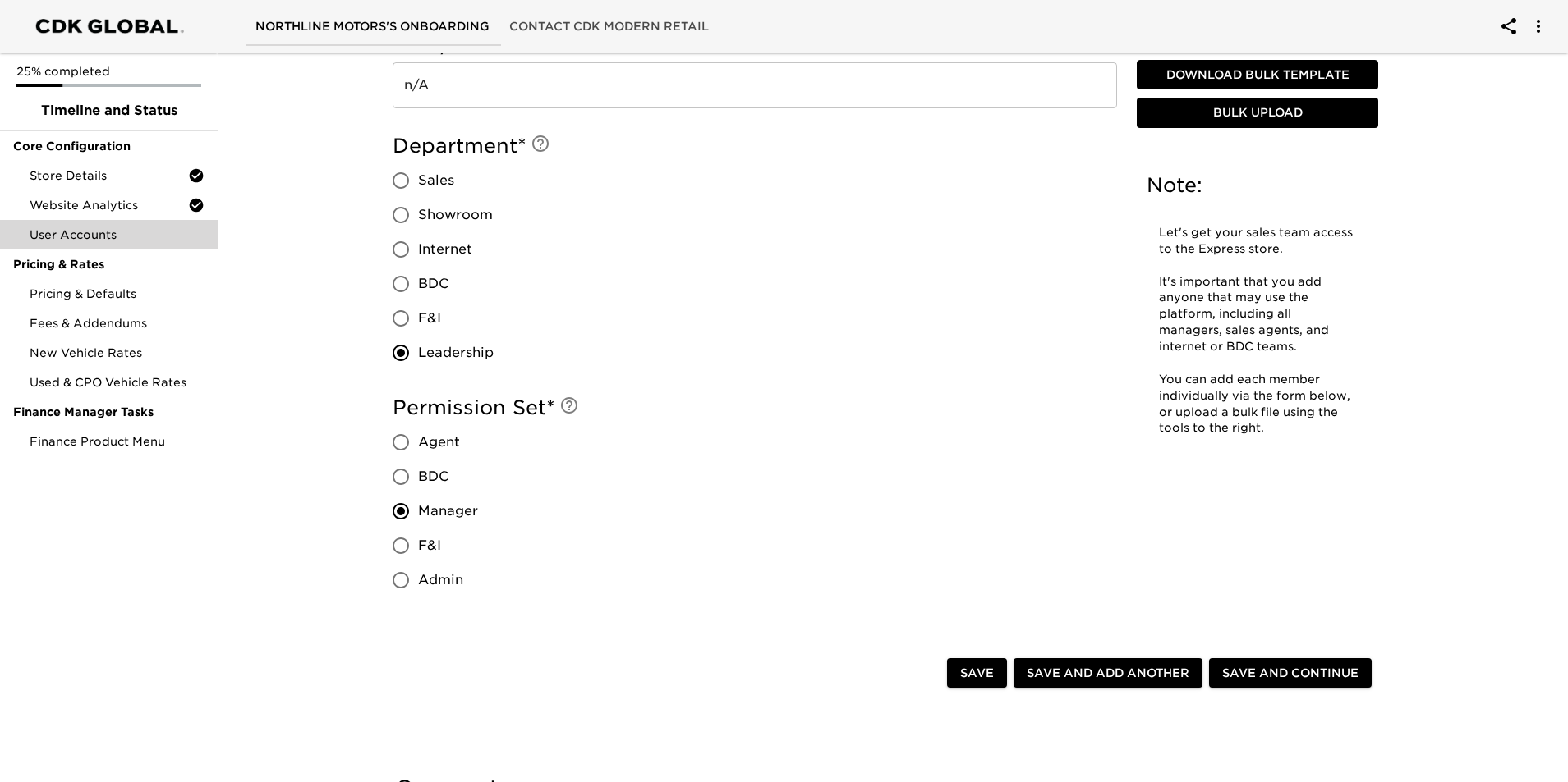
click at [1305, 671] on span "Save and Continue" at bounding box center [1290, 674] width 136 height 20
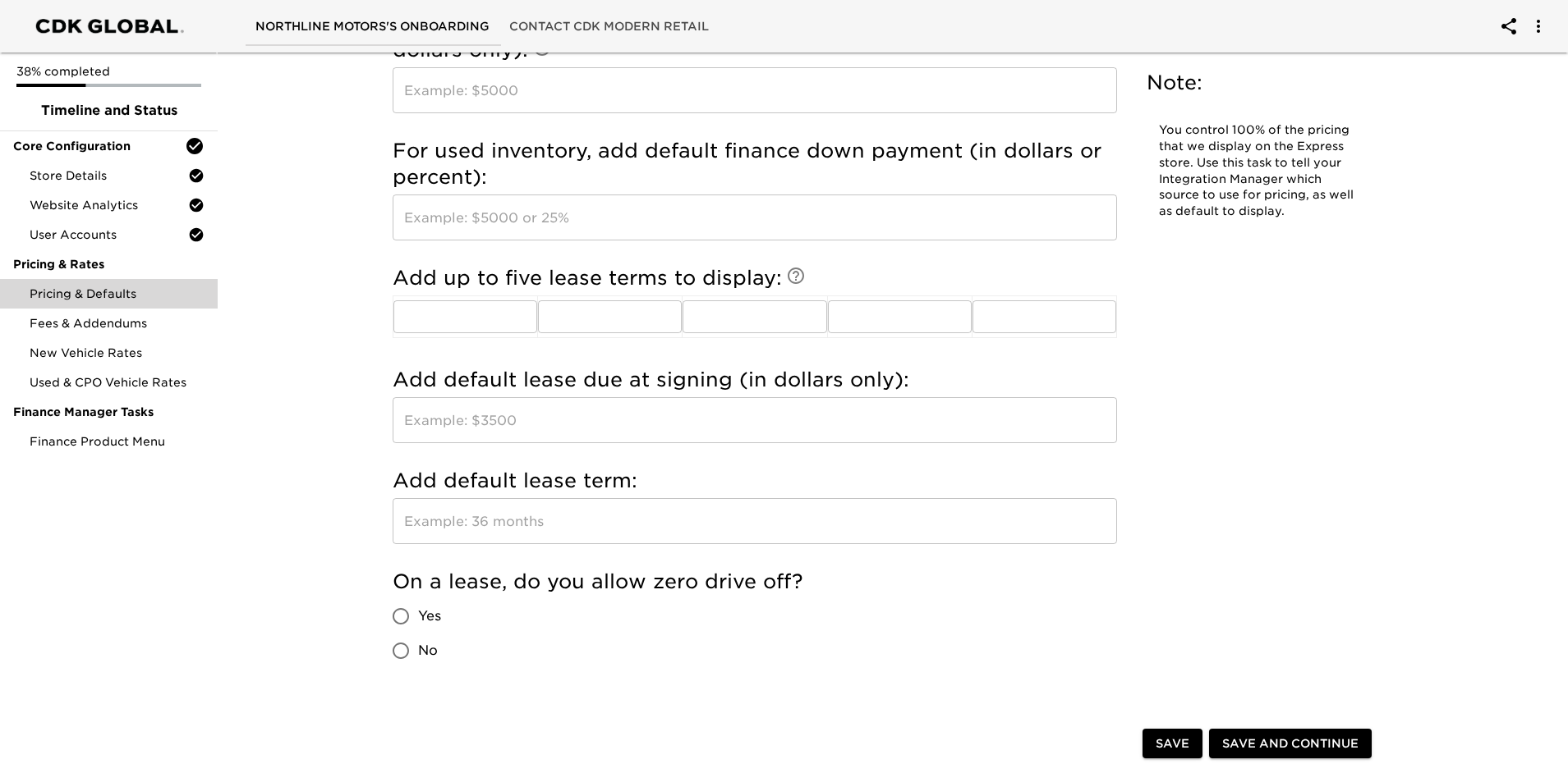
scroll to position [1464, 0]
click at [1181, 738] on span "Save" at bounding box center [1173, 746] width 34 height 20
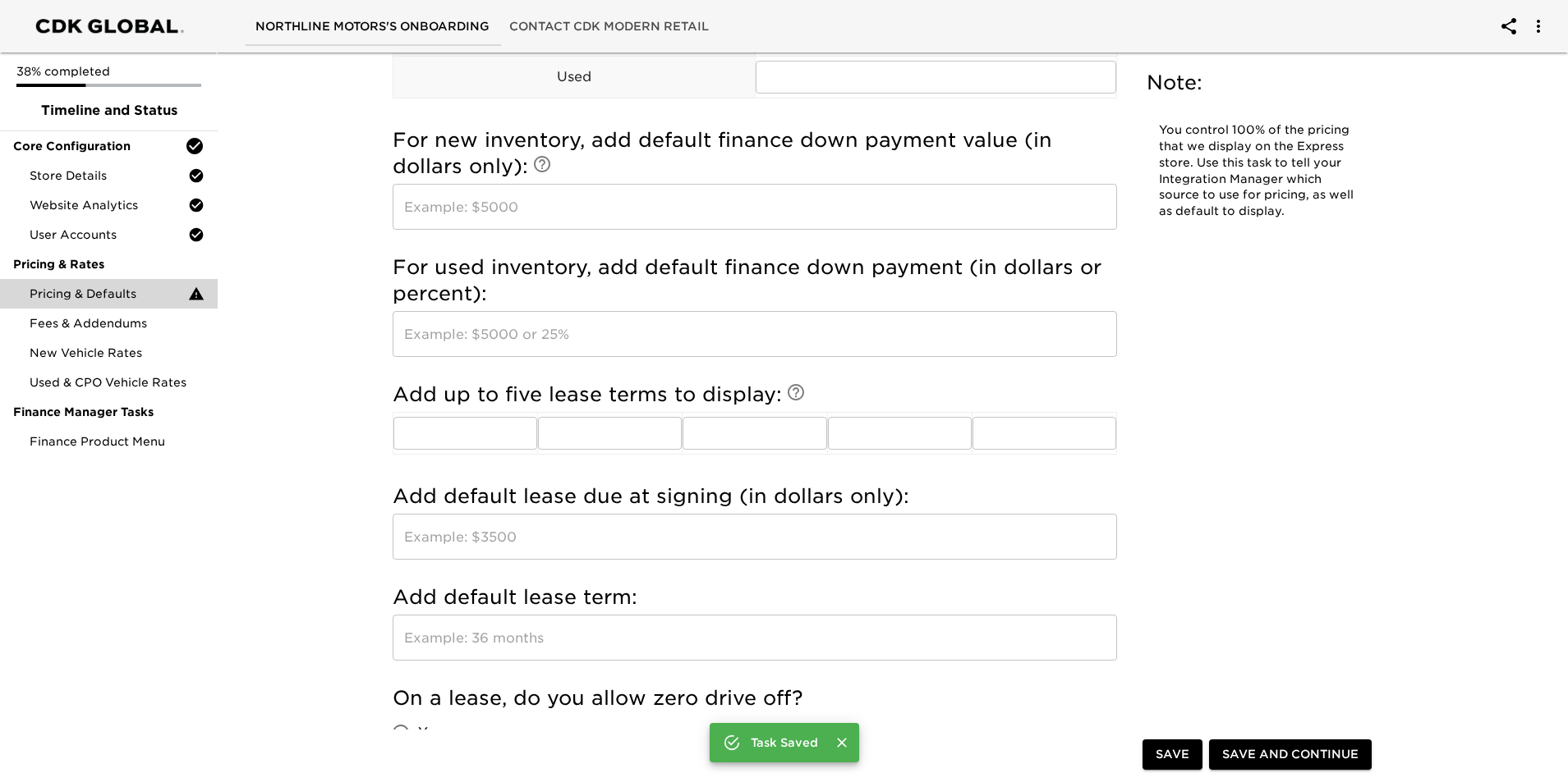
scroll to position [1579, 0]
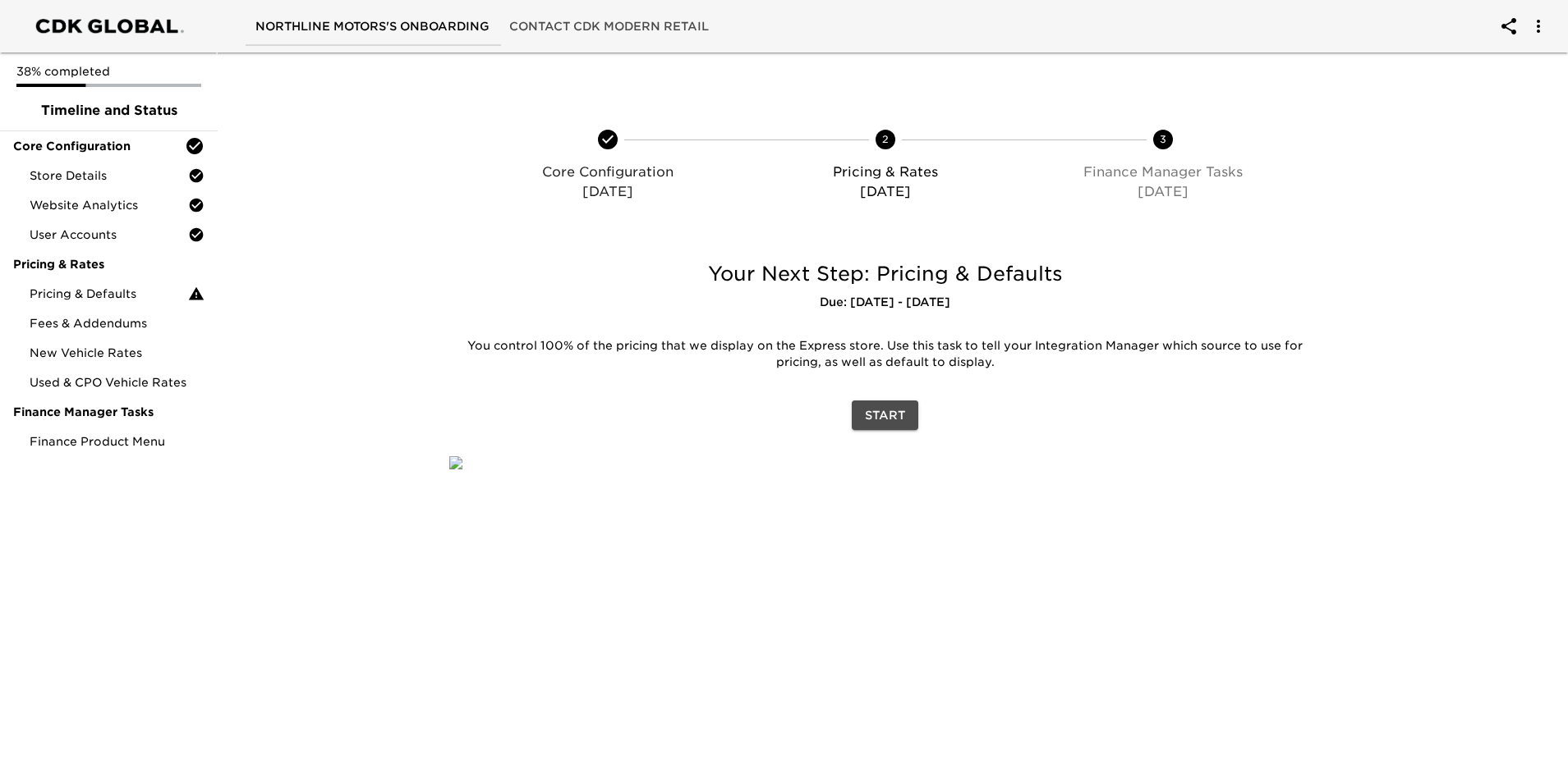
click at [899, 419] on span "Start" at bounding box center [885, 415] width 40 height 20
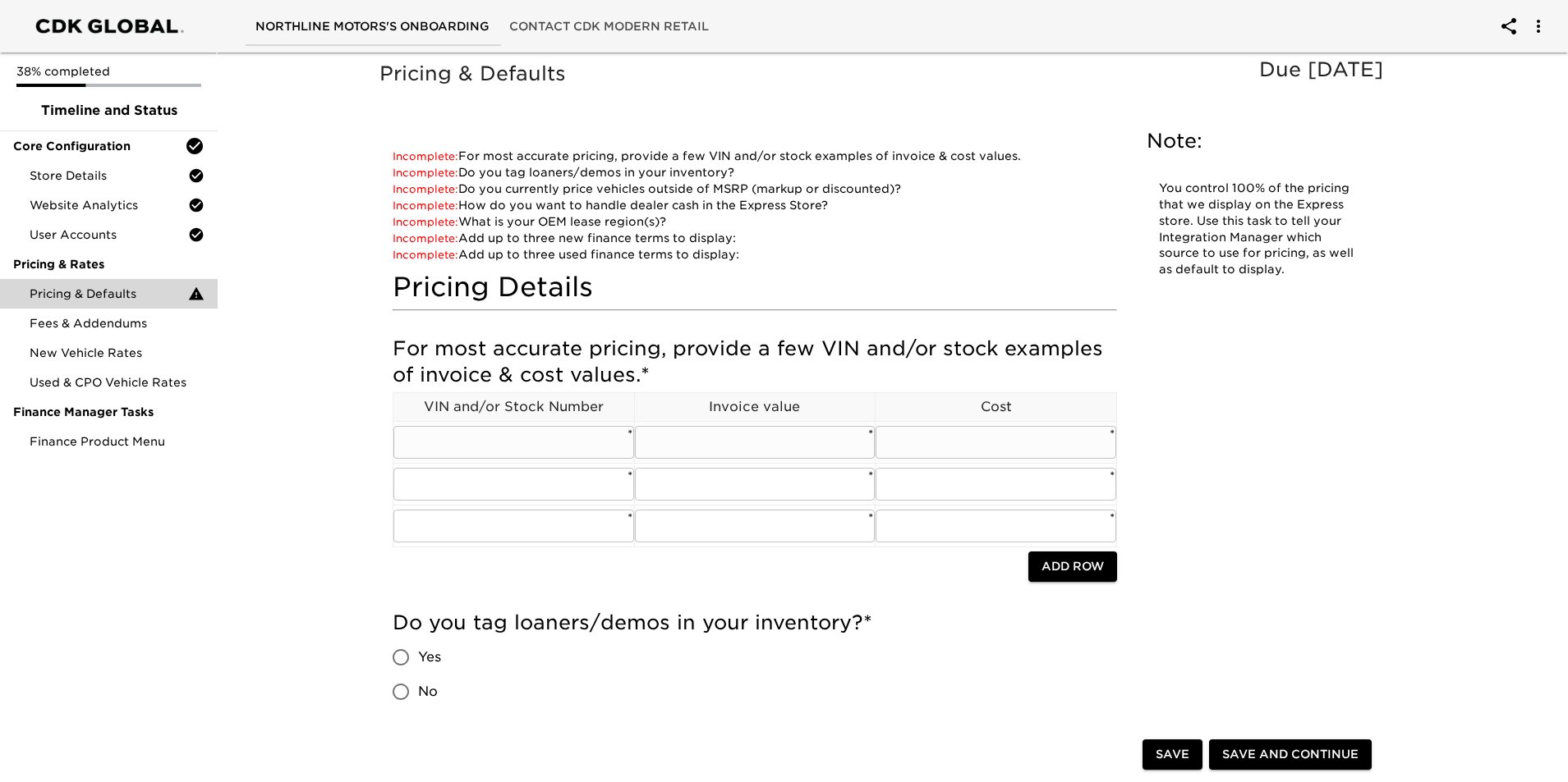
click at [567, 430] on input "text" at bounding box center [514, 442] width 241 height 33
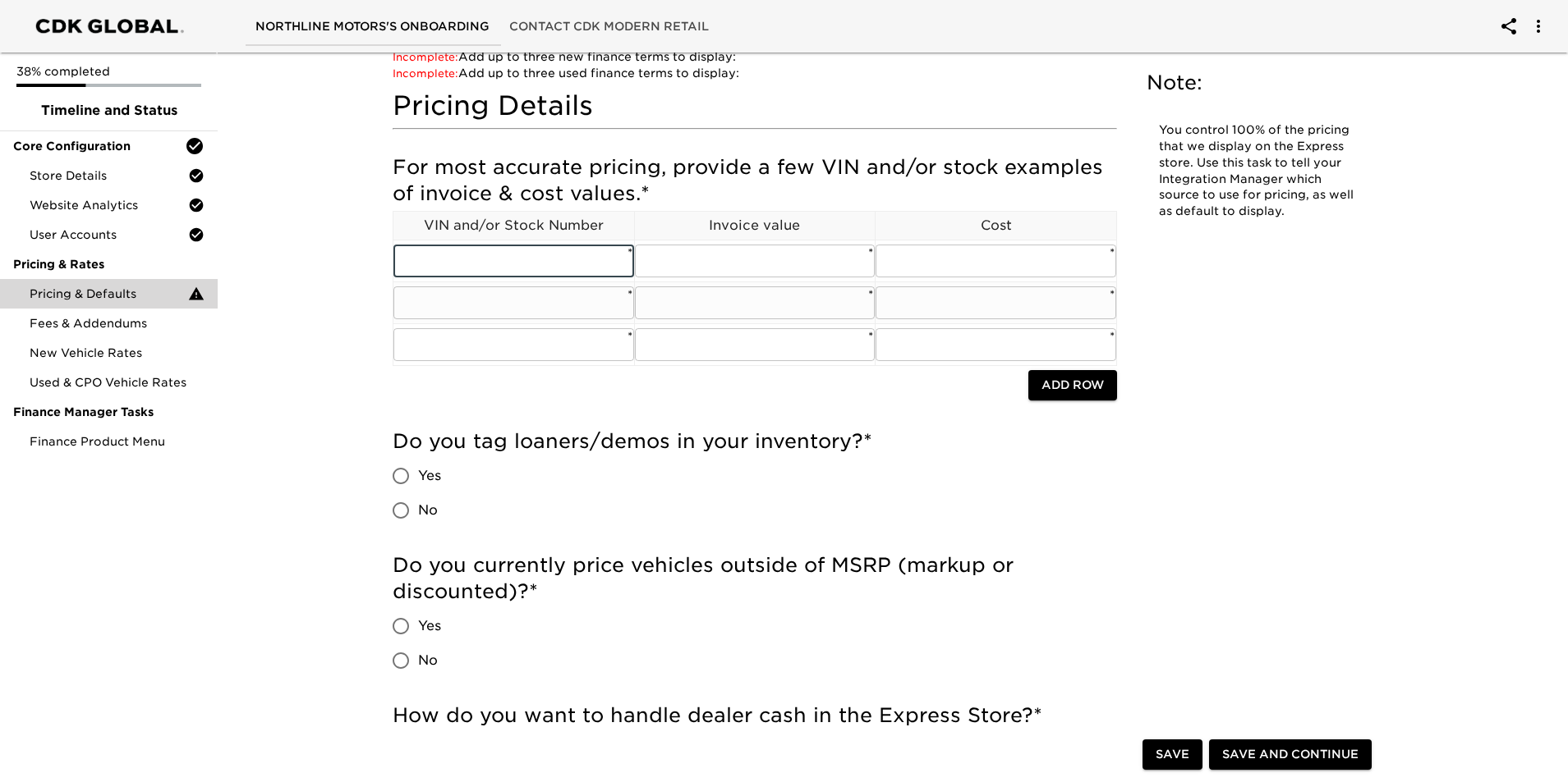
scroll to position [328, 0]
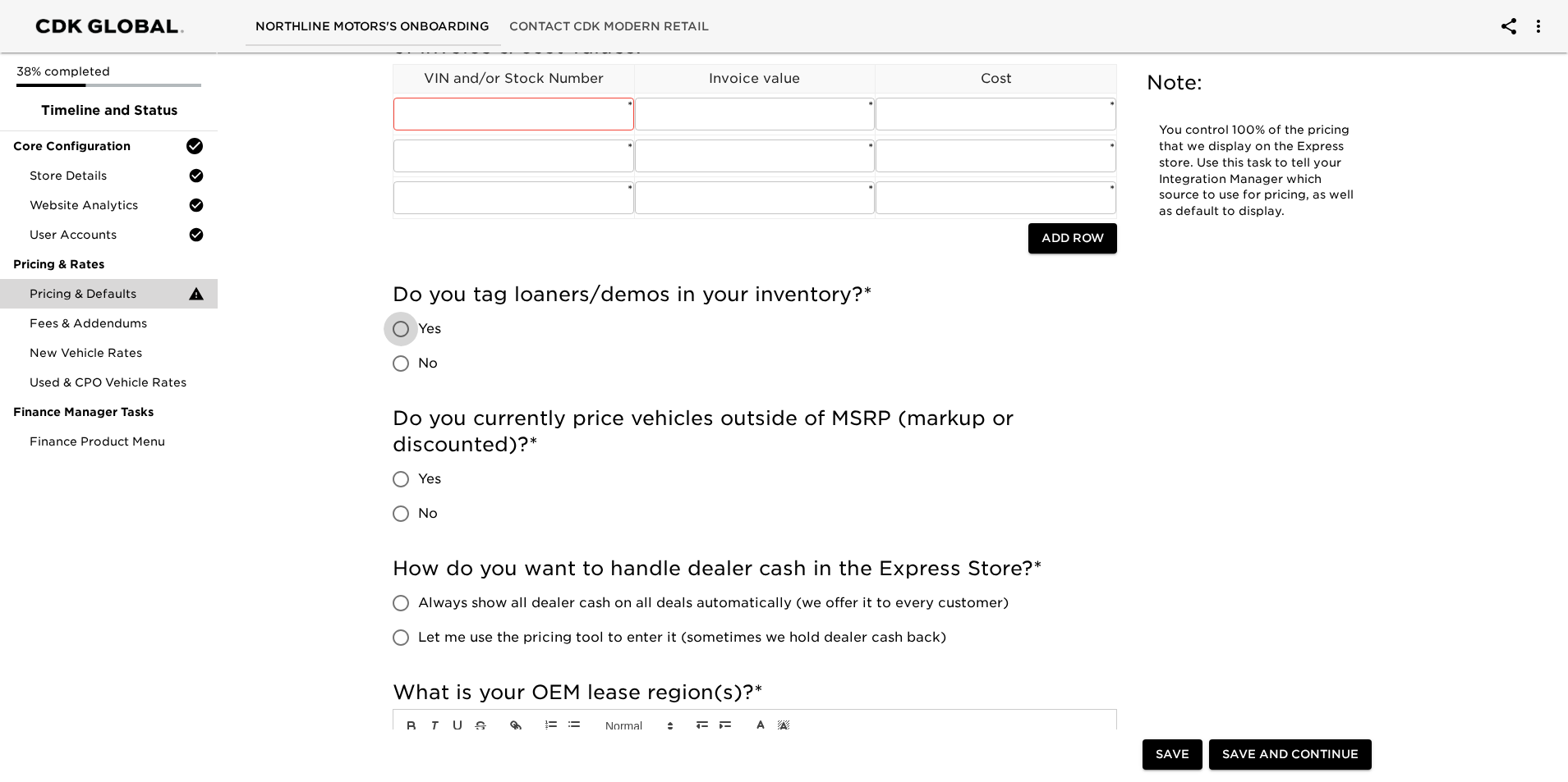
click at [399, 326] on input "Yes" at bounding box center [400, 329] width 34 height 34
radio input "true"
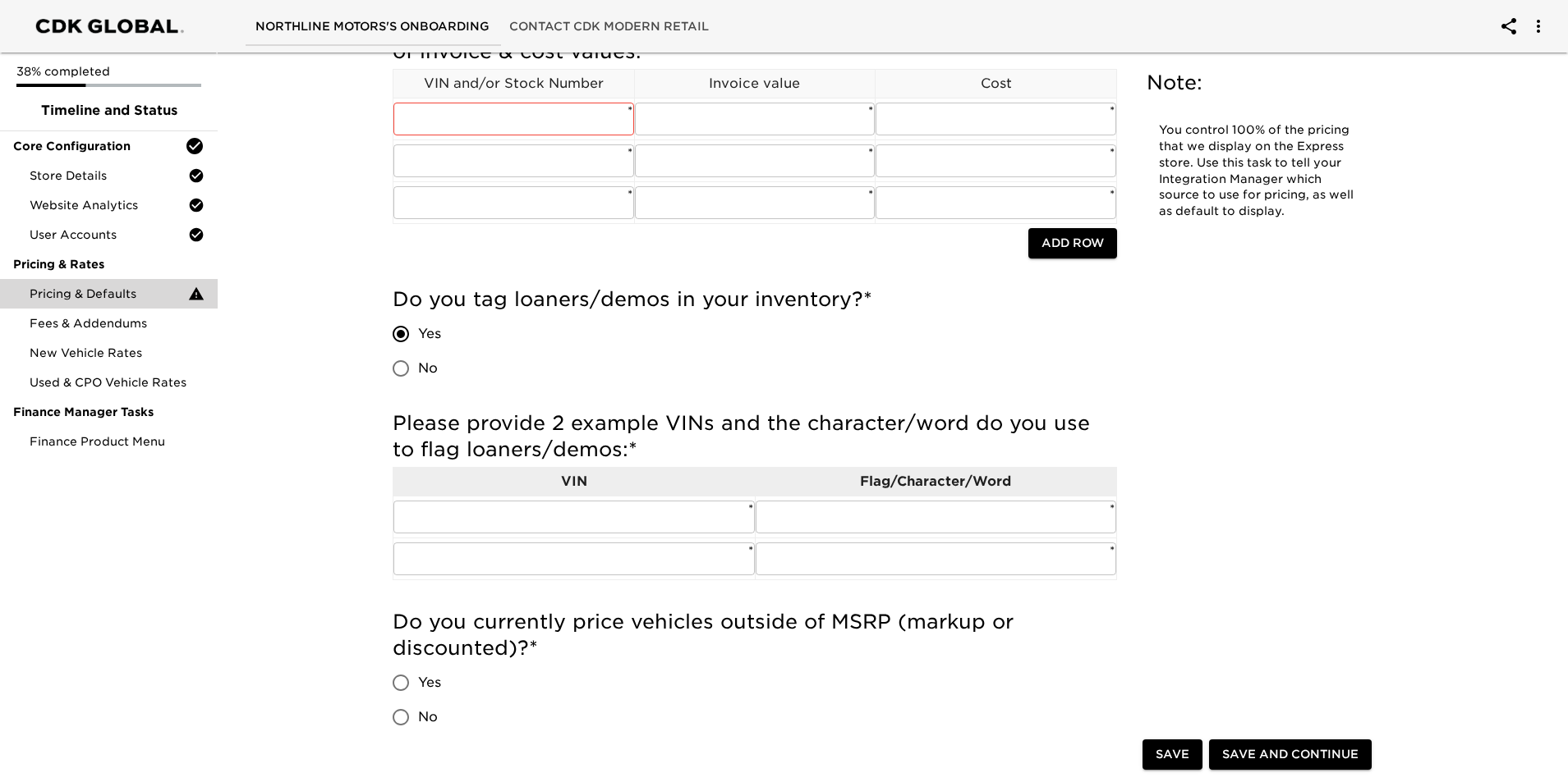
scroll to position [345, 0]
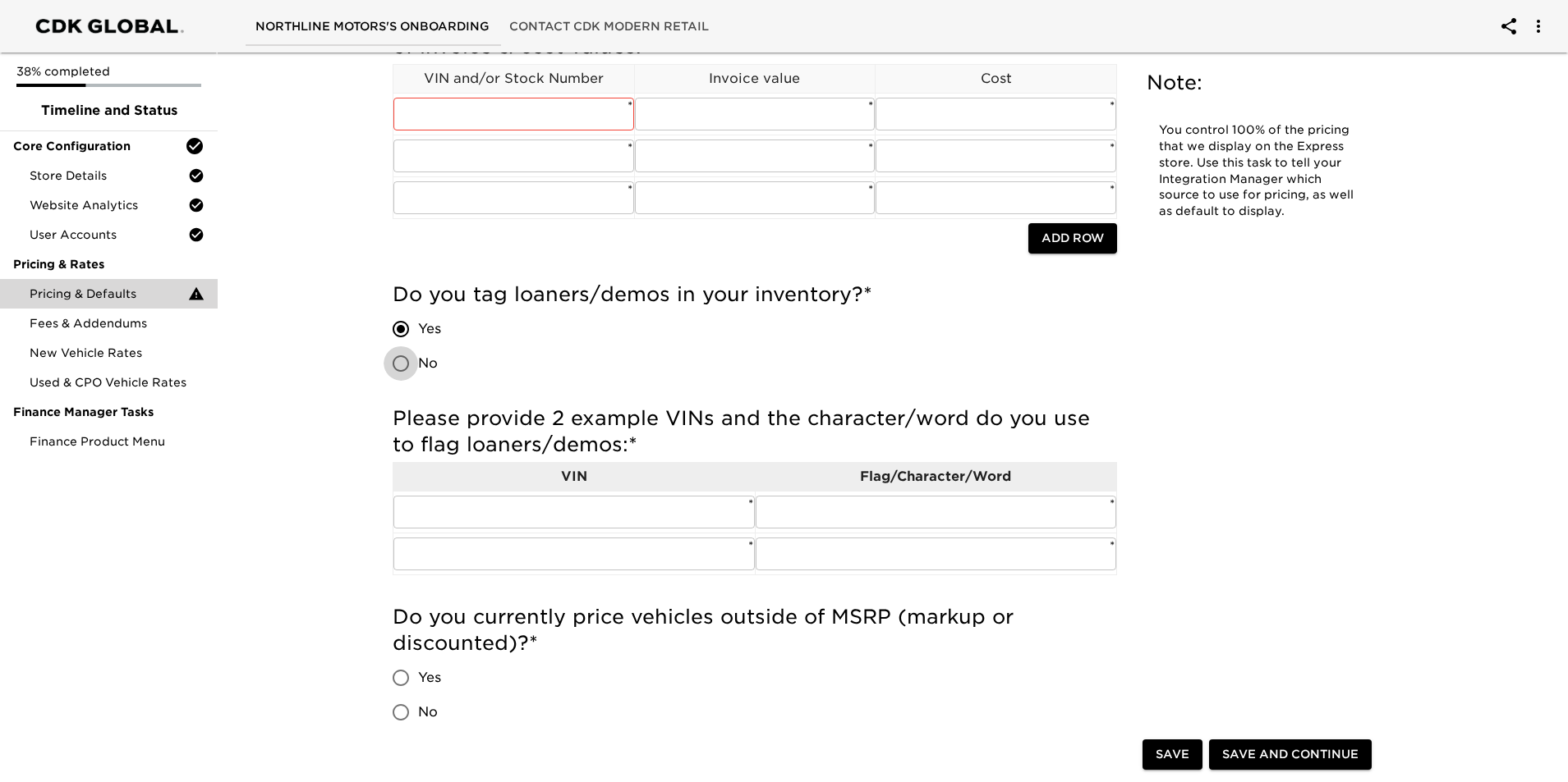
drag, startPoint x: 400, startPoint y: 362, endPoint x: 592, endPoint y: 425, distance: 202.1
click at [401, 362] on input "No" at bounding box center [400, 363] width 34 height 34
radio input "true"
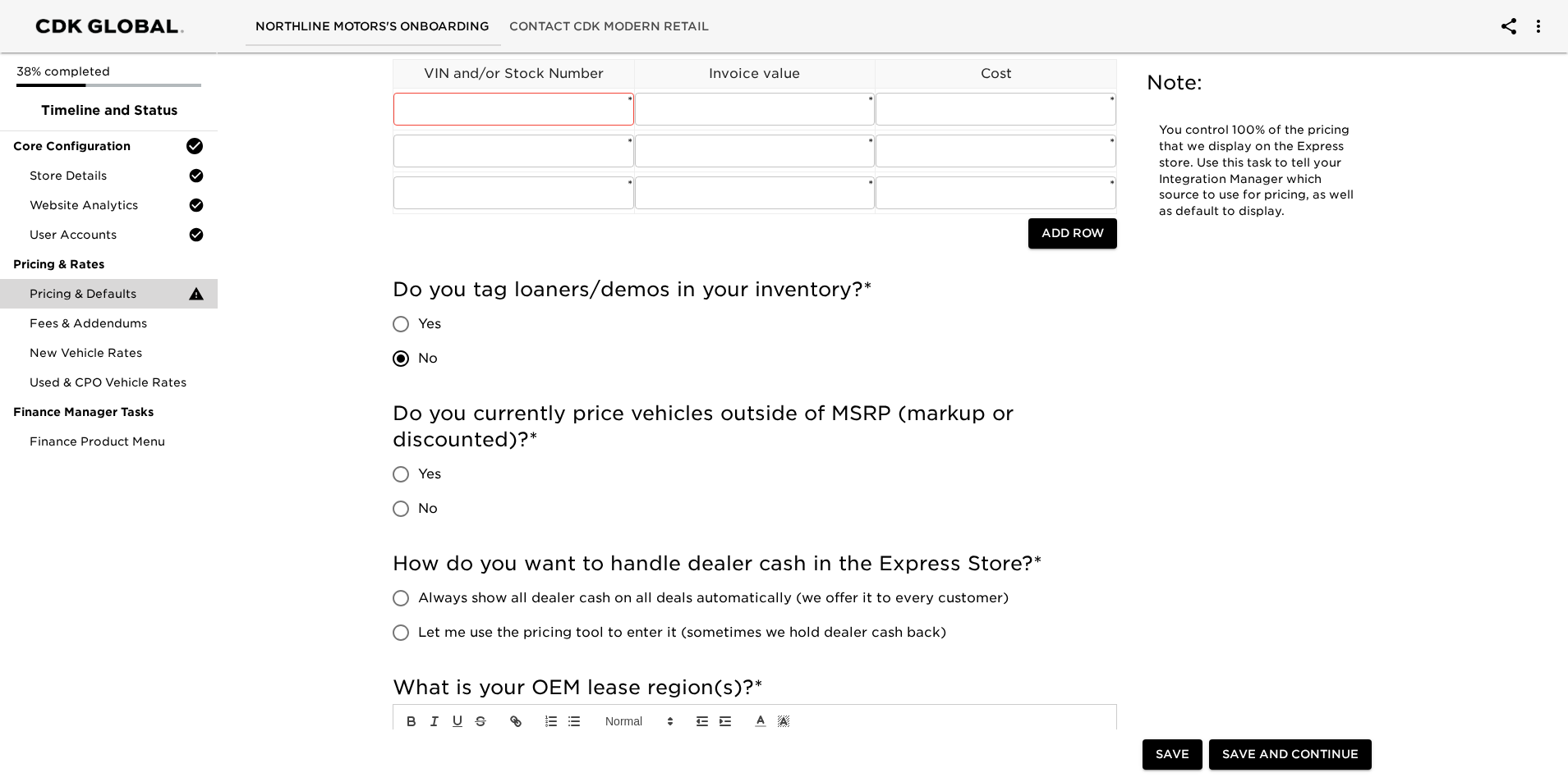
scroll to position [328, 0]
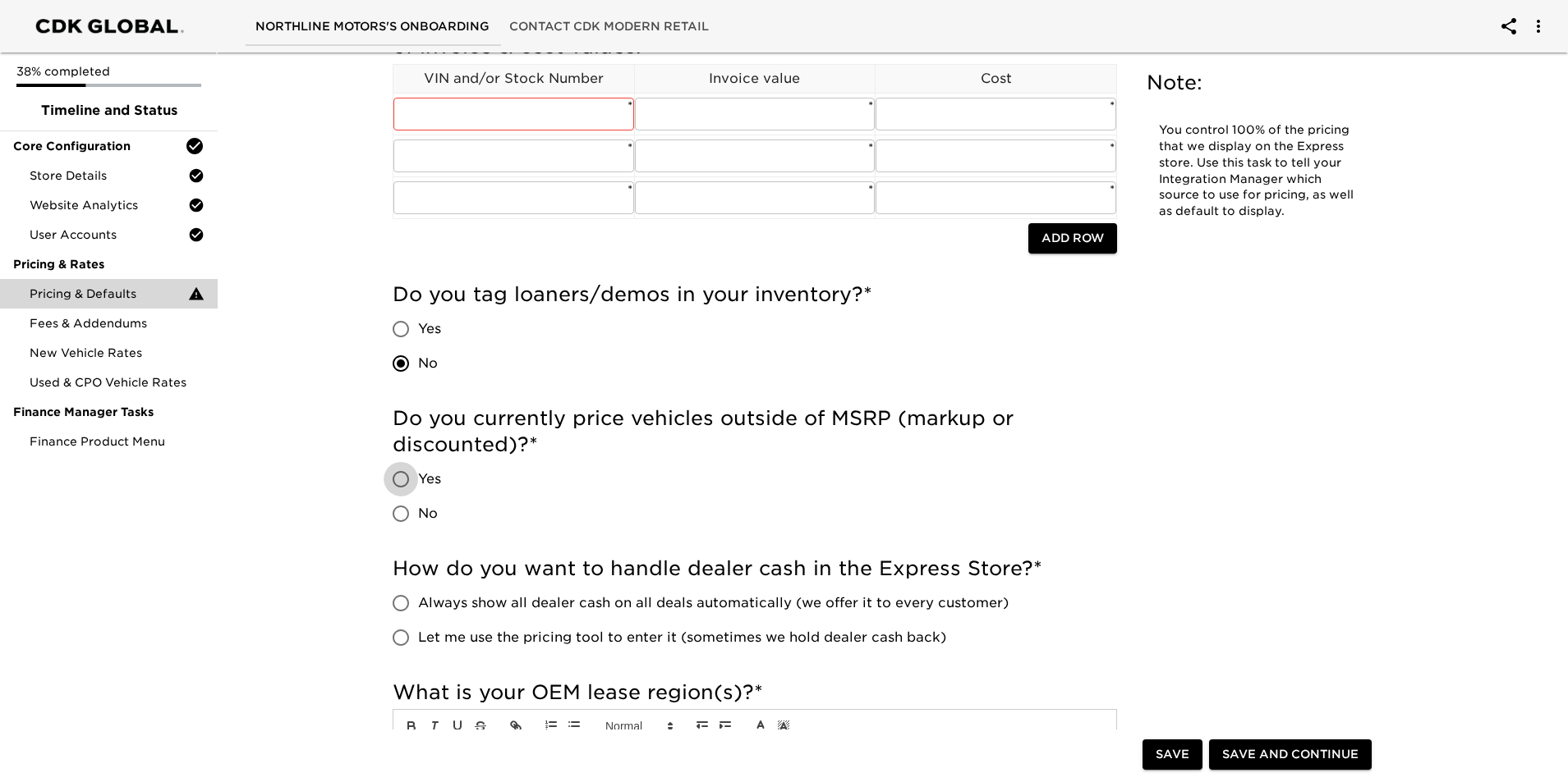
click at [403, 479] on input "Yes" at bounding box center [400, 479] width 34 height 34
radio input "true"
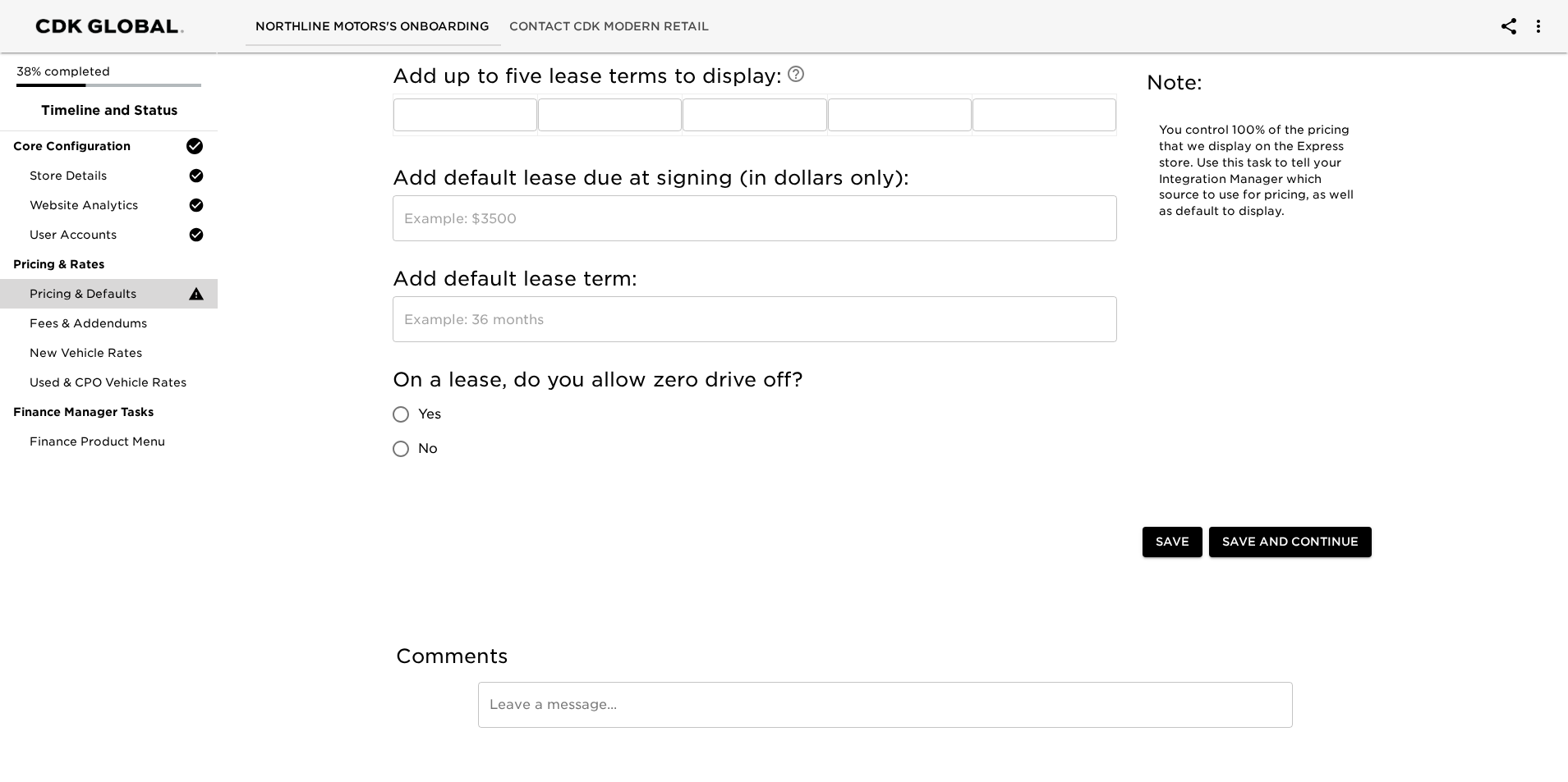
scroll to position [1981, 0]
